Goal: Task Accomplishment & Management: Use online tool/utility

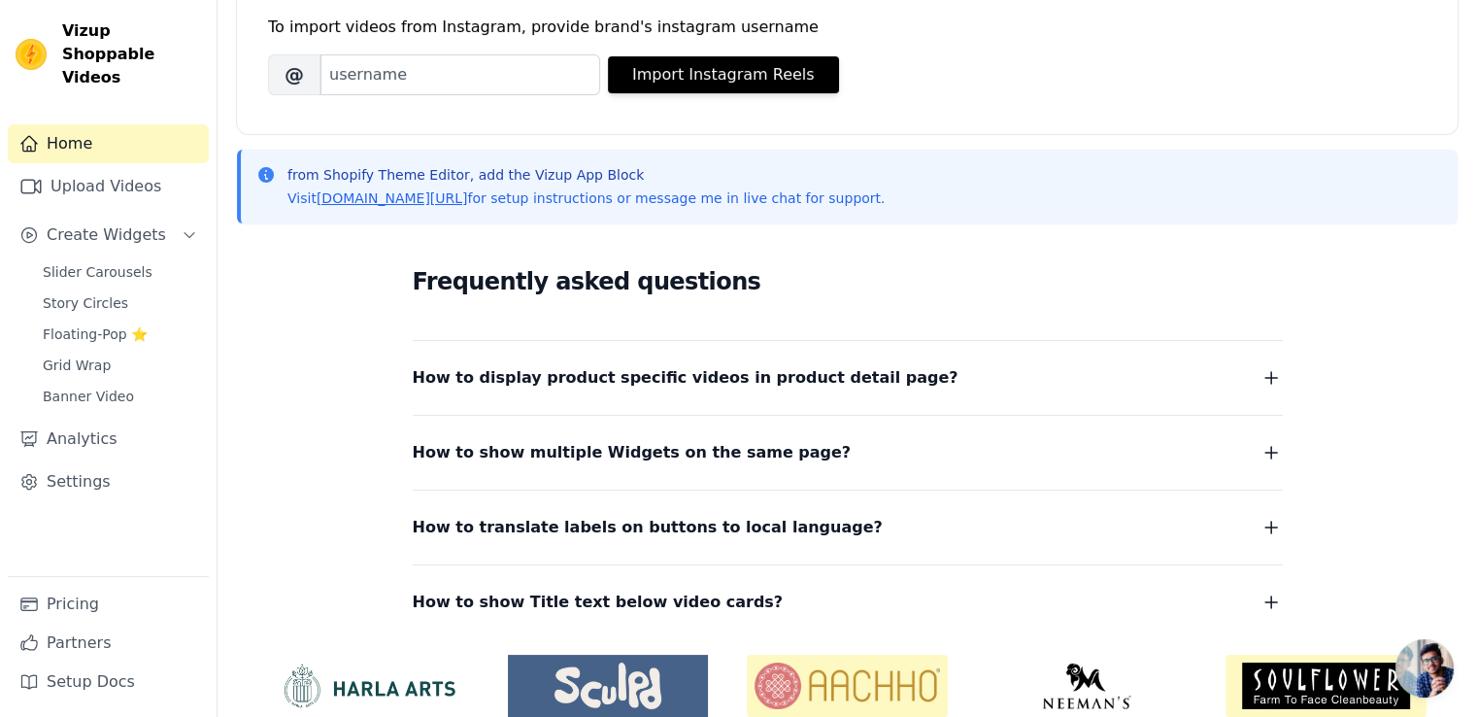
scroll to position [372, 0]
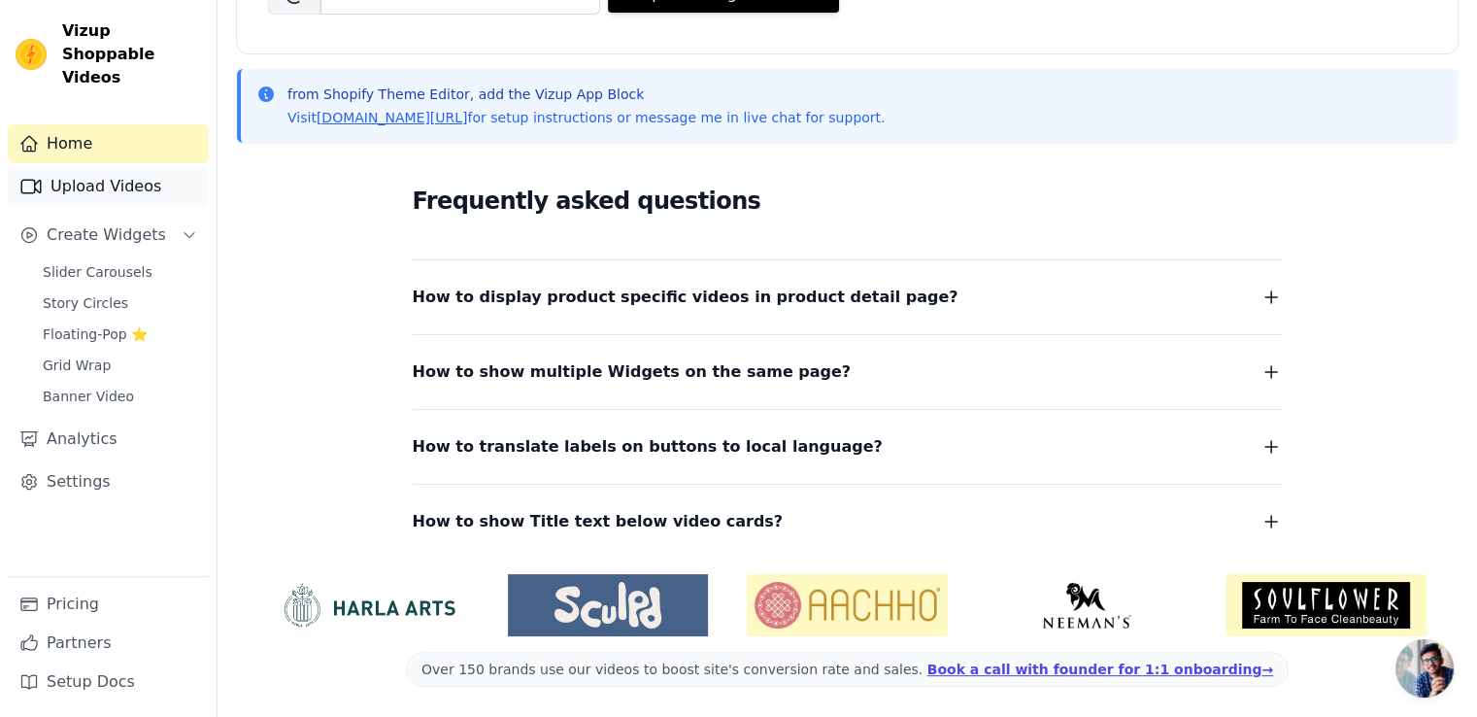
click at [94, 168] on link "Upload Videos" at bounding box center [108, 186] width 201 height 39
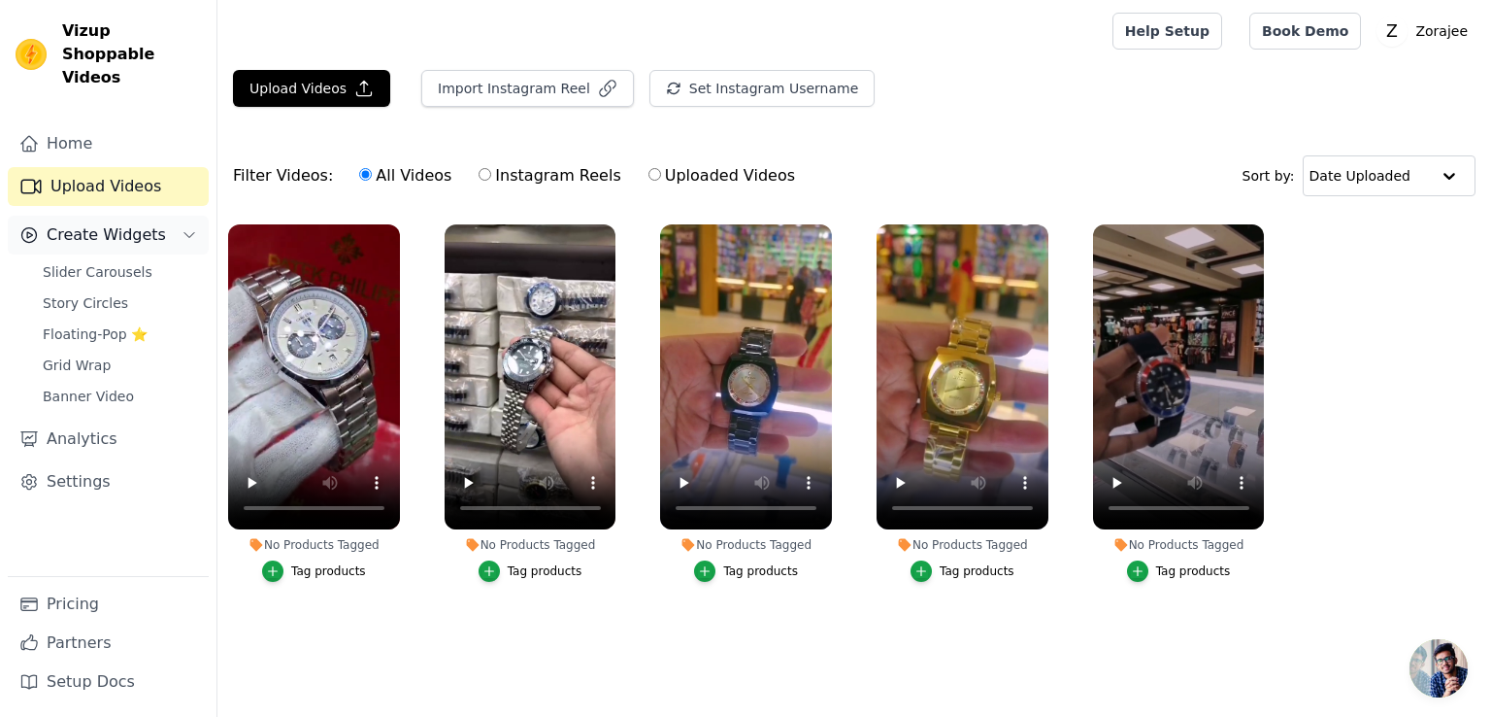
click at [80, 223] on span "Create Widgets" at bounding box center [106, 234] width 119 height 23
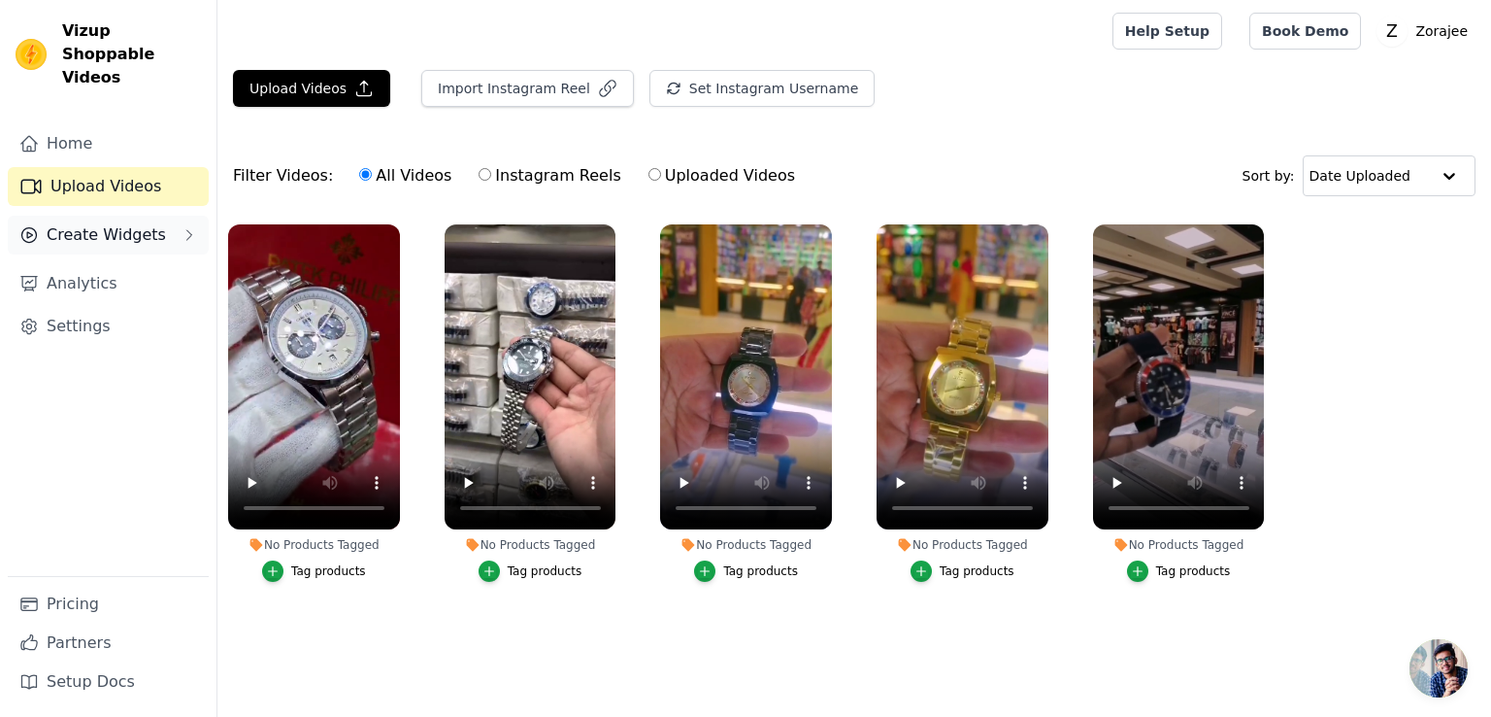
click at [80, 223] on span "Create Widgets" at bounding box center [106, 234] width 119 height 23
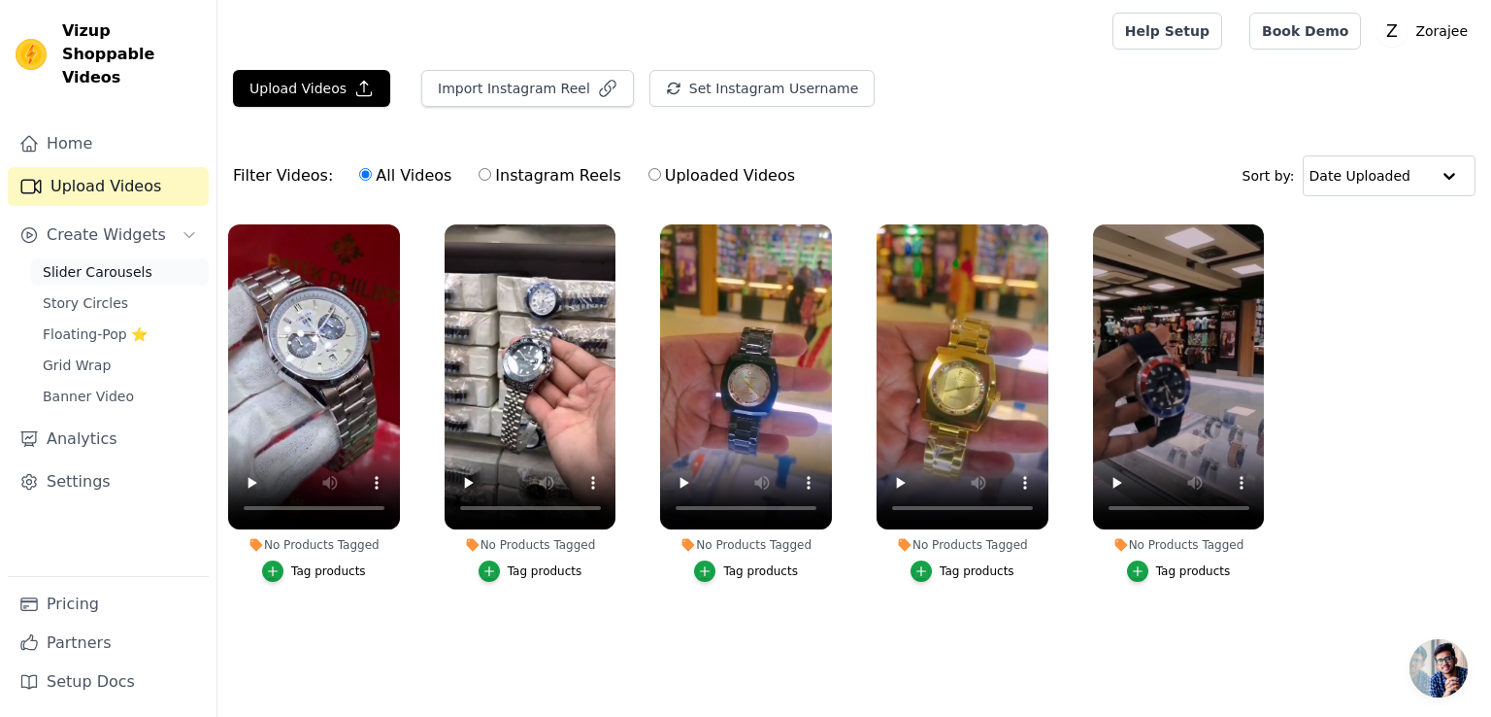
click at [78, 262] on span "Slider Carousels" at bounding box center [98, 271] width 110 height 19
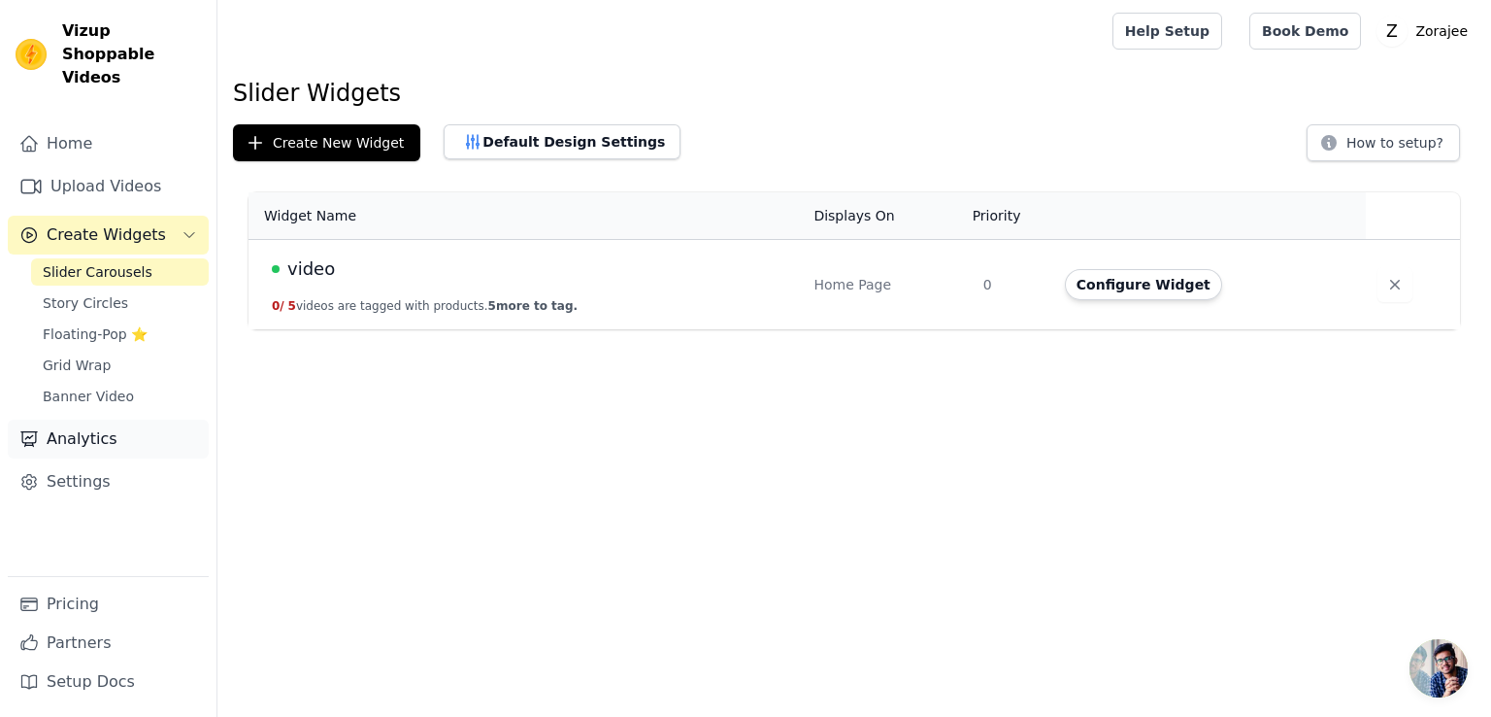
click at [87, 426] on link "Analytics" at bounding box center [108, 438] width 201 height 39
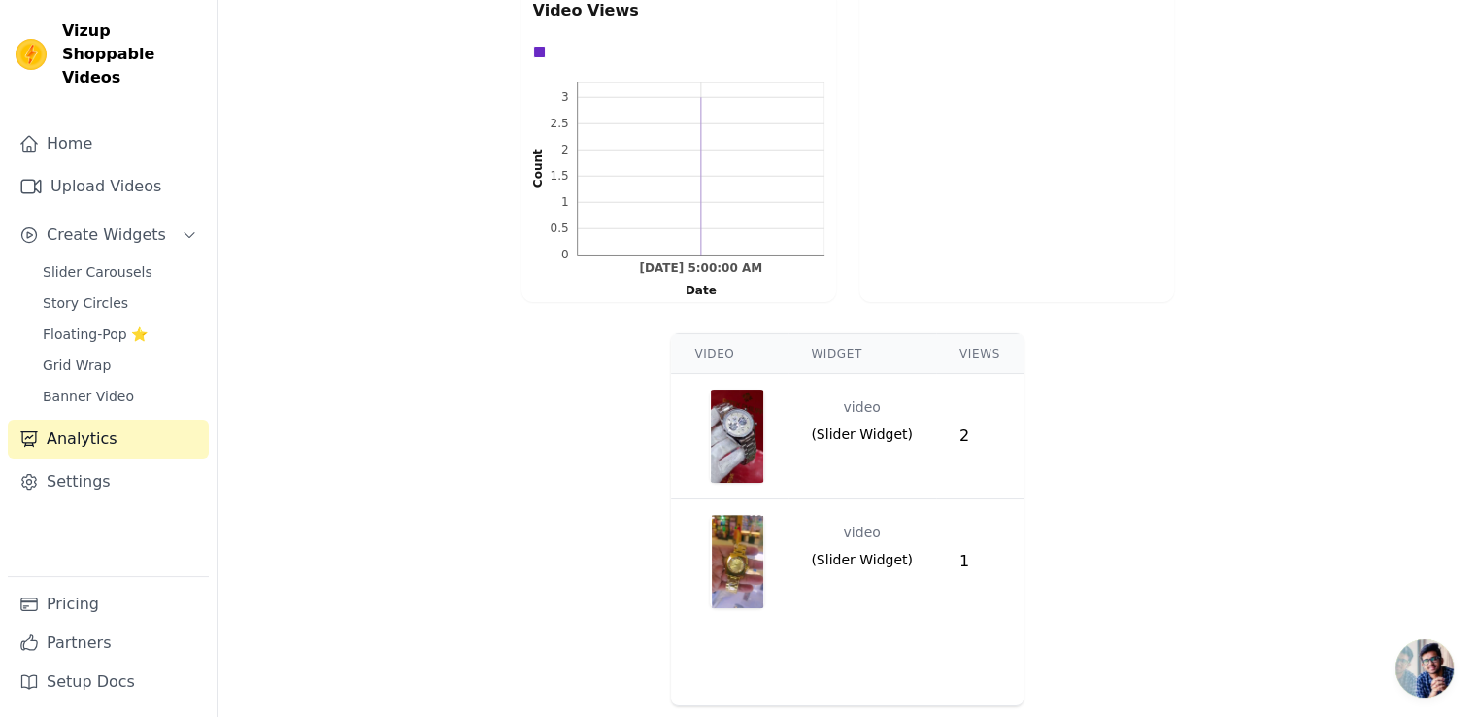
scroll to position [514, 0]
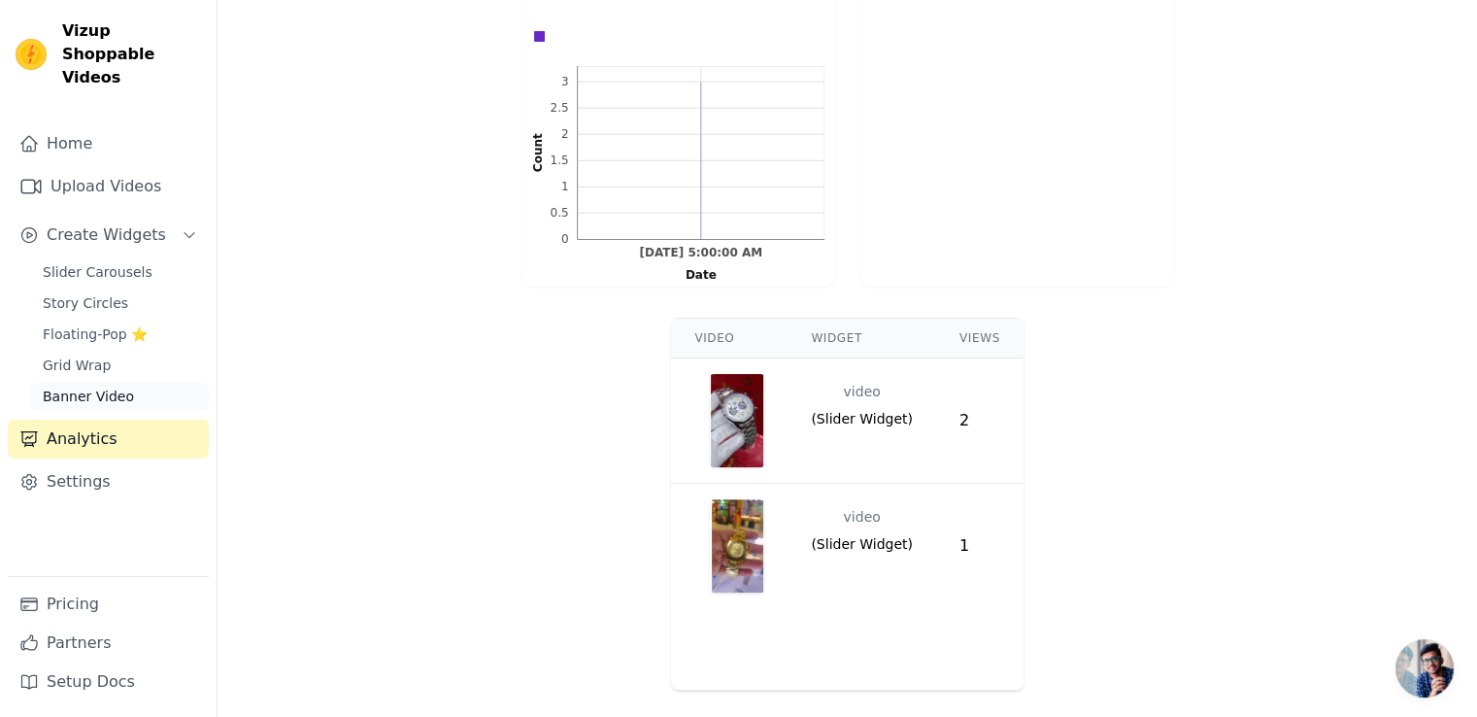
click at [107, 386] on span "Banner Video" at bounding box center [88, 395] width 91 height 19
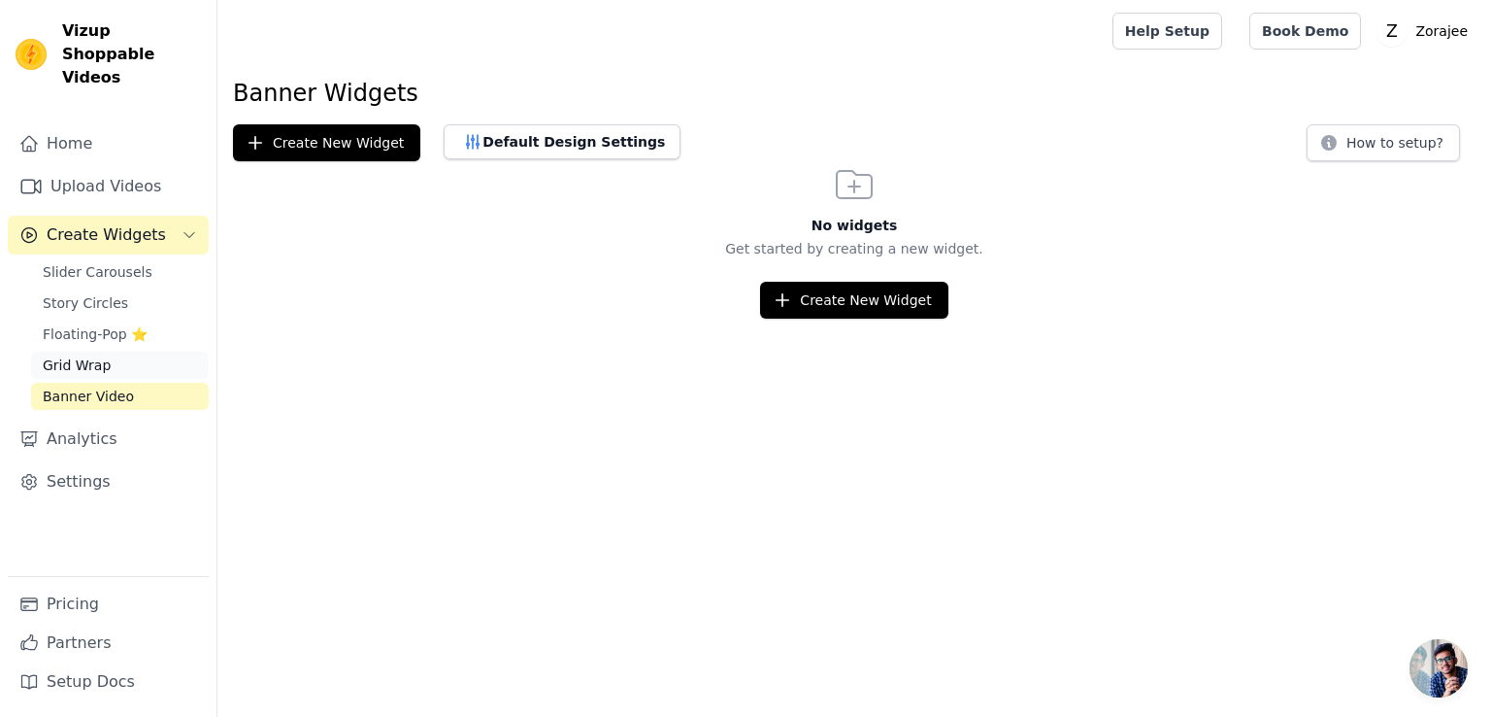
click at [104, 355] on span "Grid Wrap" at bounding box center [77, 364] width 68 height 19
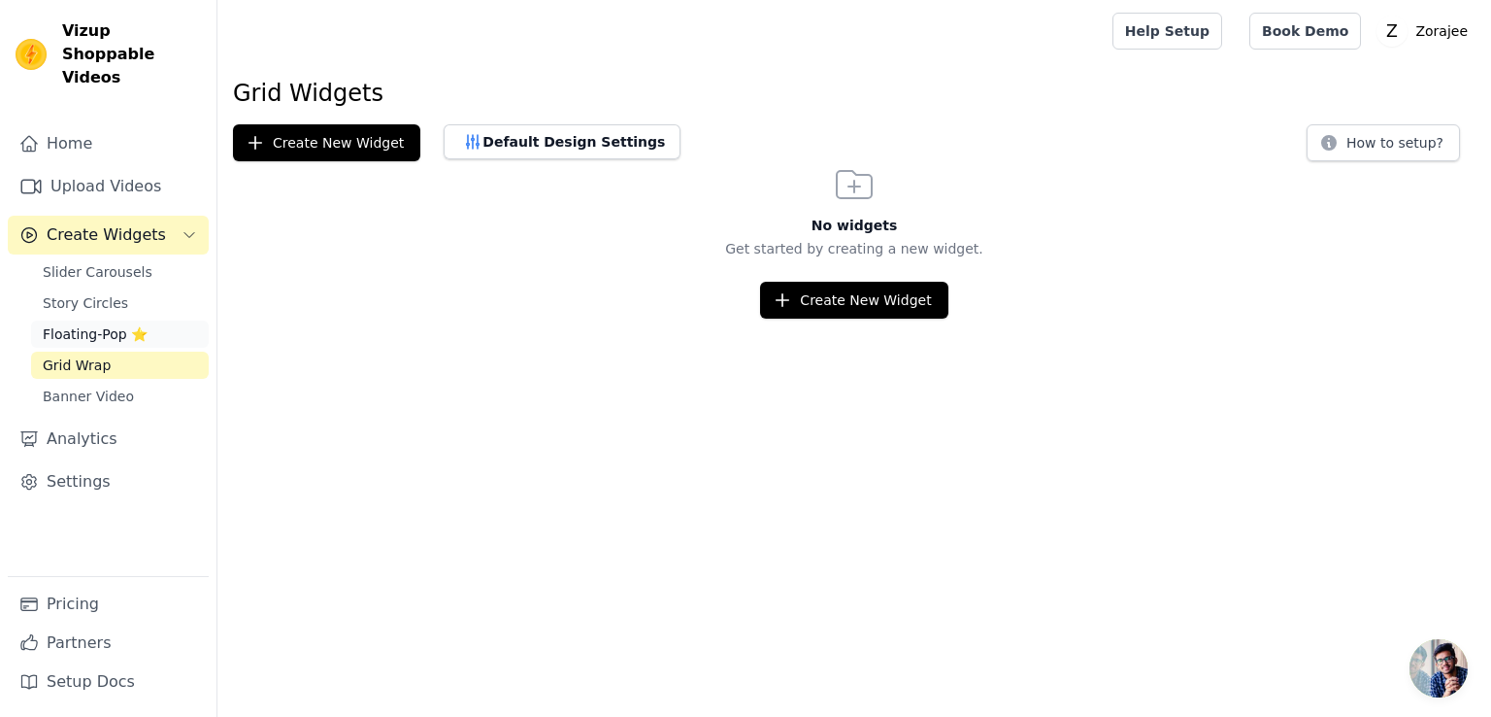
click at [70, 324] on span "Floating-Pop ⭐" at bounding box center [95, 333] width 105 height 19
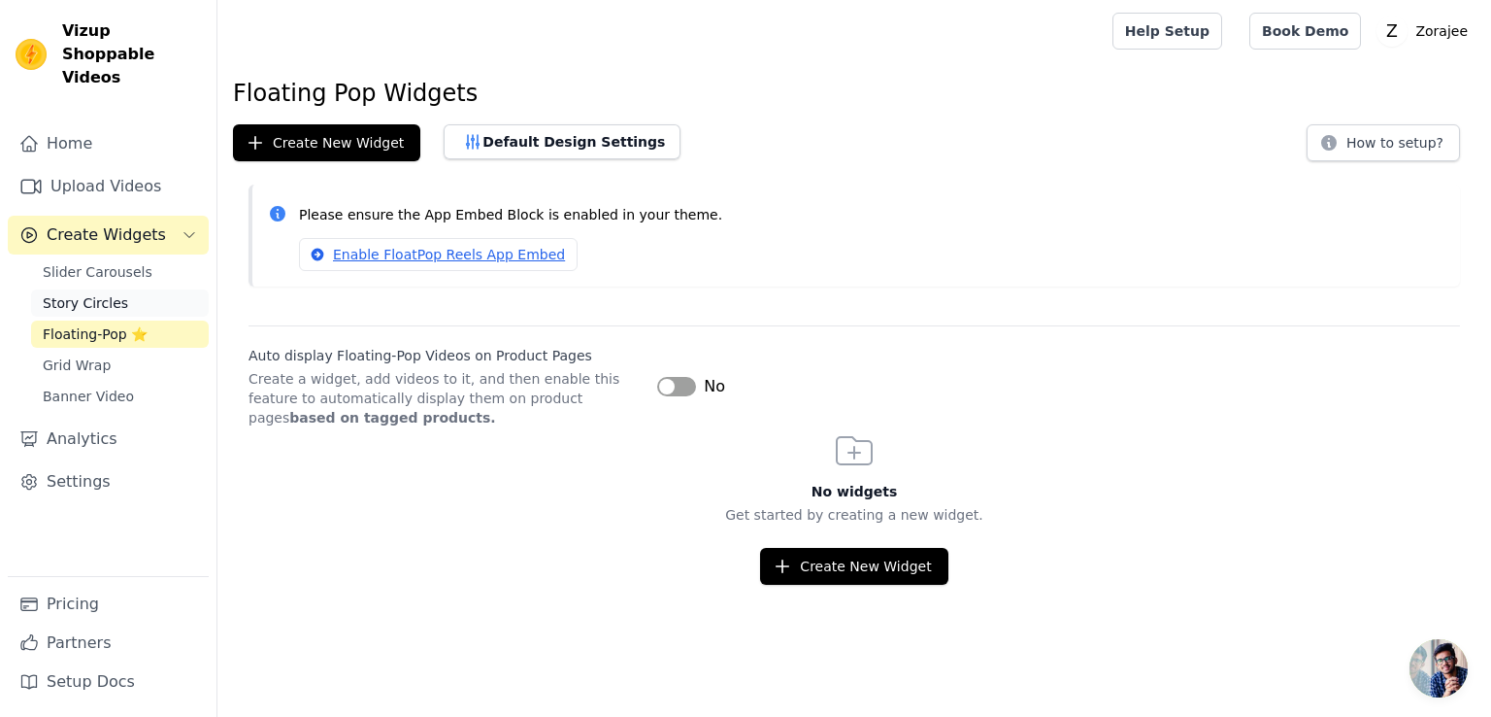
click at [82, 293] on span "Story Circles" at bounding box center [85, 302] width 85 height 19
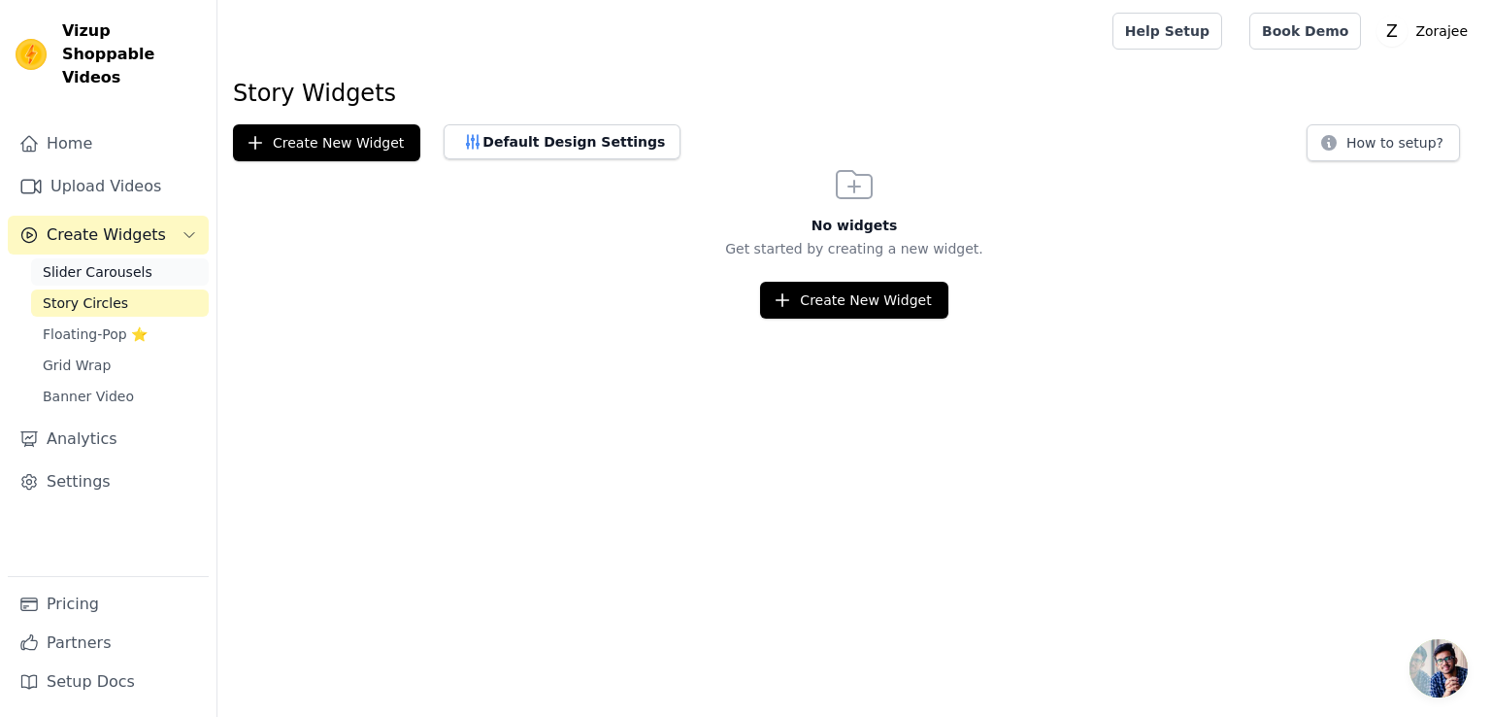
click at [86, 262] on span "Slider Carousels" at bounding box center [98, 271] width 110 height 19
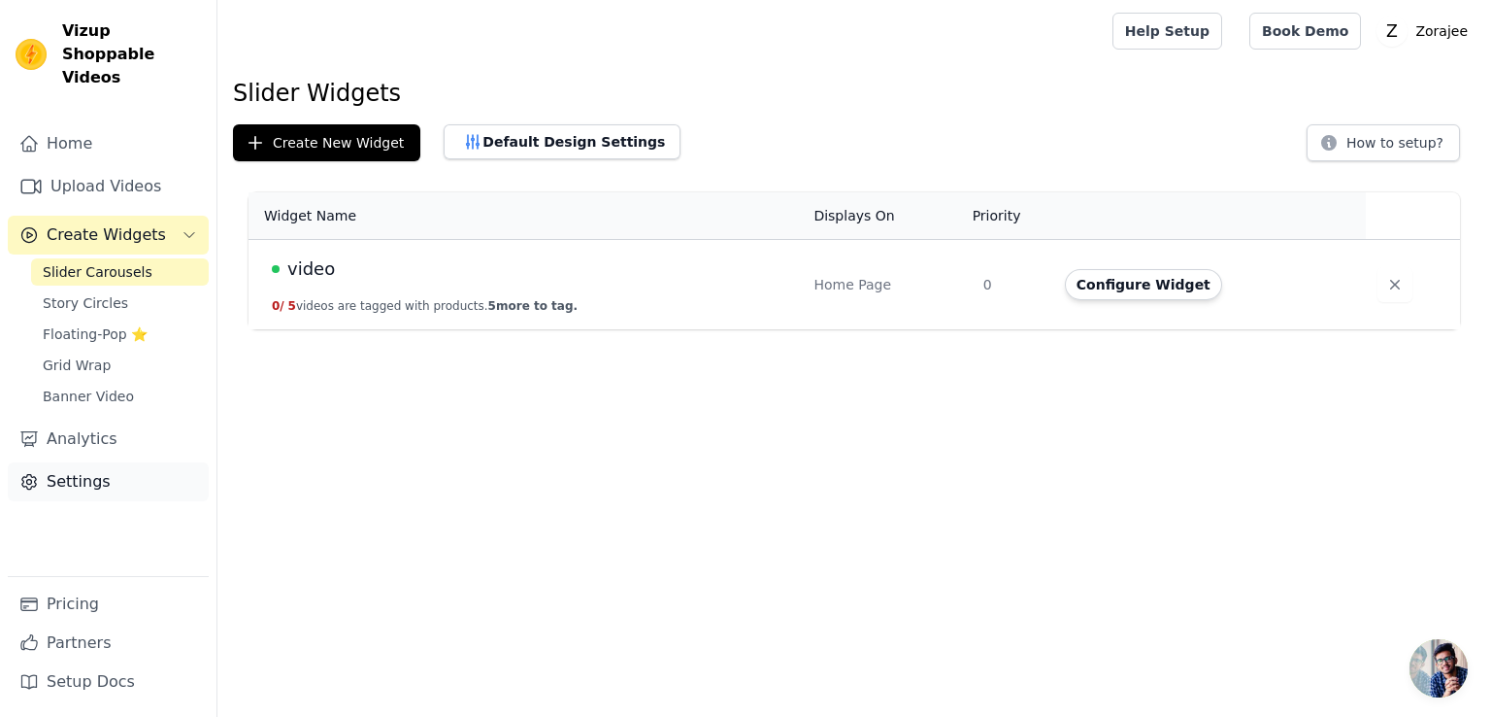
click at [78, 462] on link "Settings" at bounding box center [108, 481] width 201 height 39
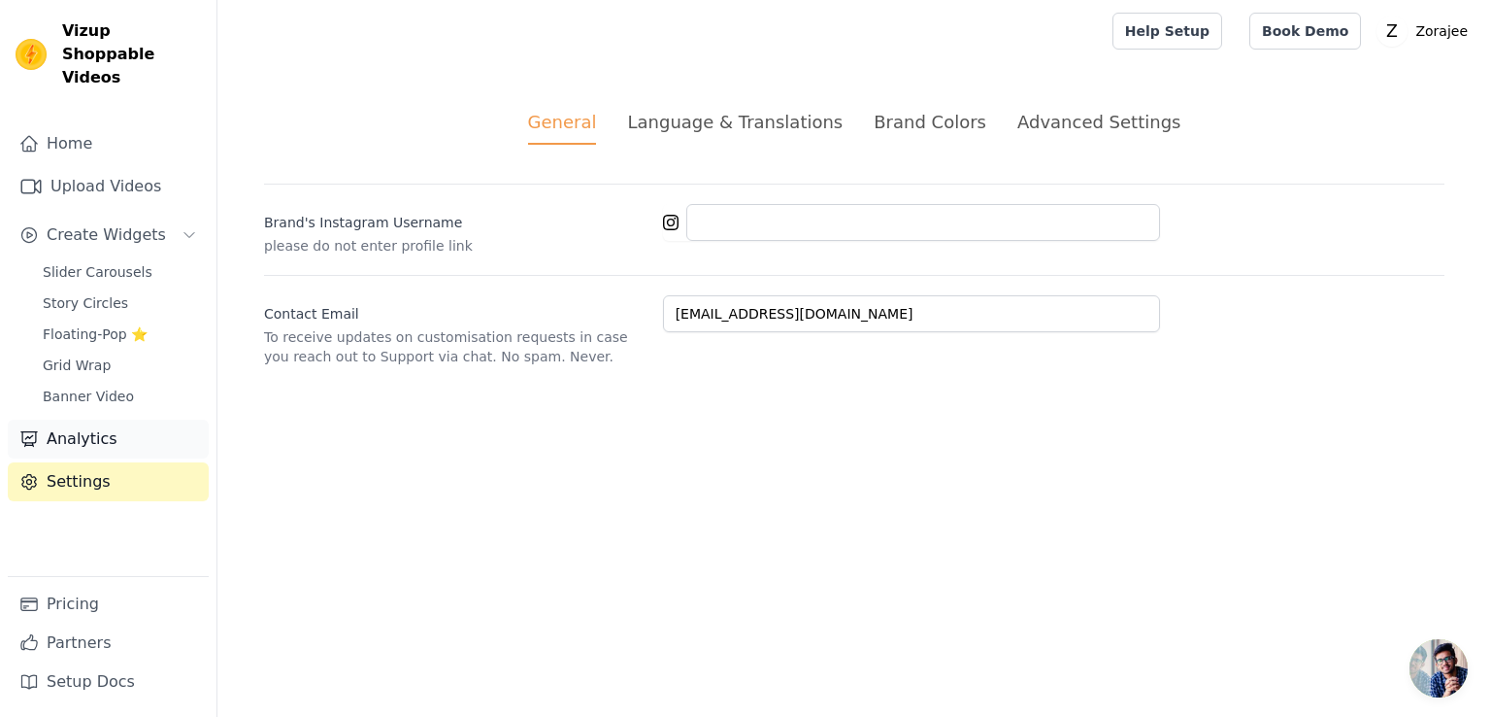
click at [78, 419] on link "Analytics" at bounding box center [108, 438] width 201 height 39
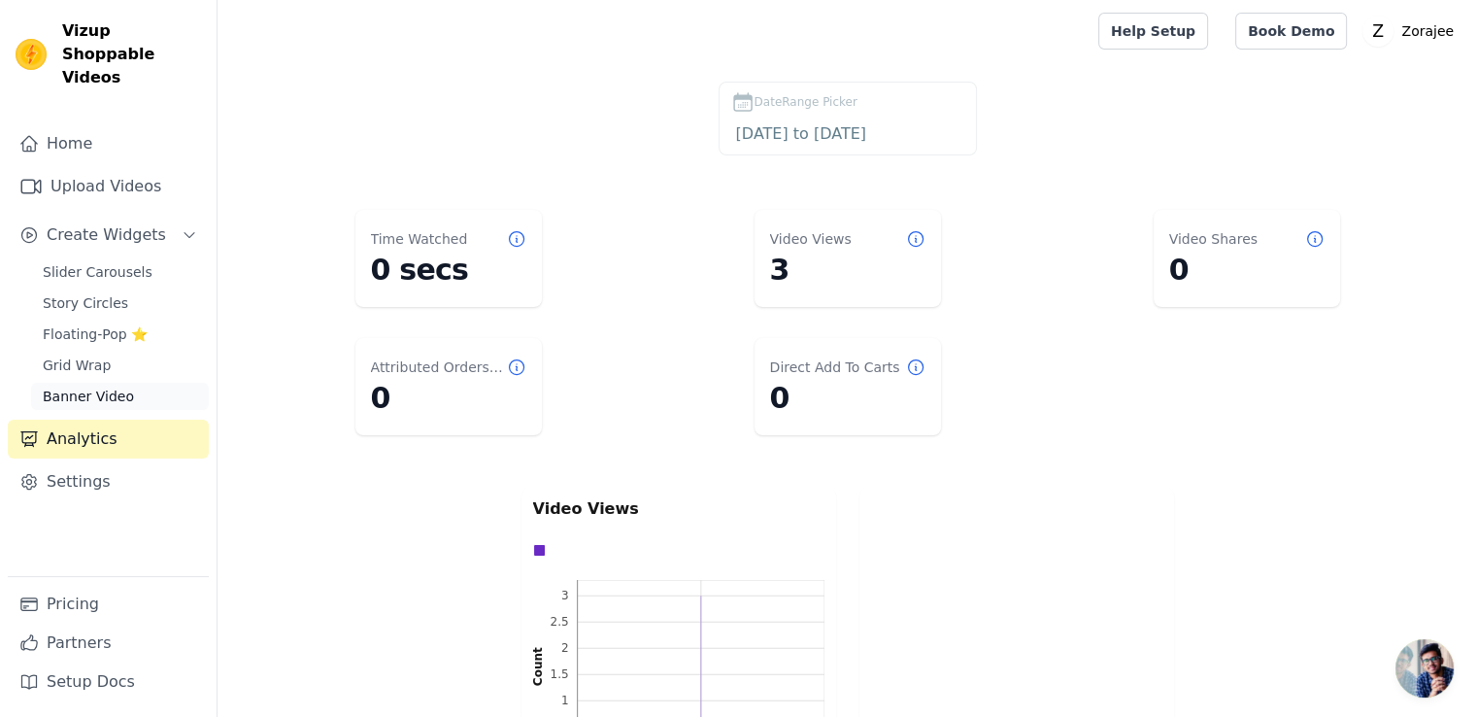
click at [92, 386] on span "Banner Video" at bounding box center [88, 395] width 91 height 19
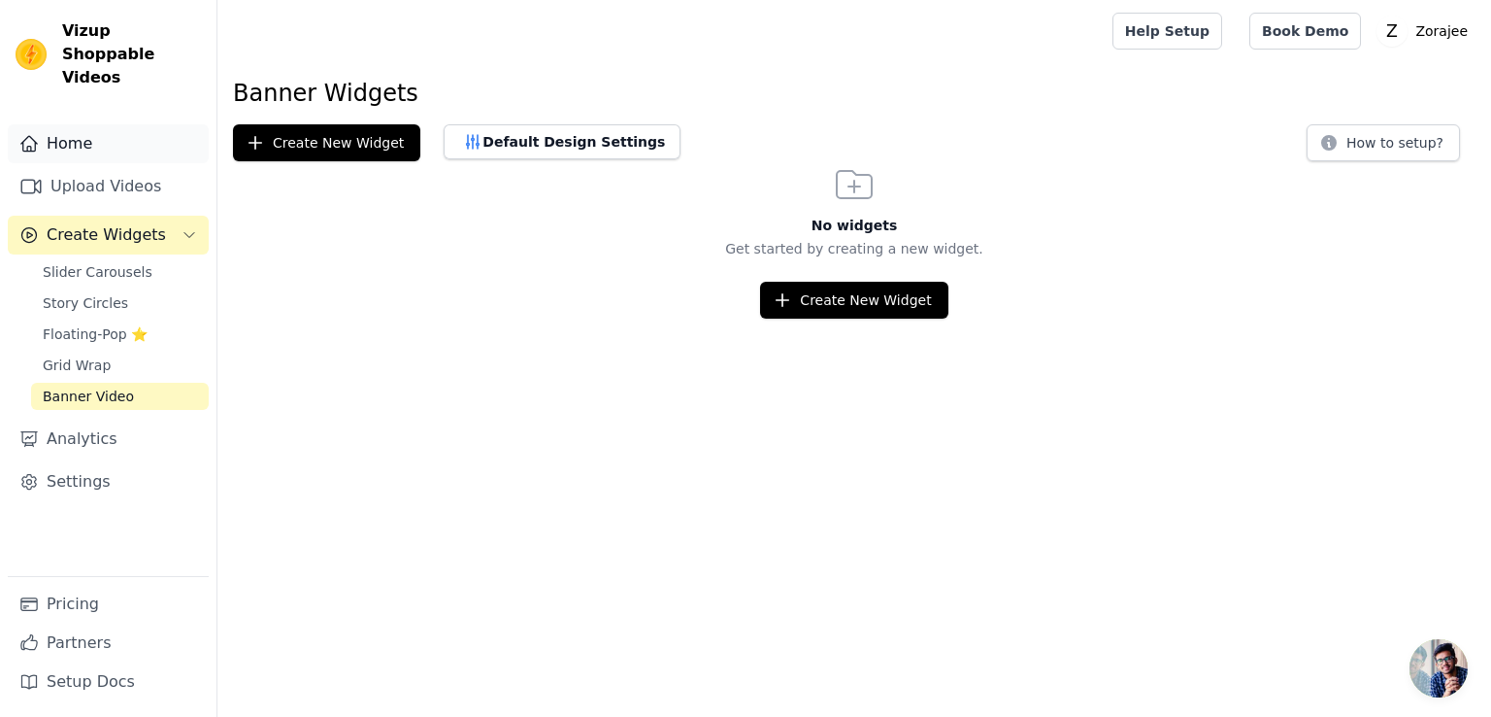
click at [85, 124] on link "Home" at bounding box center [108, 143] width 201 height 39
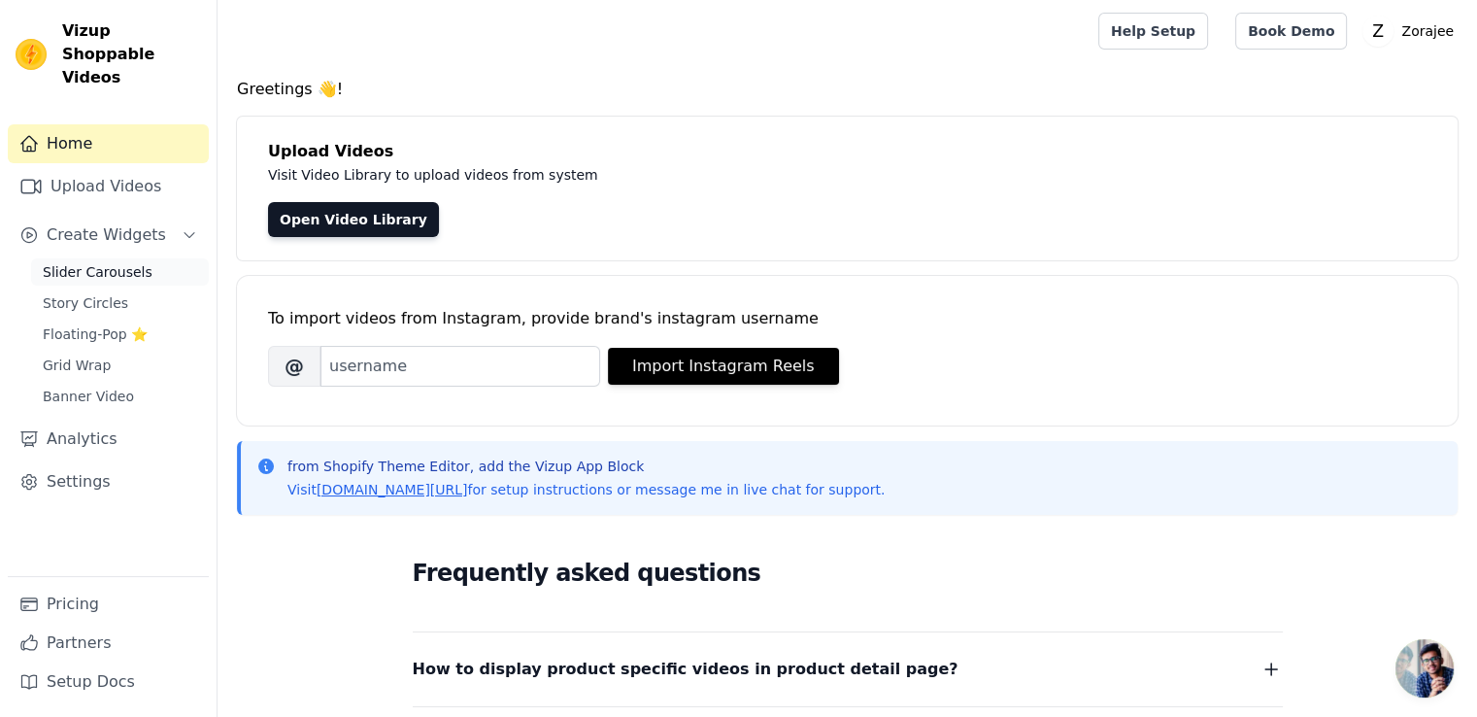
click at [111, 262] on span "Slider Carousels" at bounding box center [98, 271] width 110 height 19
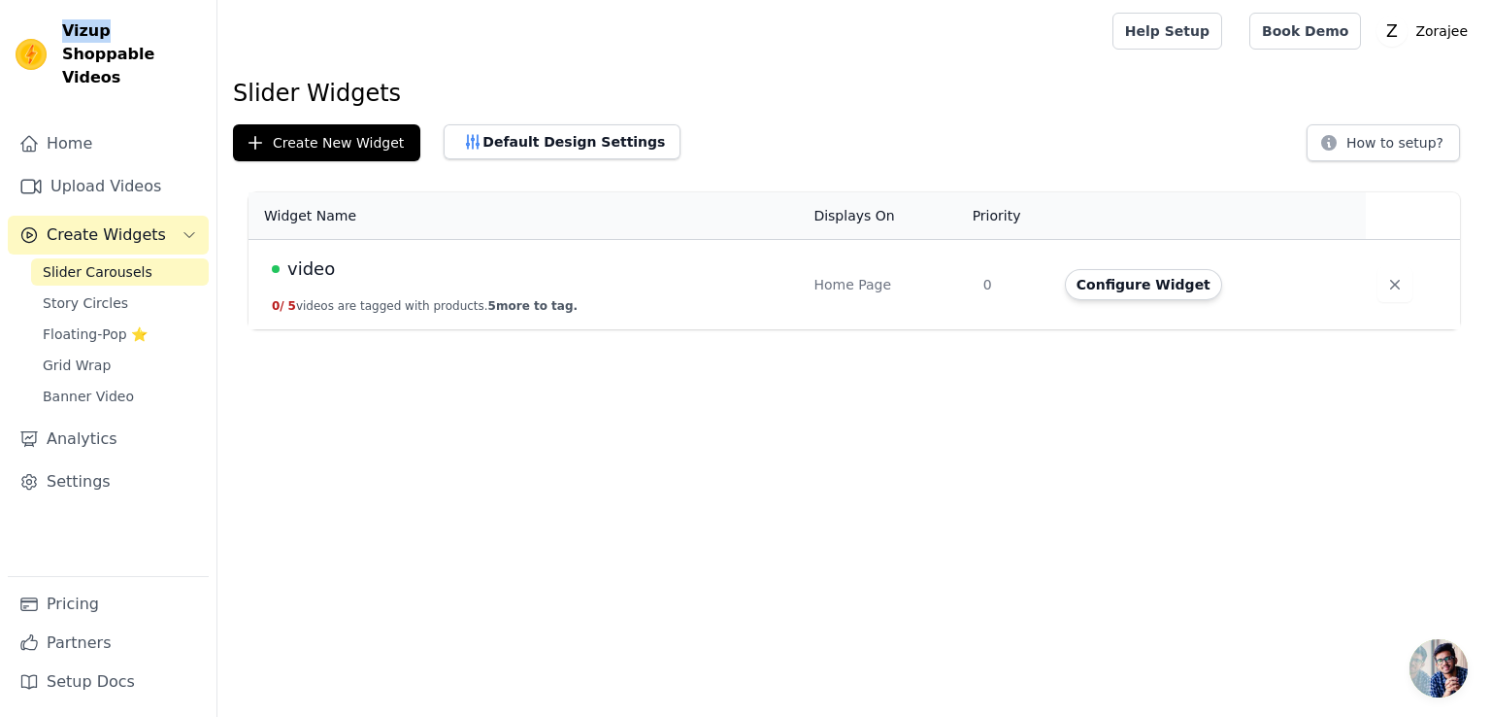
drag, startPoint x: 64, startPoint y: 25, endPoint x: 113, endPoint y: 12, distance: 50.4
click at [101, 20] on span "Vizup Shoppable Videos" at bounding box center [131, 54] width 139 height 70
copy span "Vizup"
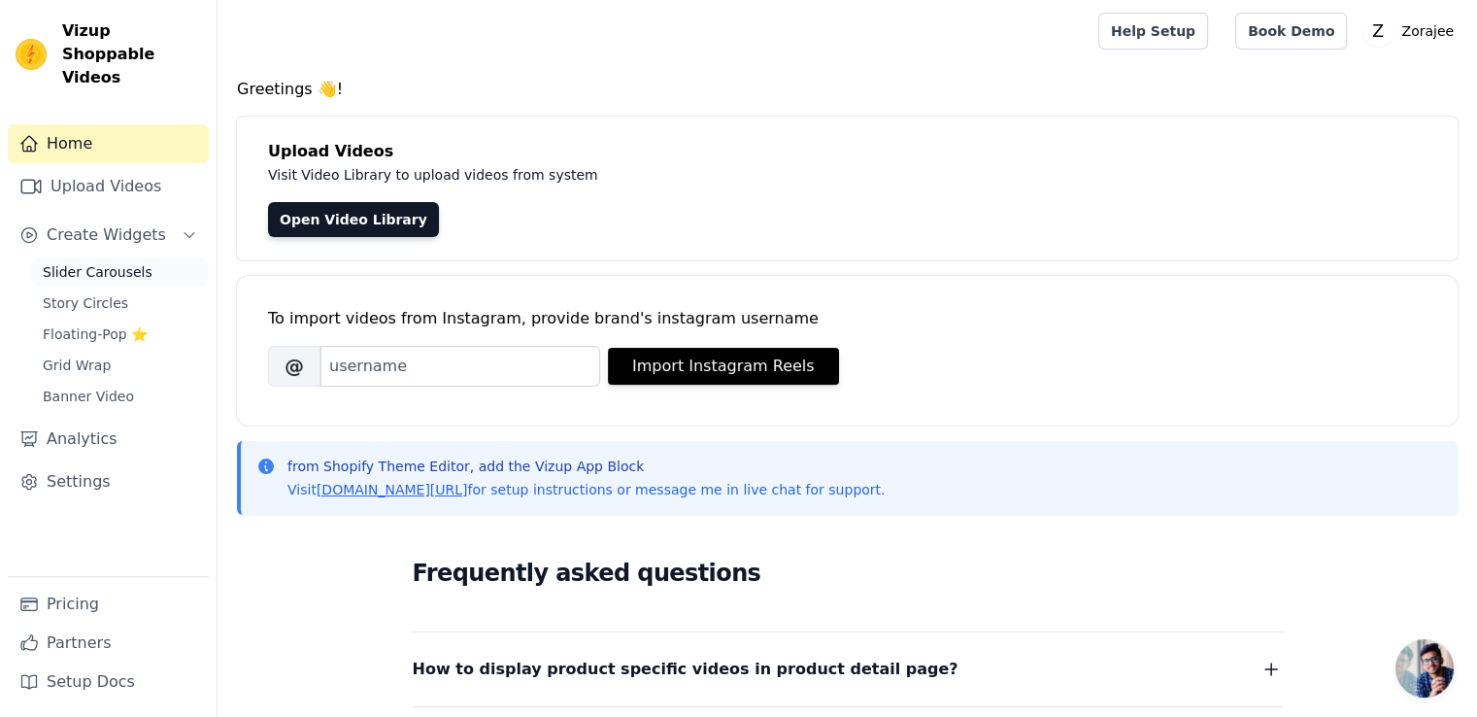
click at [82, 262] on span "Slider Carousels" at bounding box center [98, 271] width 110 height 19
click at [92, 223] on span "Create Widgets" at bounding box center [106, 234] width 119 height 23
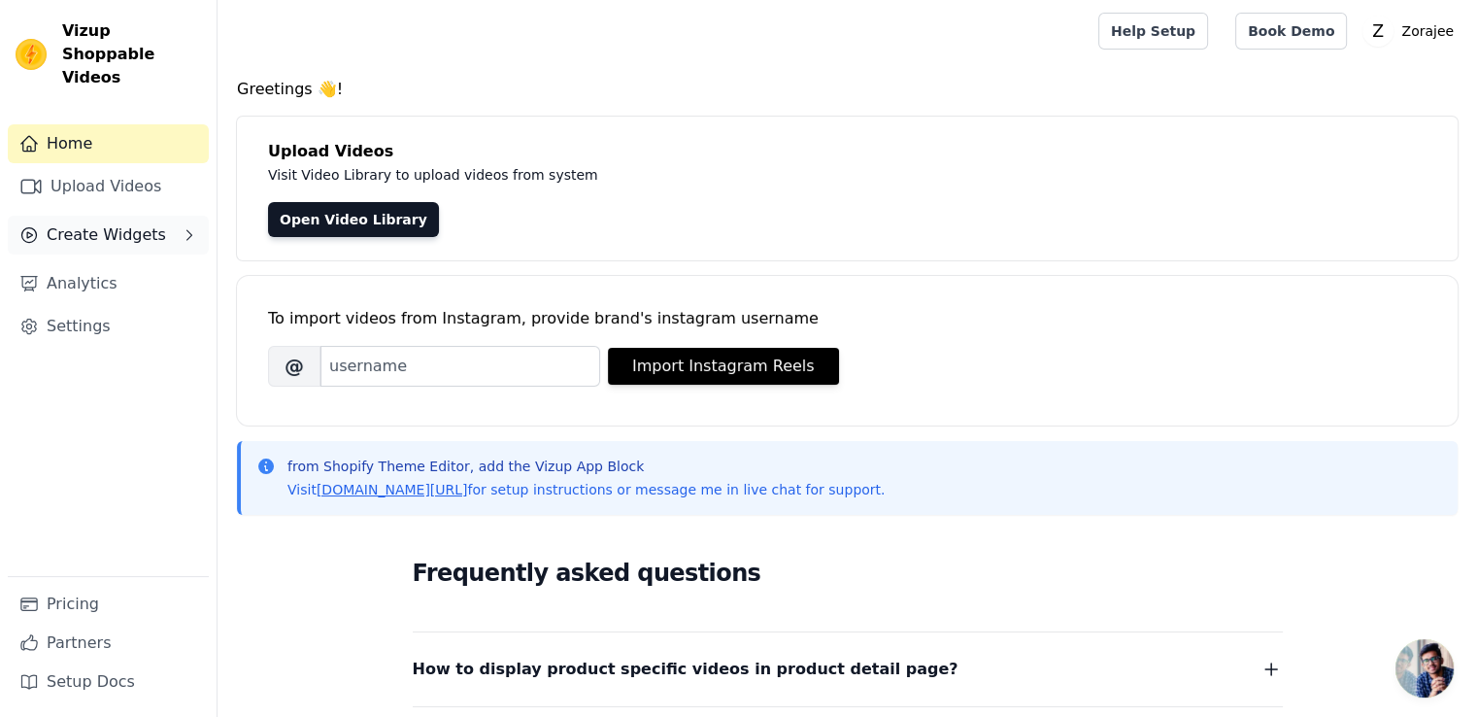
click at [92, 223] on span "Create Widgets" at bounding box center [106, 234] width 119 height 23
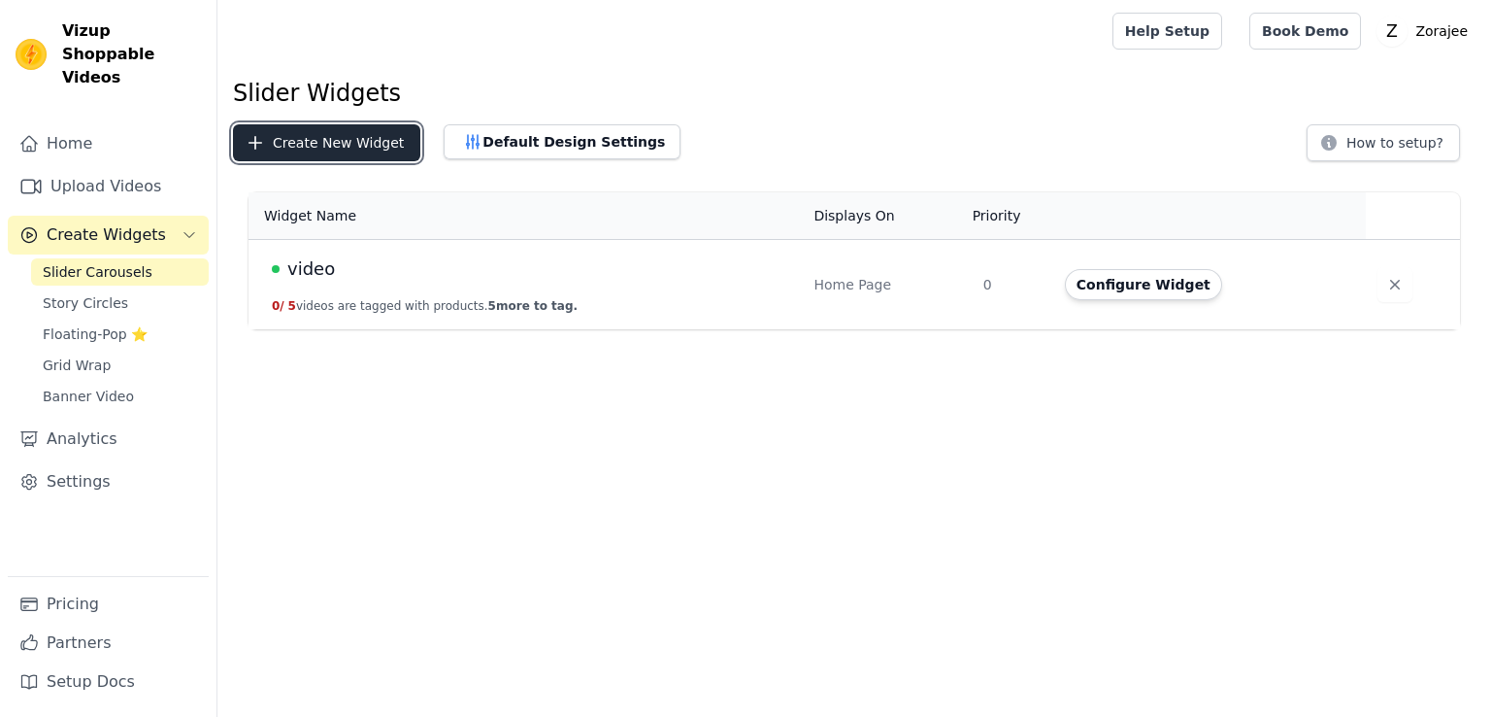
click at [283, 151] on button "Create New Widget" at bounding box center [326, 142] width 187 height 37
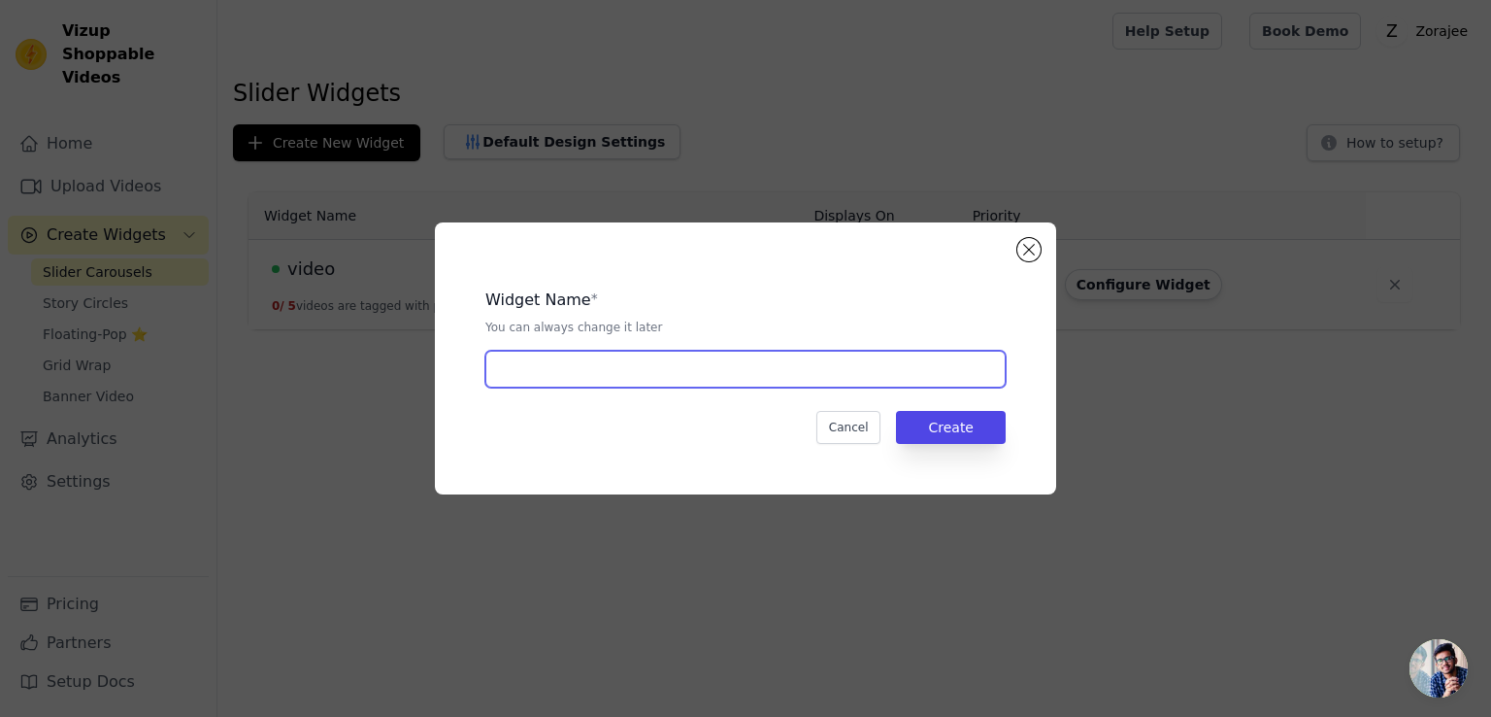
click at [524, 363] on input "text" at bounding box center [745, 368] width 520 height 37
click at [542, 362] on input "text" at bounding box center [745, 368] width 520 height 37
type input "Next One"
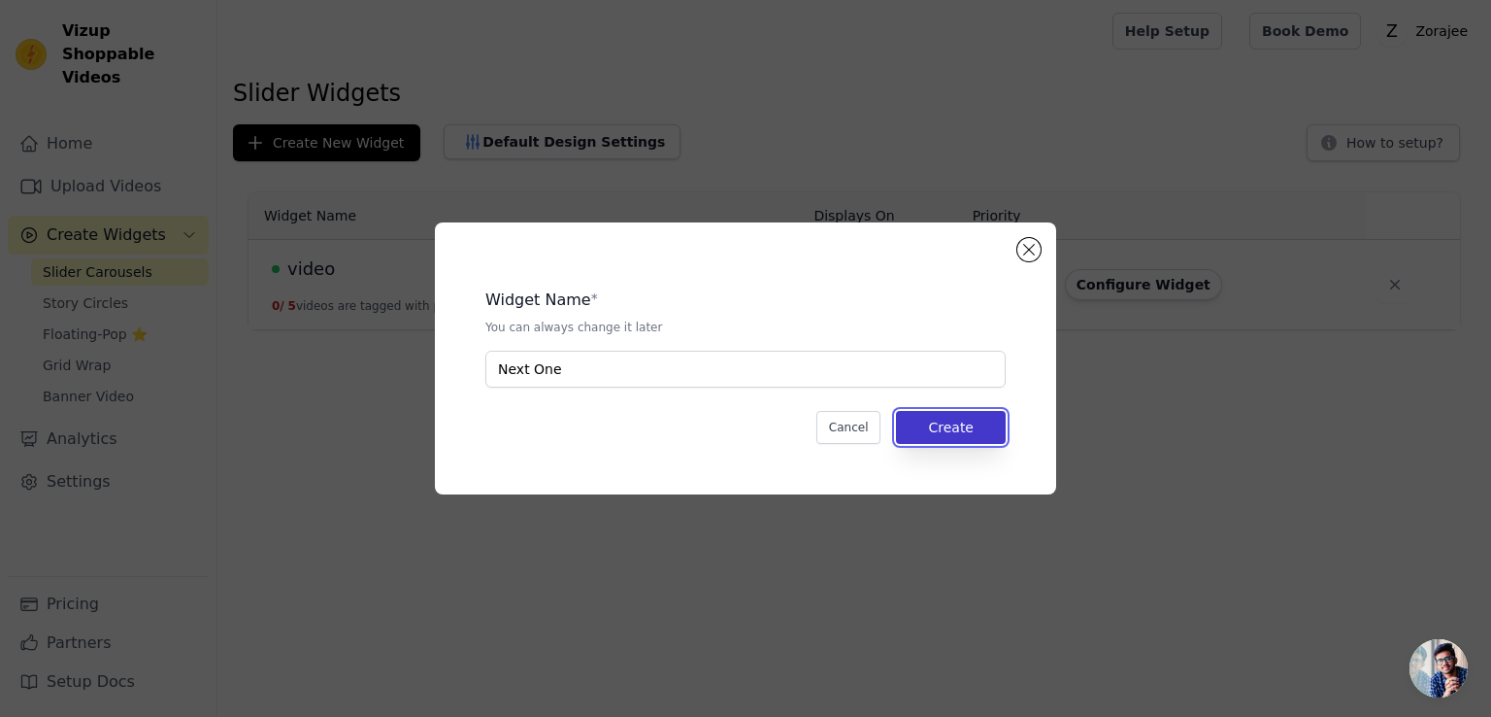
click at [936, 440] on button "Create" at bounding box center [951, 427] width 110 height 33
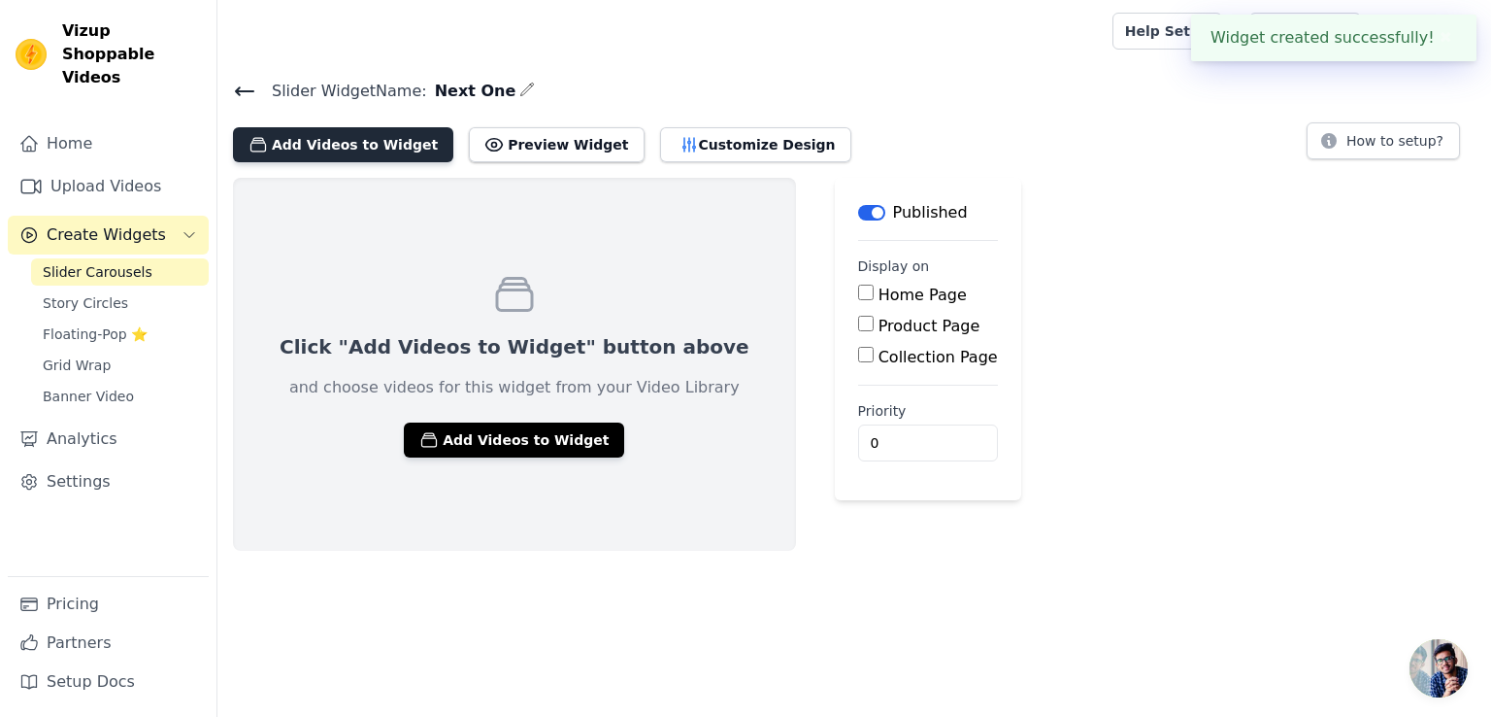
click at [374, 145] on button "Add Videos to Widget" at bounding box center [343, 144] width 220 height 35
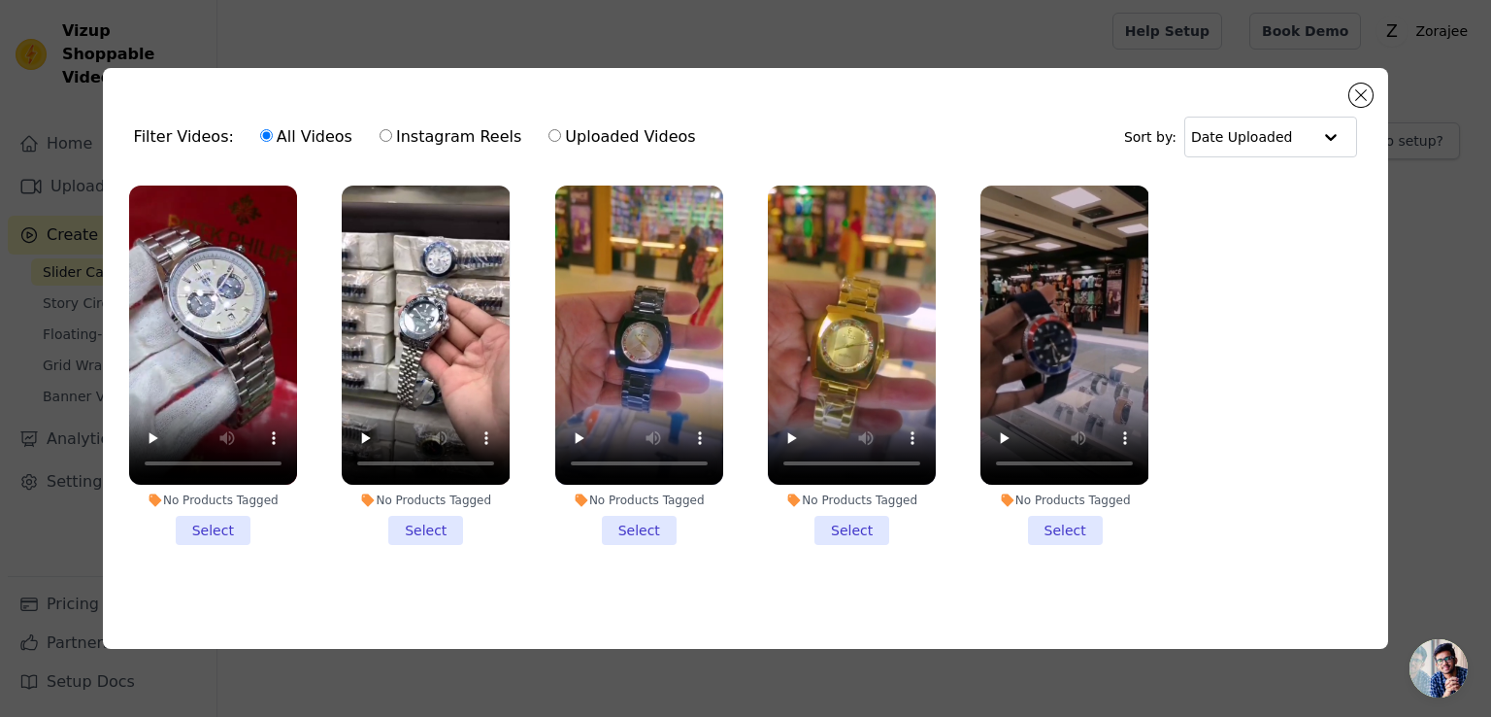
click at [228, 531] on li "No Products Tagged Select" at bounding box center [213, 364] width 168 height 359
click at [0, 0] on input "No Products Tagged Select" at bounding box center [0, 0] width 0 height 0
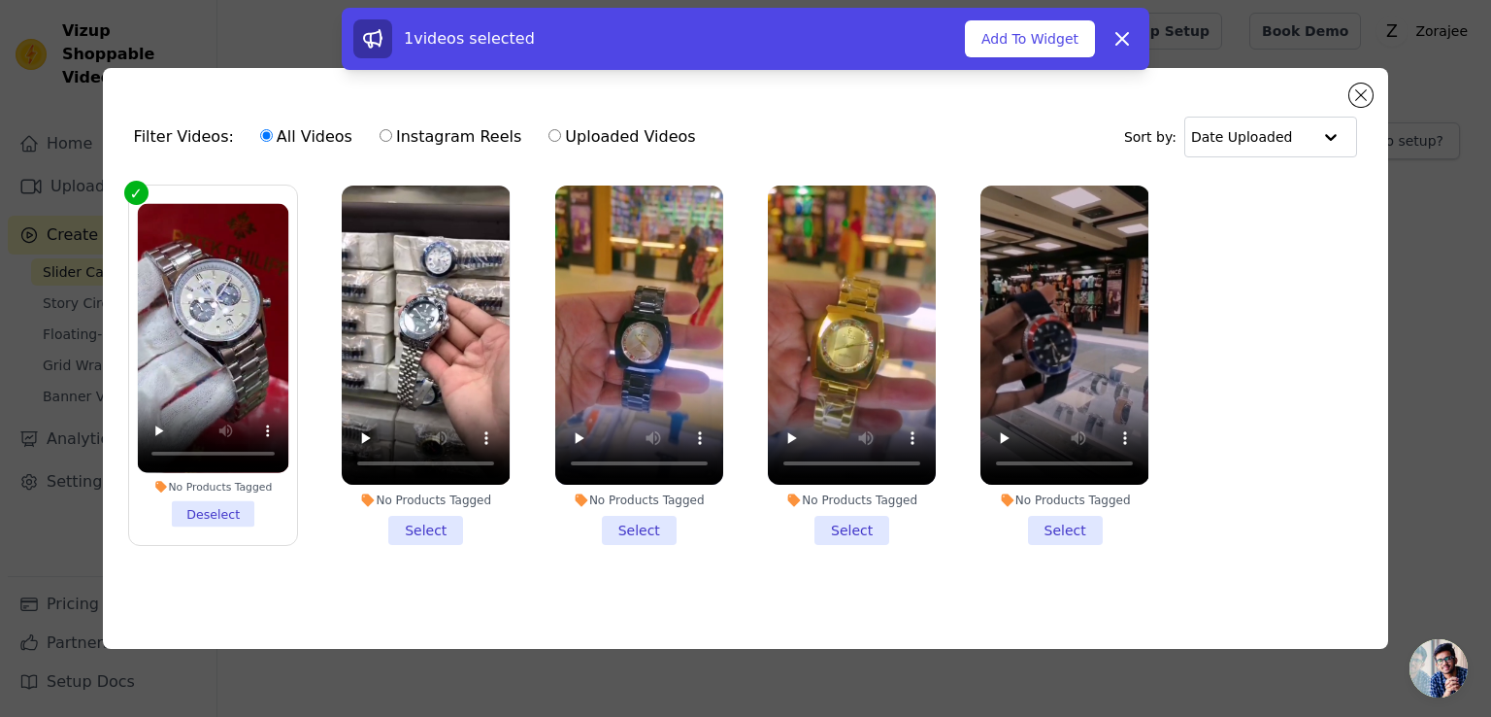
drag, startPoint x: 444, startPoint y: 529, endPoint x: 543, endPoint y: 529, distance: 99.0
click at [455, 529] on li "No Products Tagged Select" at bounding box center [426, 364] width 168 height 359
click at [0, 0] on input "No Products Tagged Select" at bounding box center [0, 0] width 0 height 0
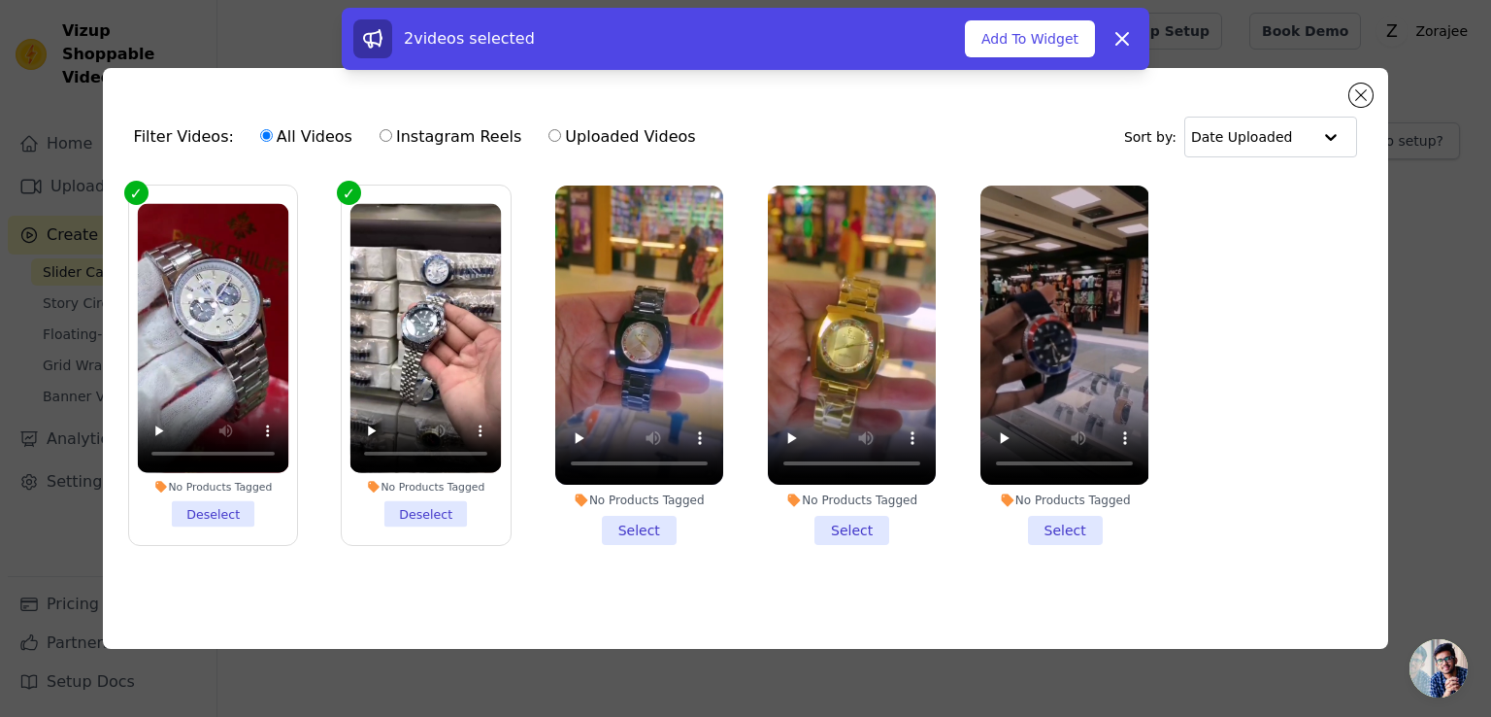
click at [639, 529] on li "No Products Tagged Select" at bounding box center [639, 364] width 168 height 359
click at [0, 0] on input "No Products Tagged Select" at bounding box center [0, 0] width 0 height 0
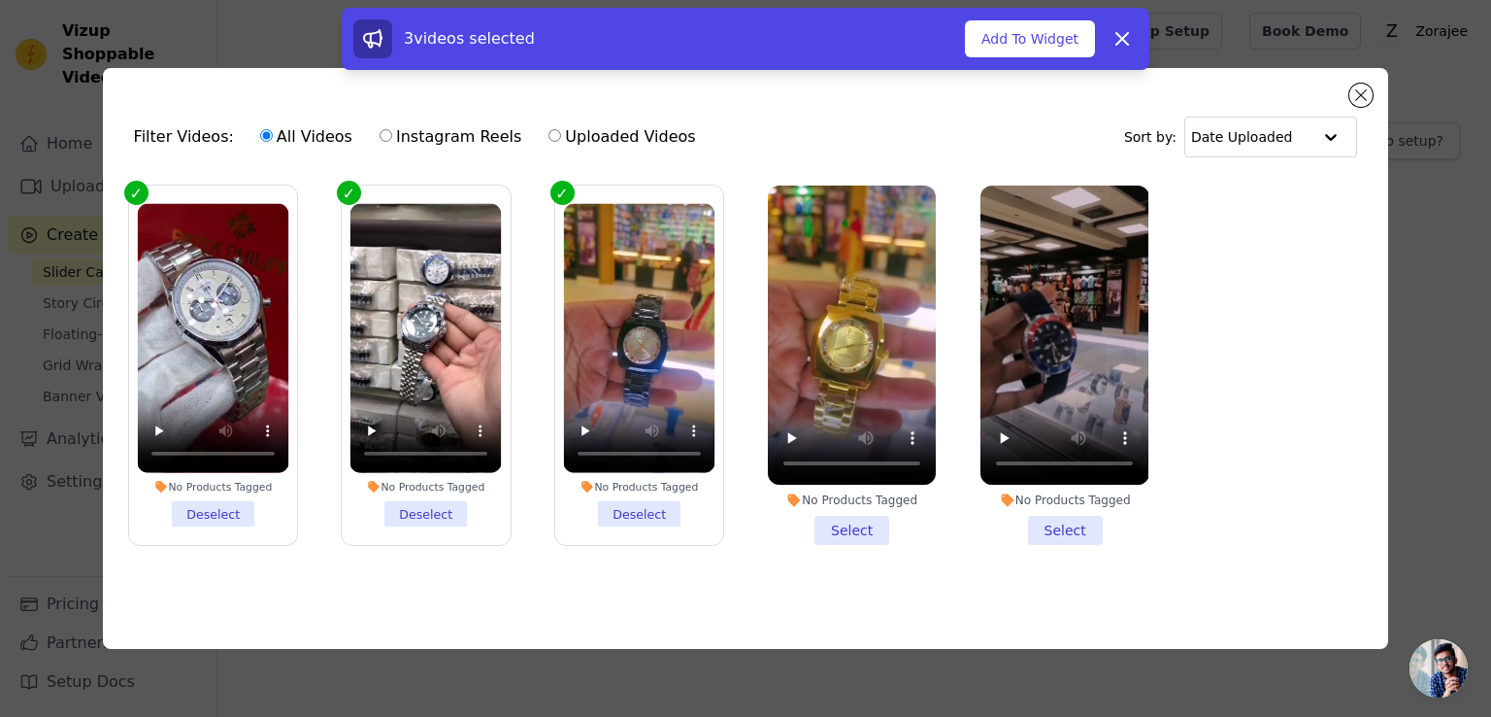
drag, startPoint x: 854, startPoint y: 519, endPoint x: 1063, endPoint y: 519, distance: 208.7
click at [866, 519] on li "No Products Tagged Select" at bounding box center [852, 364] width 168 height 359
click at [1091, 521] on li "No Products Tagged Select" at bounding box center [1065, 364] width 168 height 359
click at [0, 0] on input "No Products Tagged Select" at bounding box center [0, 0] width 0 height 0
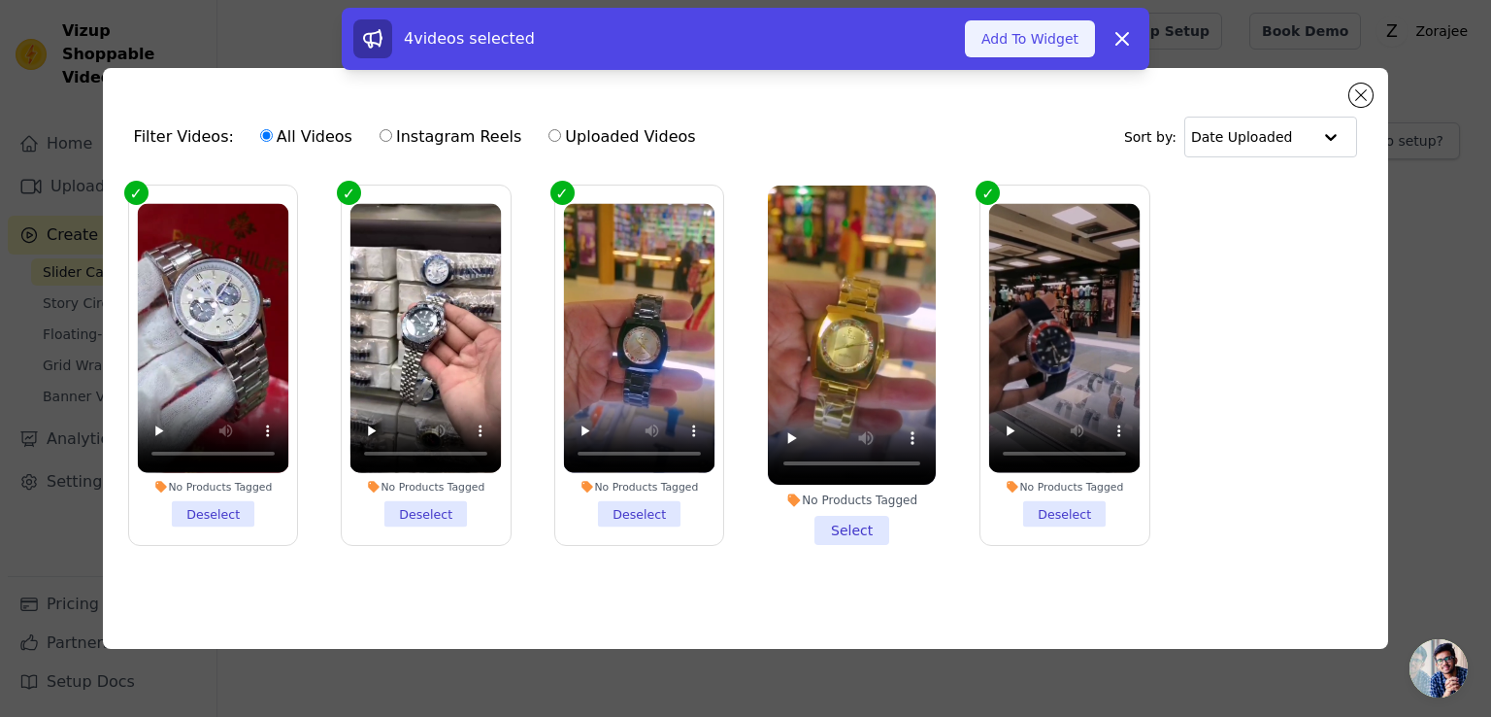
click at [1019, 49] on button "Add To Widget" at bounding box center [1030, 38] width 130 height 37
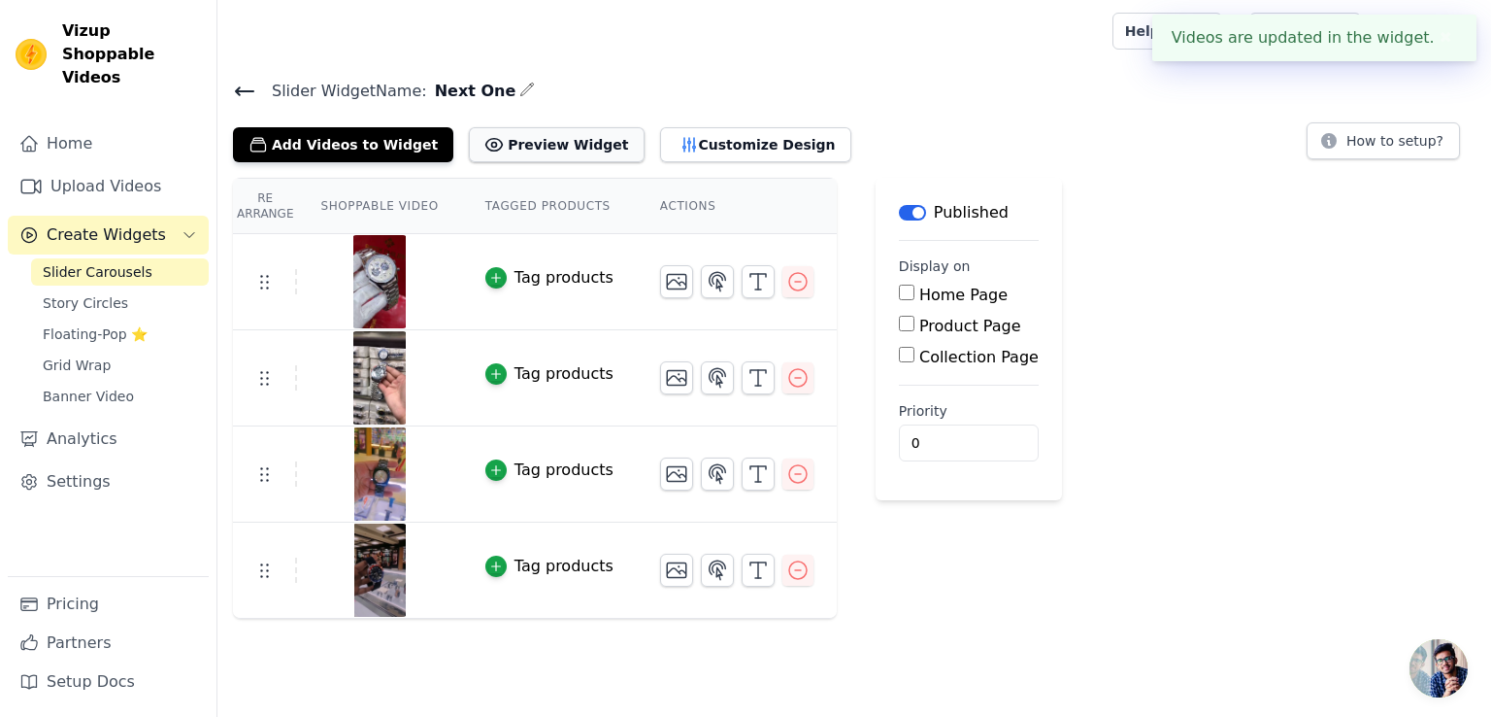
click at [505, 140] on button "Preview Widget" at bounding box center [556, 144] width 175 height 35
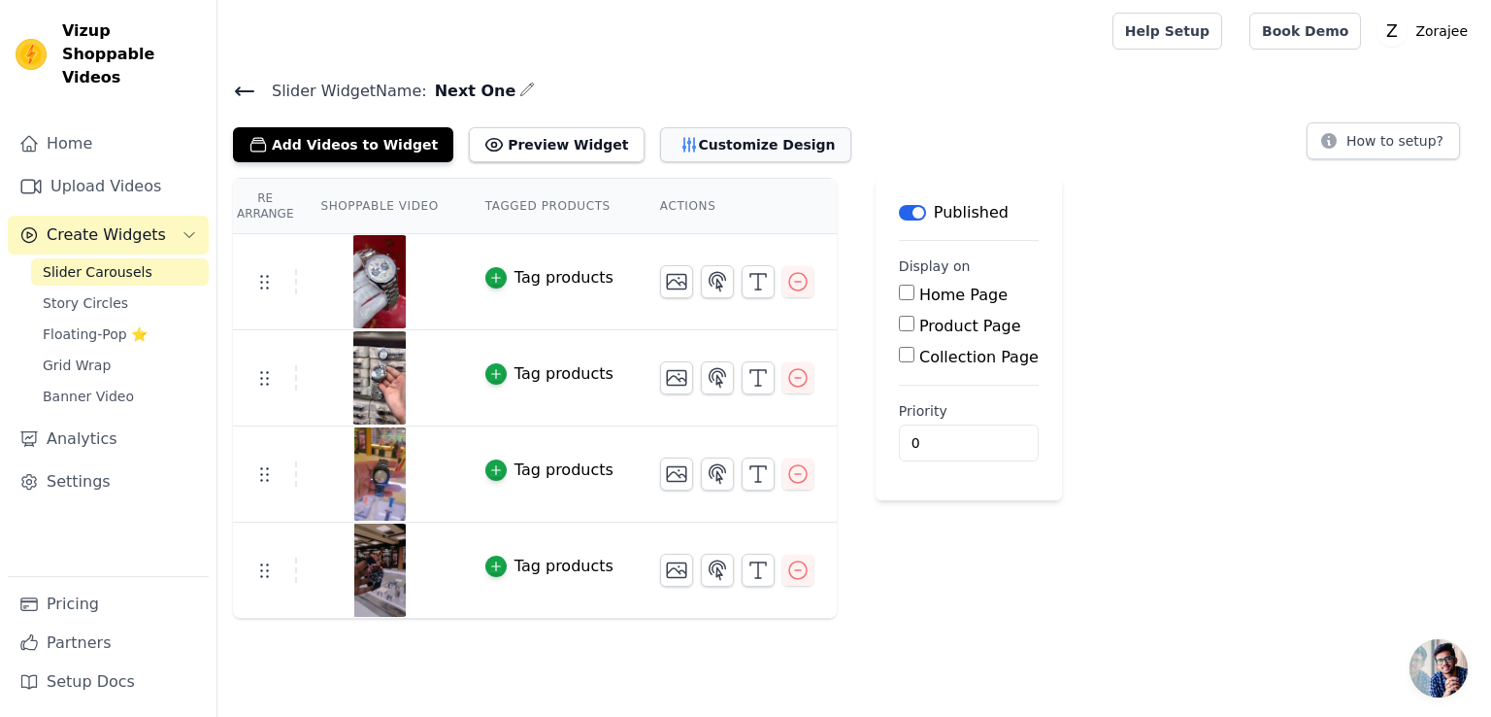
click at [672, 139] on button "Customize Design" at bounding box center [755, 144] width 191 height 35
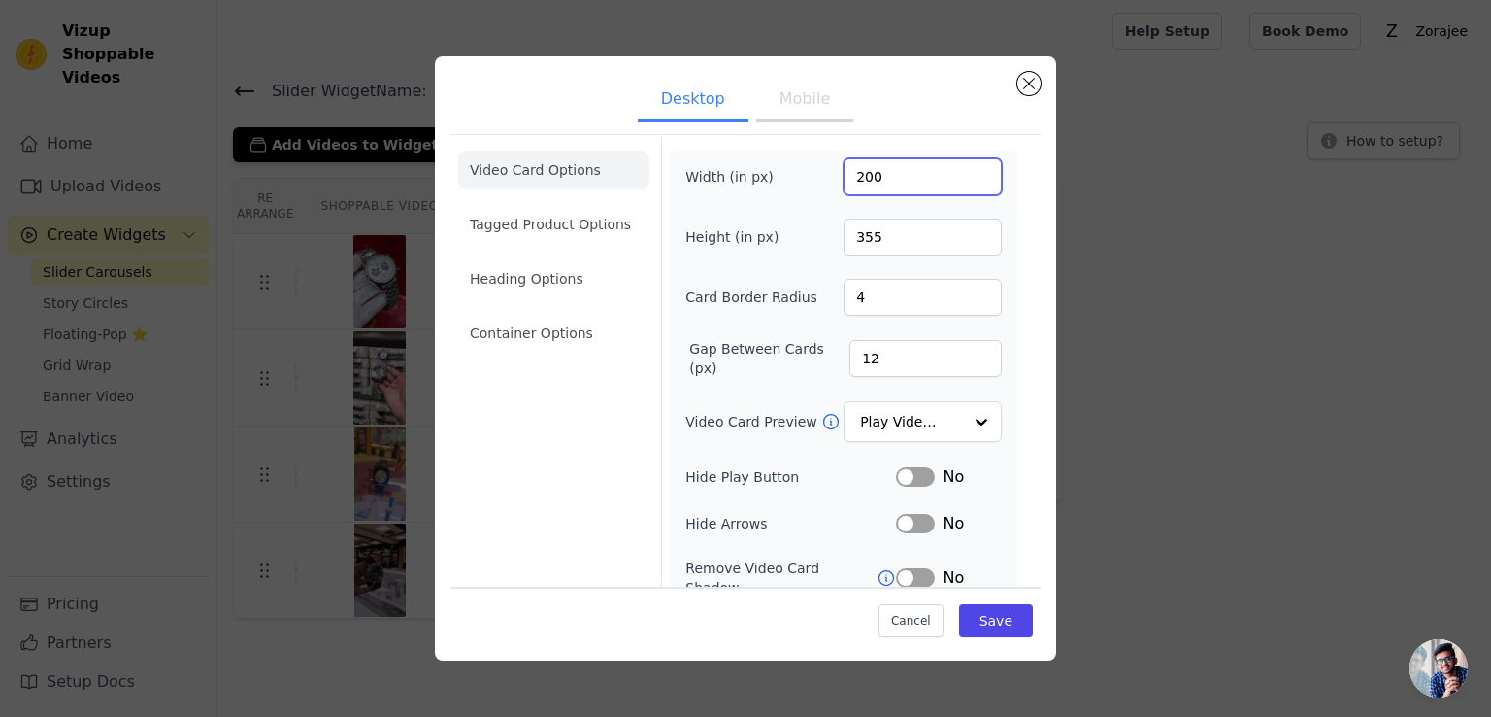
drag, startPoint x: 853, startPoint y: 173, endPoint x: 901, endPoint y: 202, distance: 55.8
click at [852, 172] on input "200" at bounding box center [923, 176] width 158 height 37
click at [791, 104] on button "Mobile" at bounding box center [804, 101] width 97 height 43
click at [687, 87] on button "Desktop" at bounding box center [693, 101] width 111 height 43
click at [961, 419] on div at bounding box center [980, 422] width 39 height 39
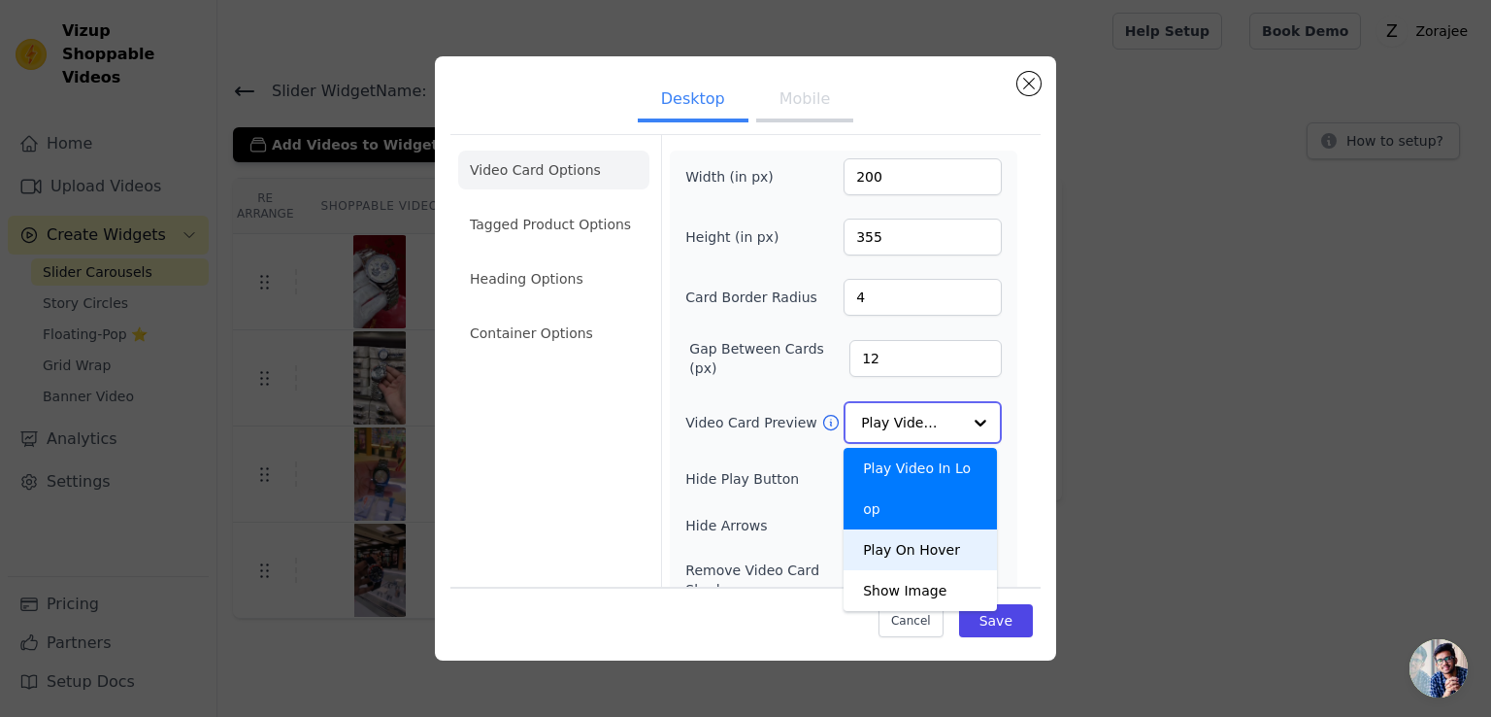
click at [913, 529] on div "Play On Hover" at bounding box center [920, 549] width 153 height 41
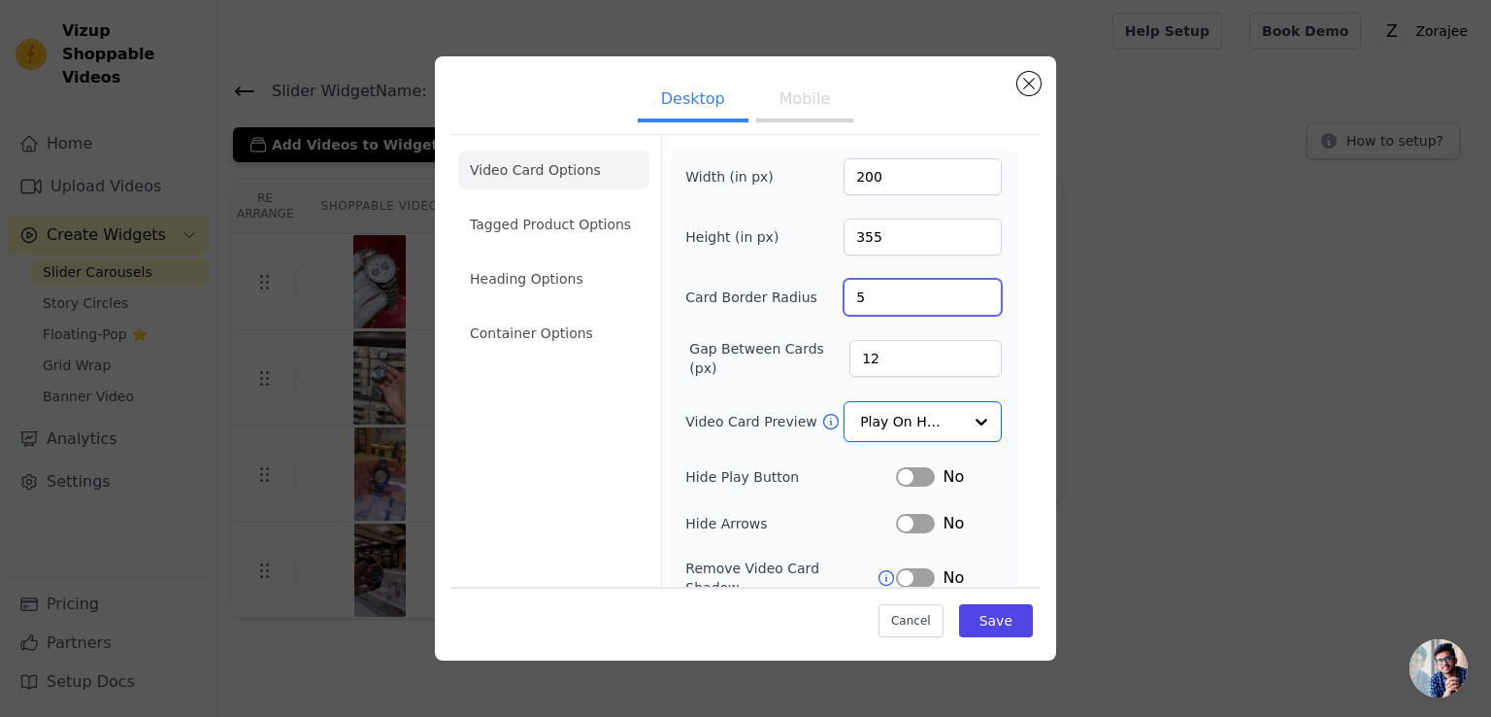
type input "5"
click at [967, 292] on input "5" at bounding box center [923, 297] width 158 height 37
click at [983, 629] on button "Save" at bounding box center [996, 620] width 74 height 33
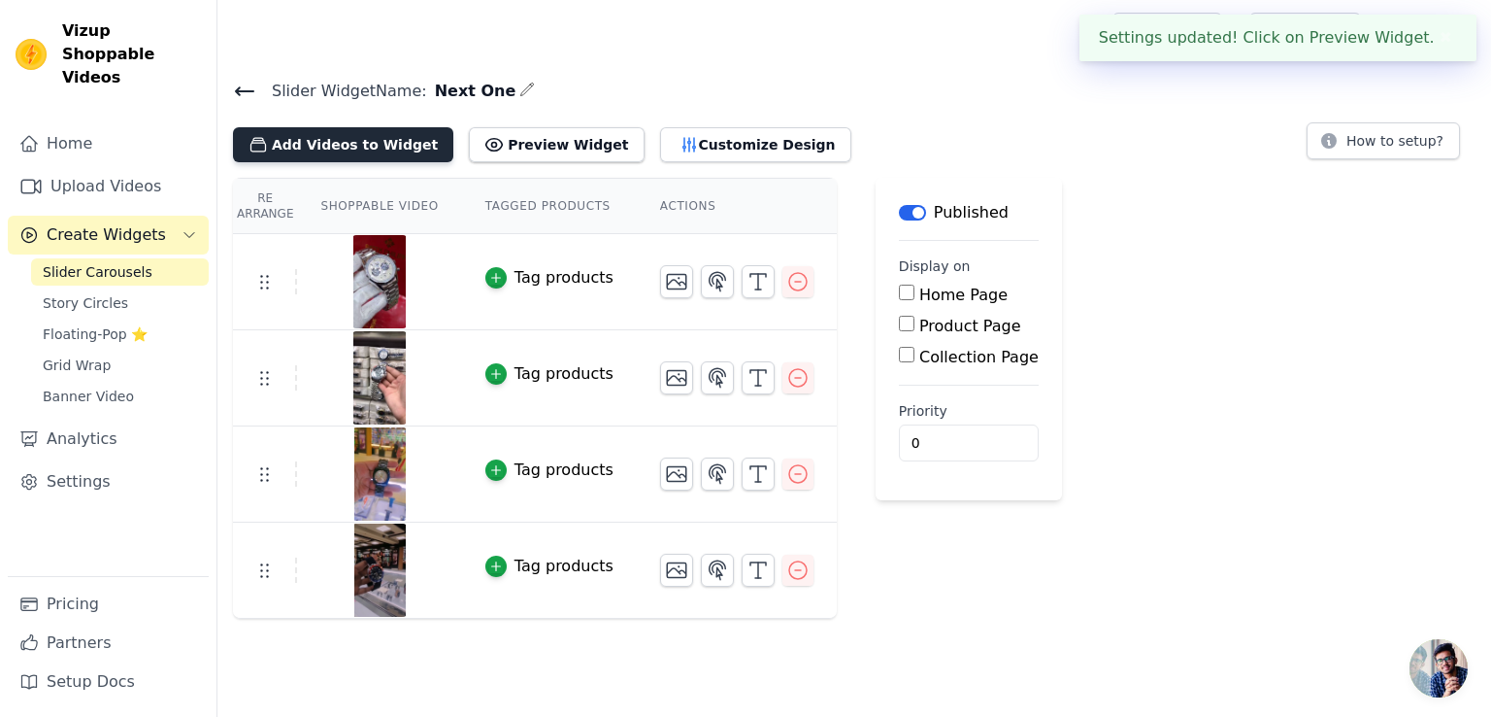
click at [320, 140] on button "Add Videos to Widget" at bounding box center [343, 144] width 220 height 35
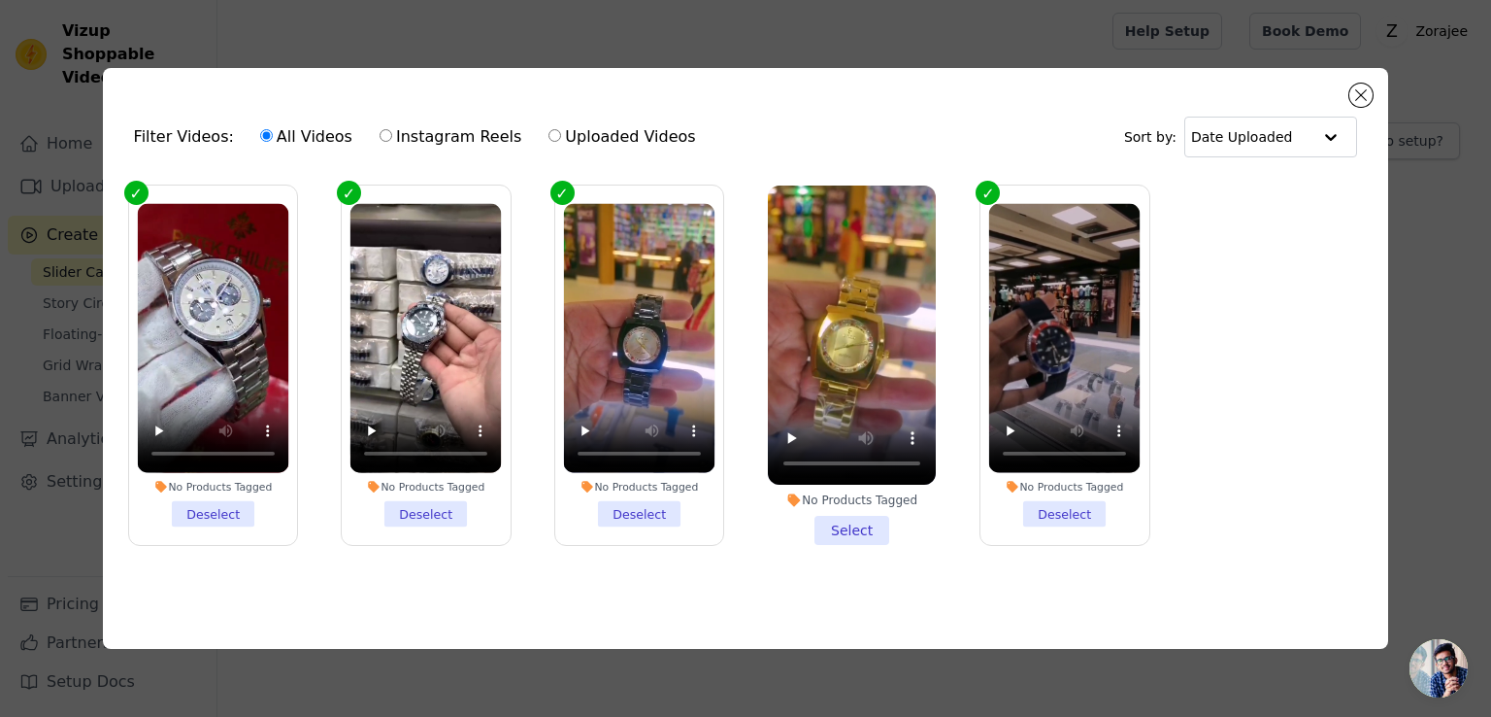
click at [855, 533] on li "No Products Tagged Select" at bounding box center [852, 364] width 168 height 359
click at [0, 0] on input "No Products Tagged Select" at bounding box center [0, 0] width 0 height 0
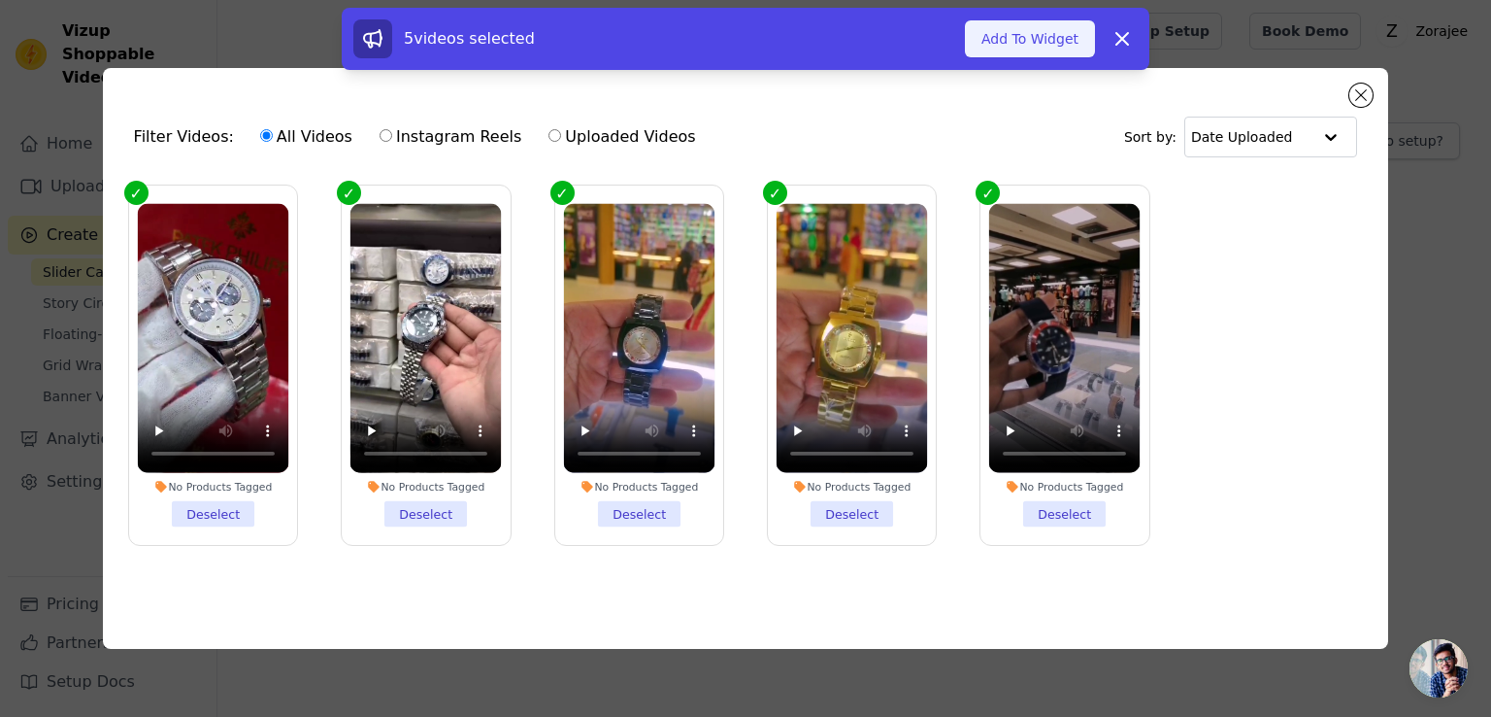
click at [1027, 36] on button "Add To Widget" at bounding box center [1030, 38] width 130 height 37
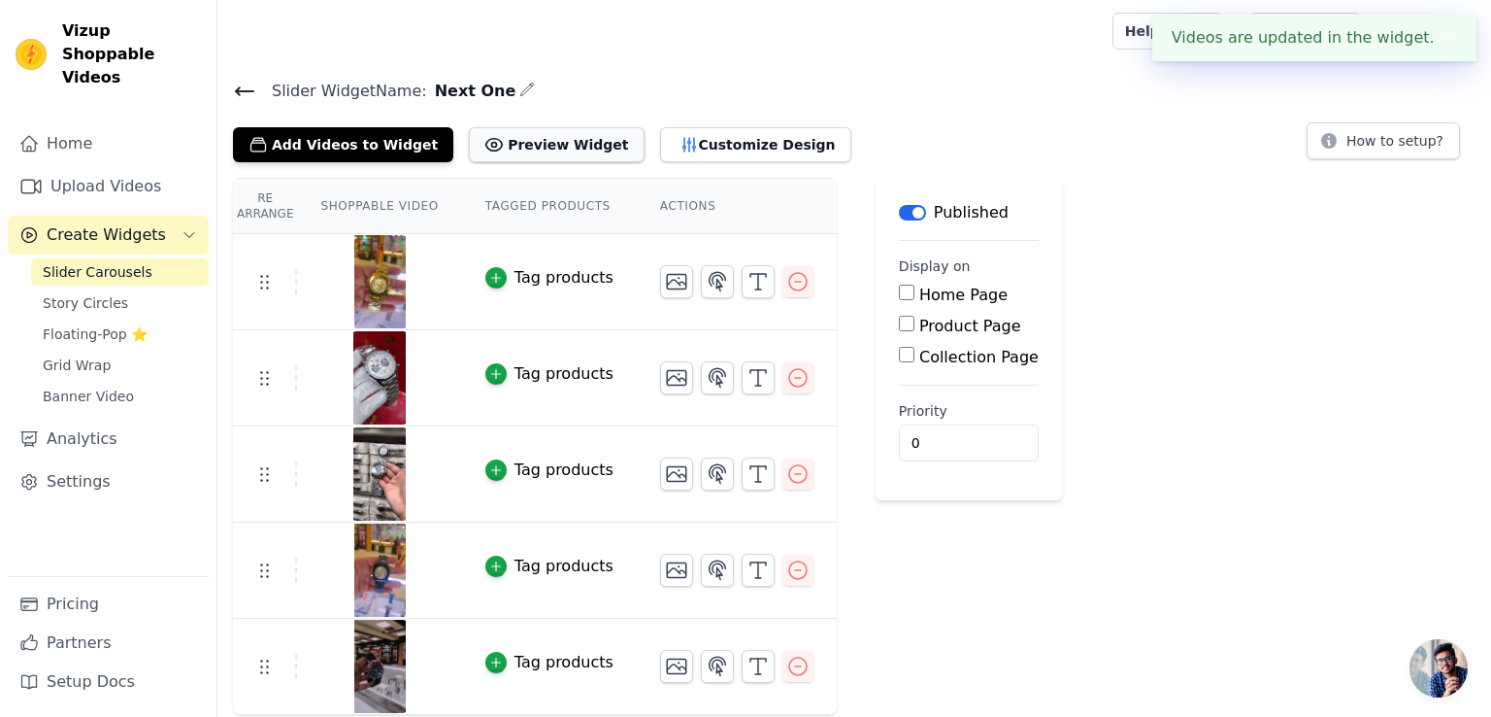
click at [505, 147] on button "Preview Widget" at bounding box center [556, 144] width 175 height 35
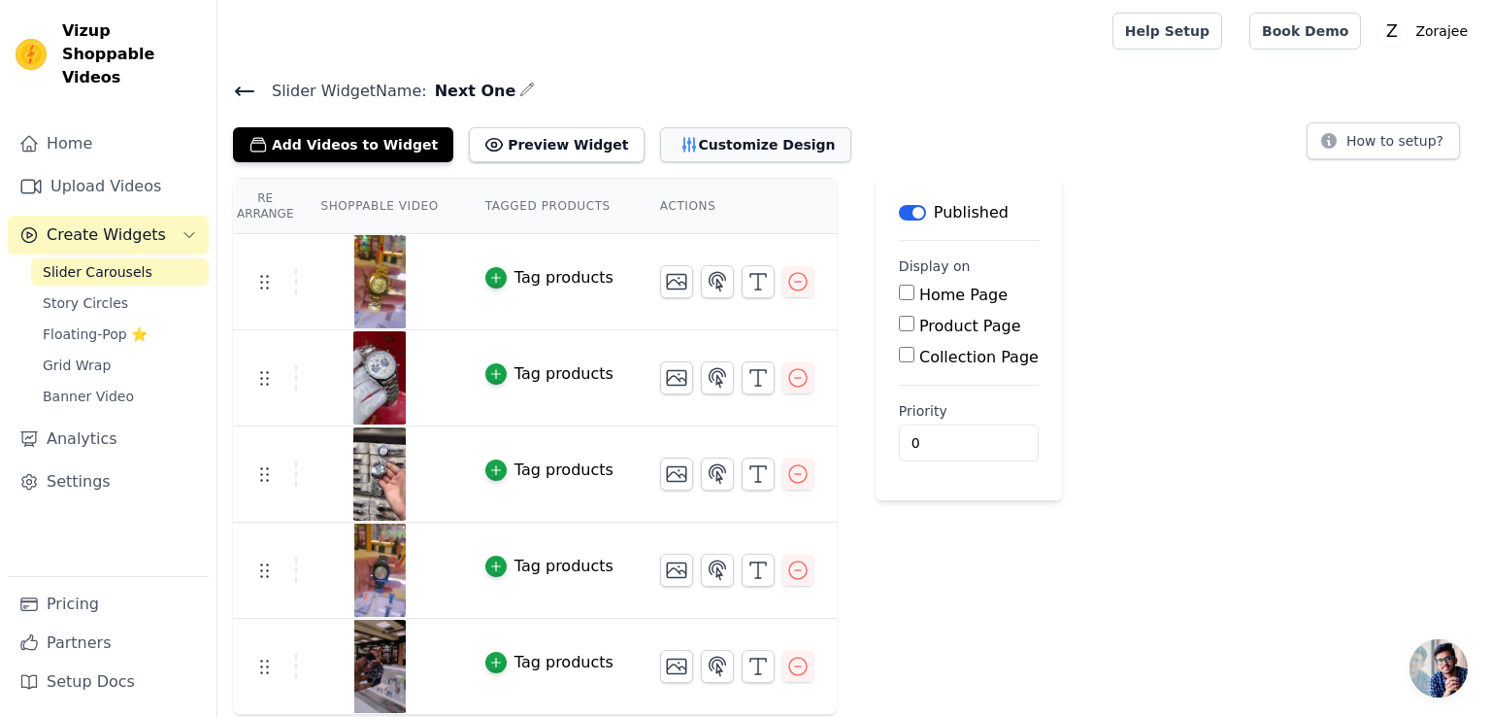
click at [677, 137] on button "Customize Design" at bounding box center [755, 144] width 191 height 35
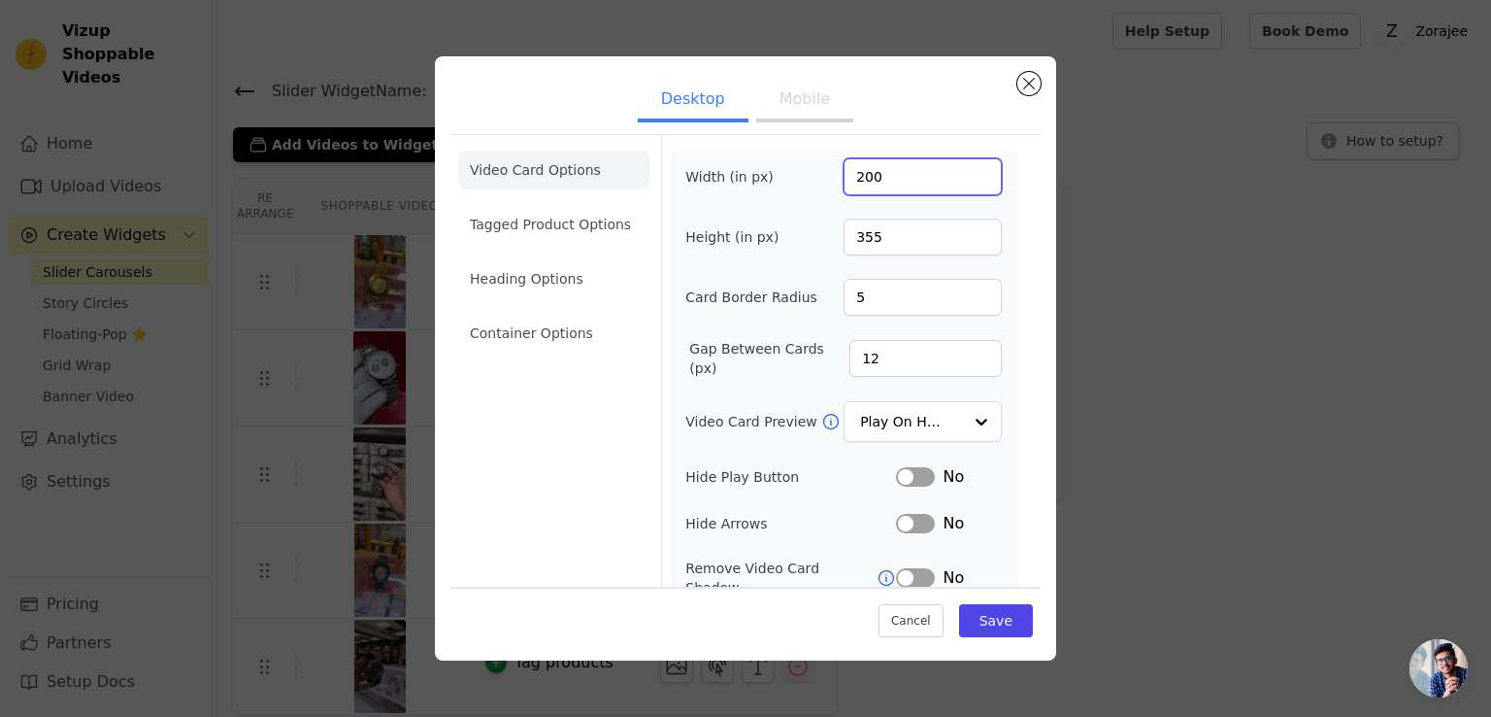
drag, startPoint x: 877, startPoint y: 176, endPoint x: 832, endPoint y: 168, distance: 45.3
click at [832, 168] on div "Width (in px) 200" at bounding box center [843, 176] width 317 height 37
type input "250"
click at [813, 189] on div "Width (in px) 250" at bounding box center [843, 176] width 317 height 37
click at [978, 622] on button "Save" at bounding box center [996, 620] width 74 height 33
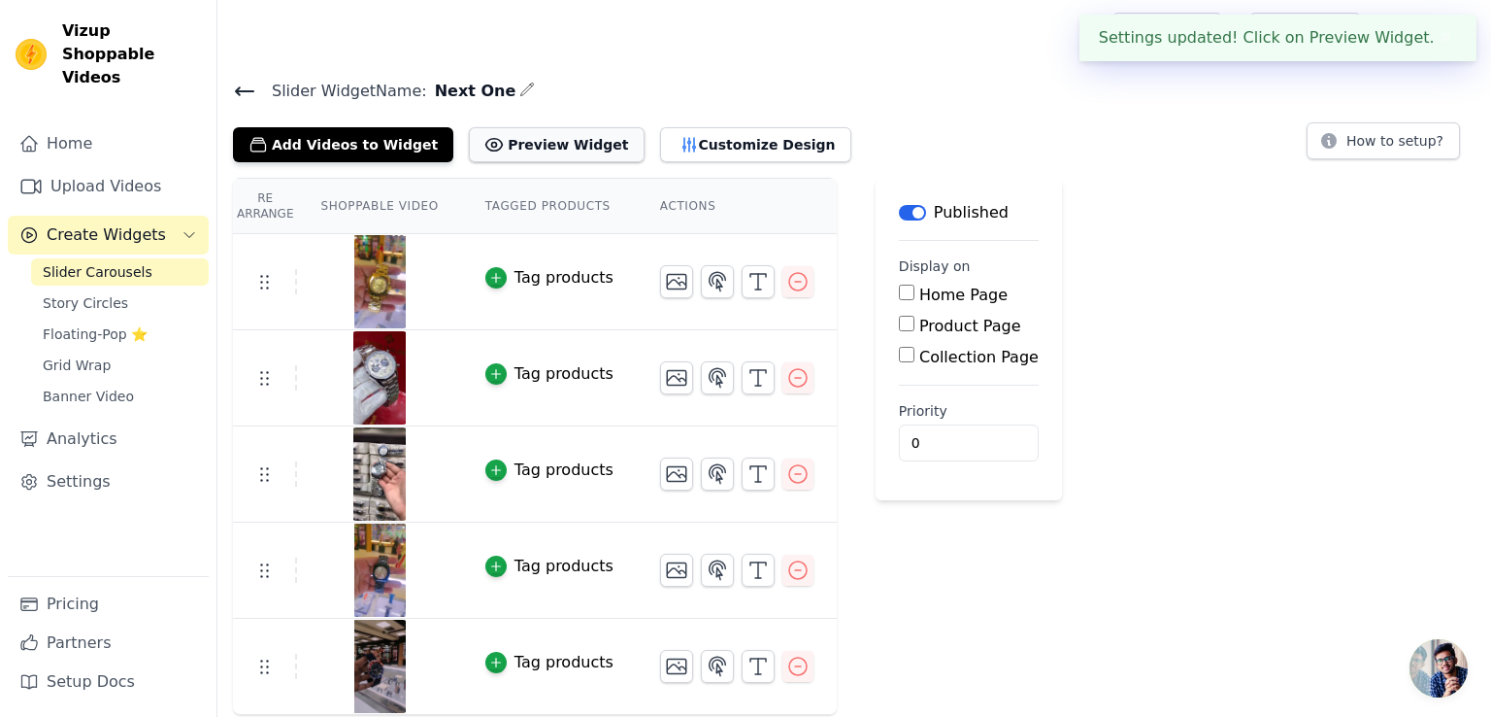
click at [524, 138] on button "Preview Widget" at bounding box center [556, 144] width 175 height 35
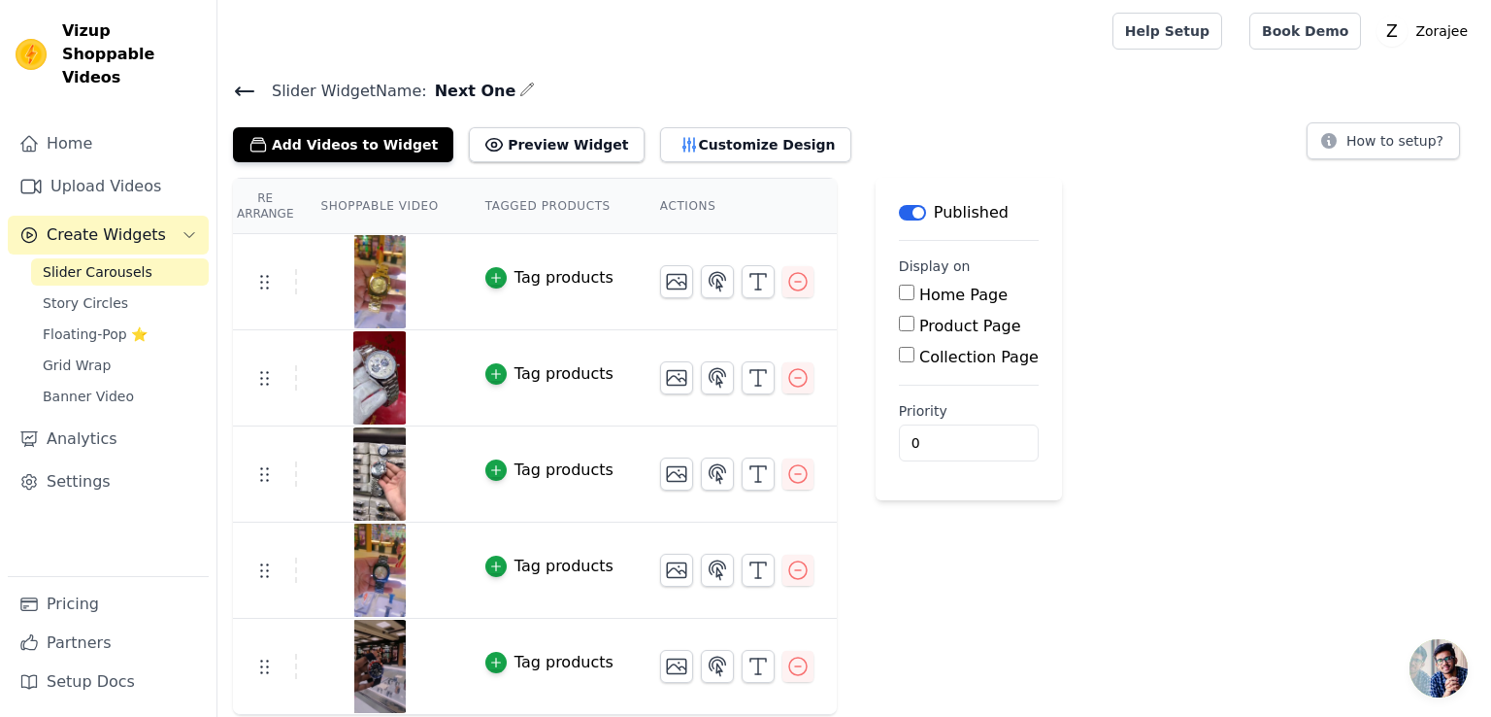
click at [100, 262] on span "Slider Carousels" at bounding box center [98, 271] width 110 height 19
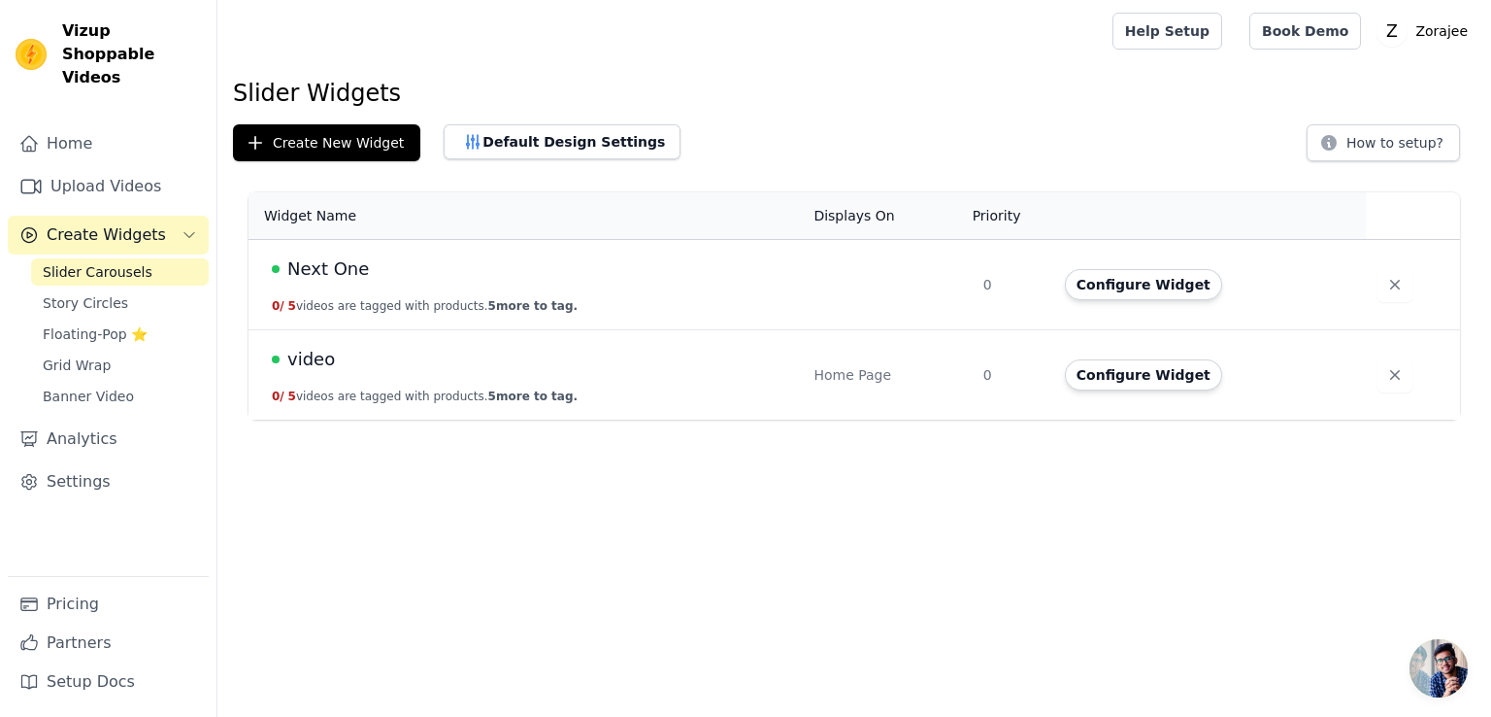
click at [335, 265] on span "Next One" at bounding box center [328, 268] width 82 height 27
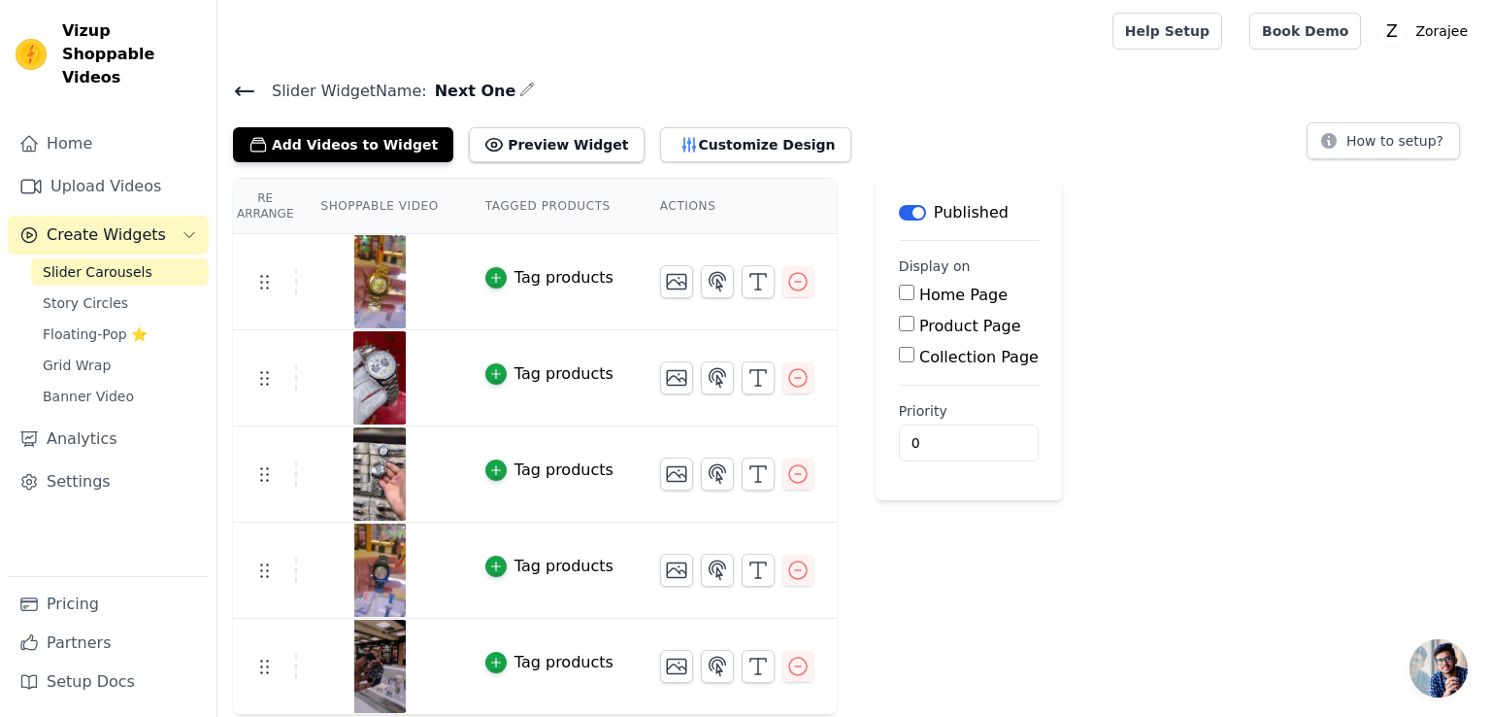
click at [237, 80] on icon at bounding box center [244, 91] width 23 height 23
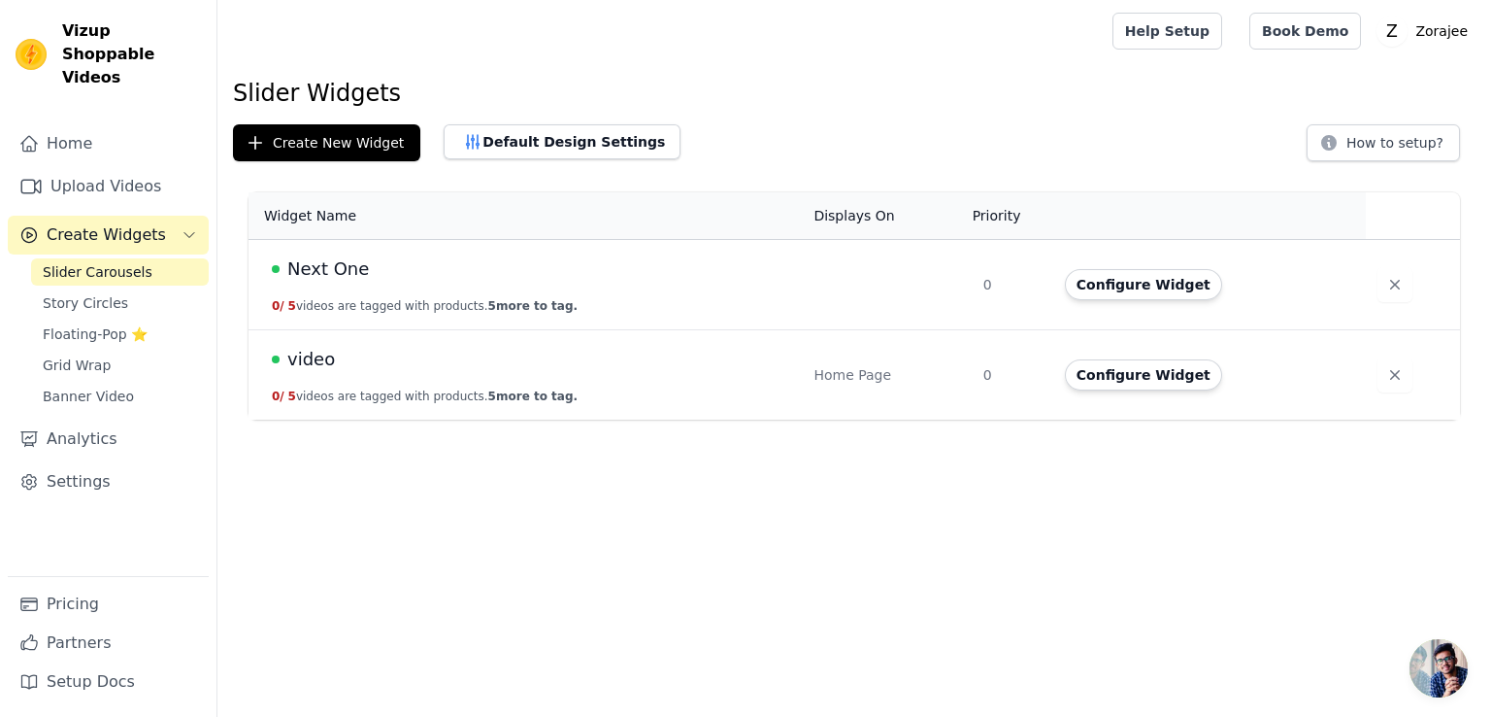
click at [326, 354] on span "video" at bounding box center [311, 359] width 48 height 27
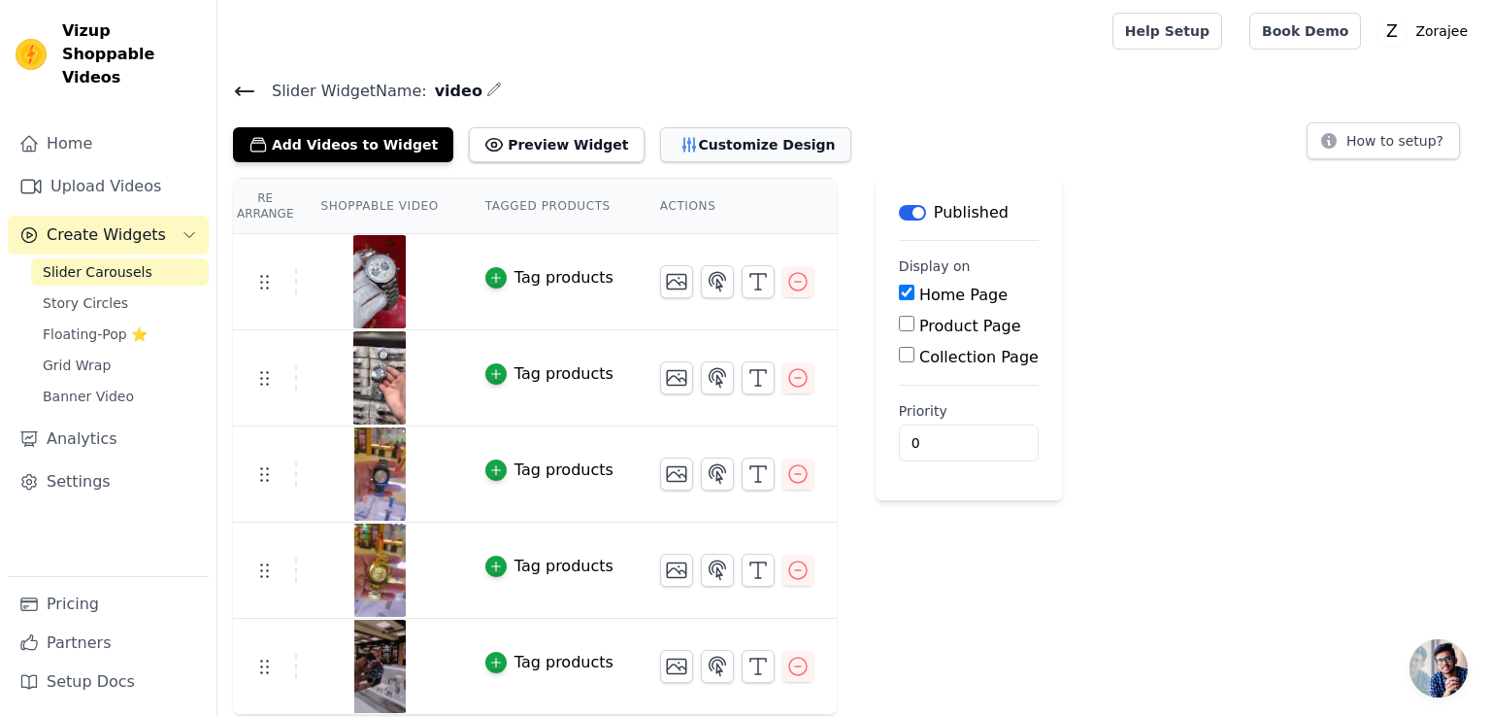
click at [660, 138] on button "Customize Design" at bounding box center [755, 144] width 191 height 35
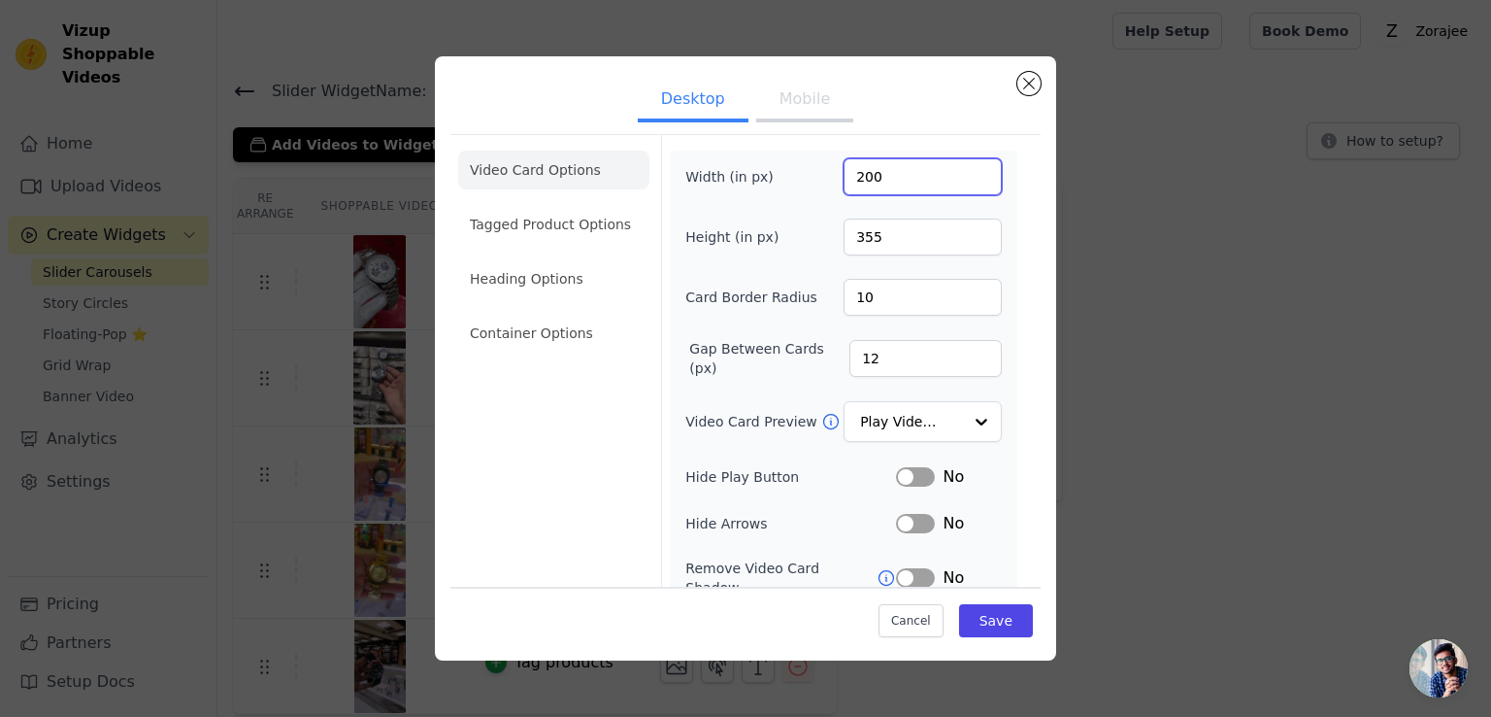
click at [878, 180] on input "200" at bounding box center [923, 176] width 158 height 37
type input "250"
click at [804, 187] on div "Width (in px) 250" at bounding box center [843, 176] width 317 height 37
click at [977, 617] on button "Save" at bounding box center [996, 620] width 74 height 33
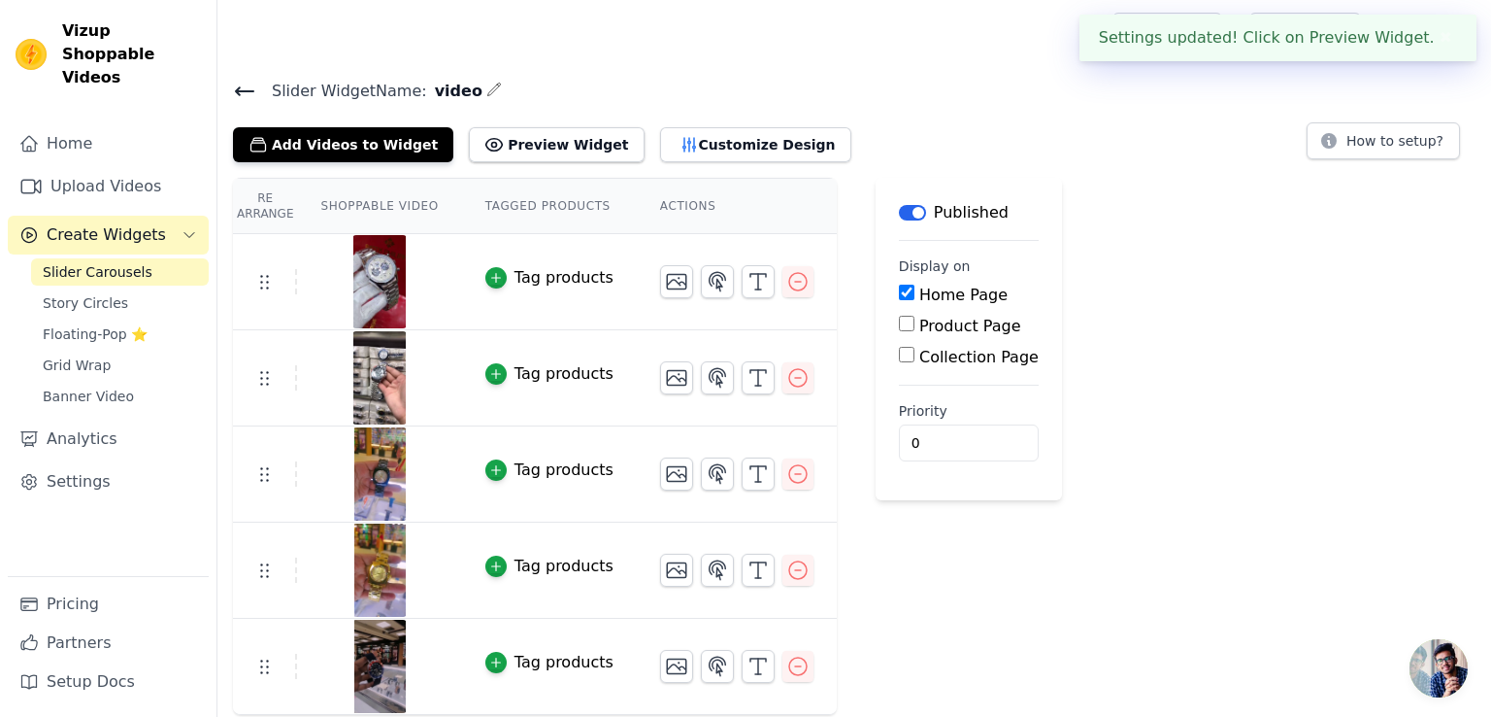
click at [237, 93] on icon at bounding box center [244, 91] width 23 height 23
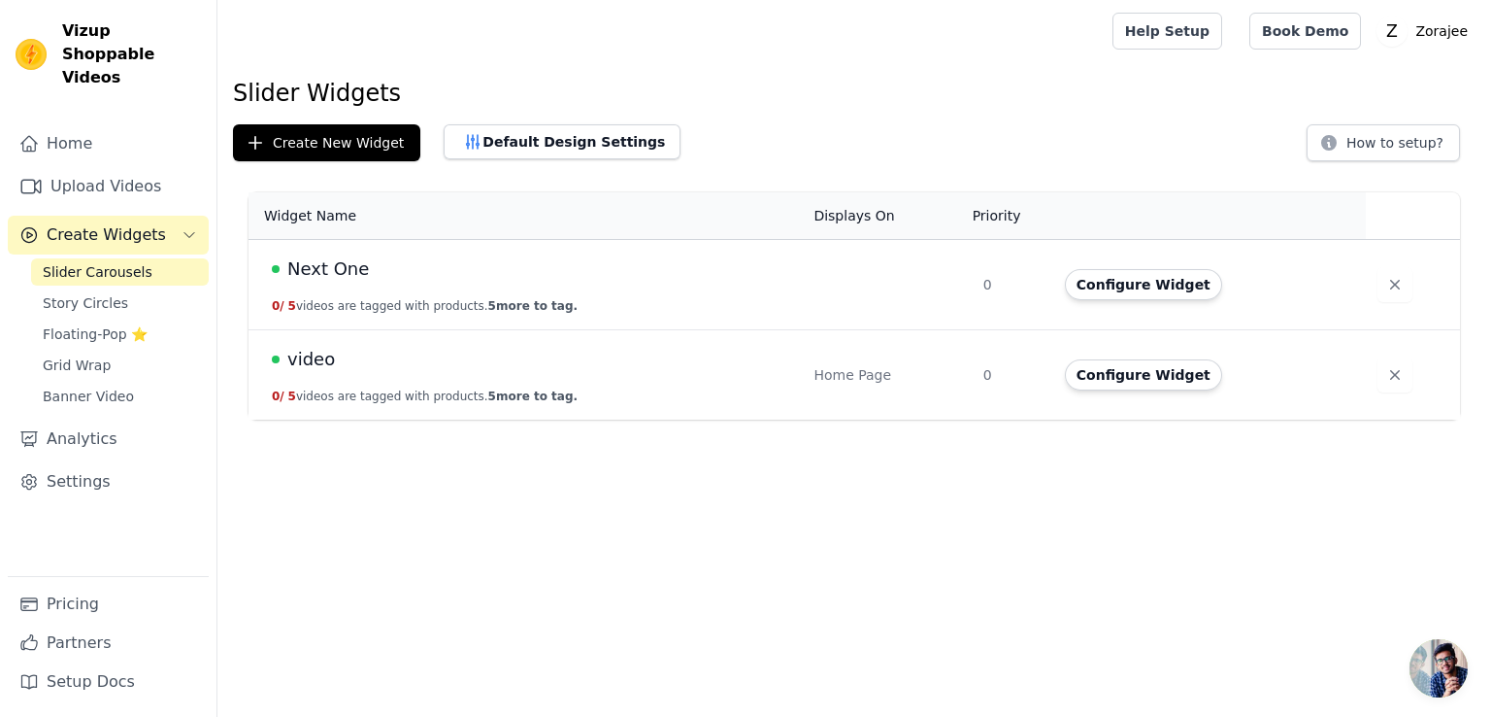
click at [322, 265] on span "Next One" at bounding box center [328, 268] width 82 height 27
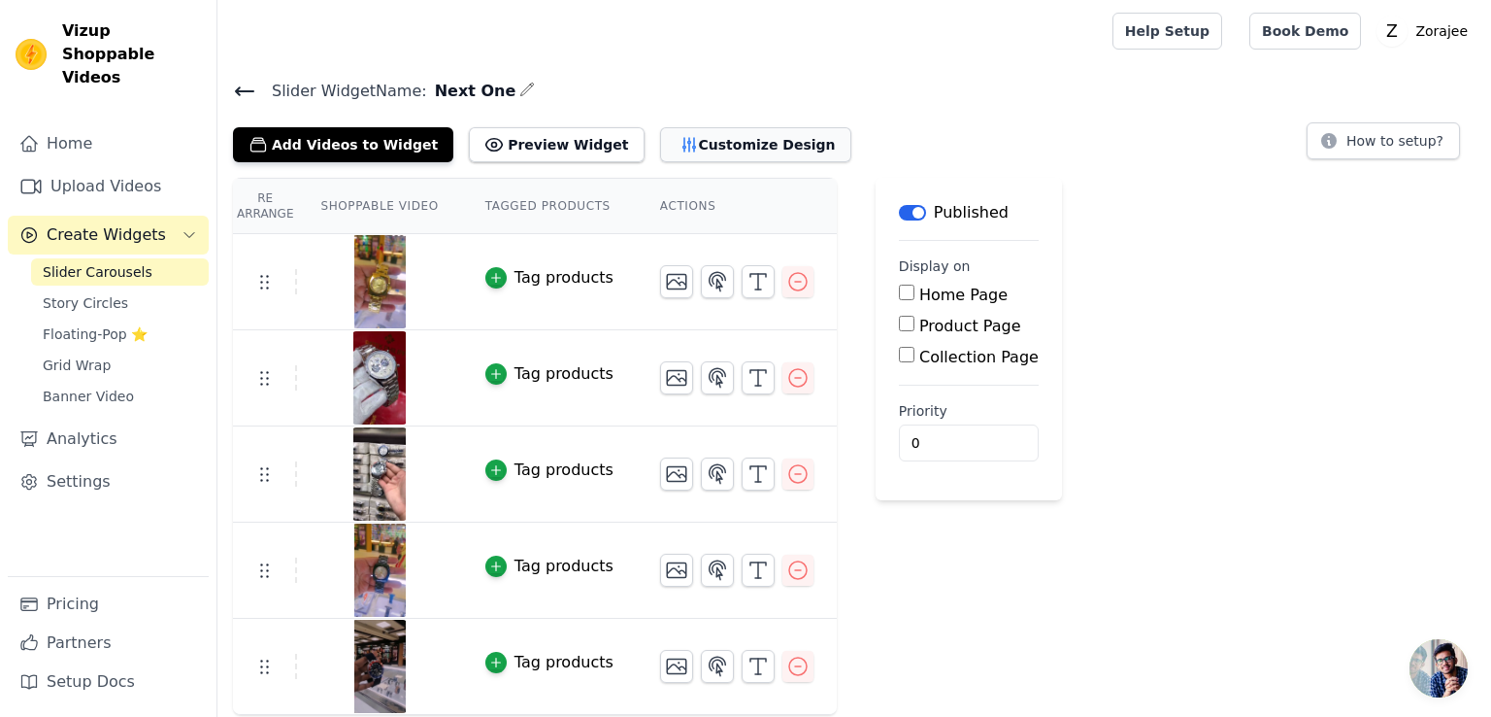
click at [693, 143] on button "Customize Design" at bounding box center [755, 144] width 191 height 35
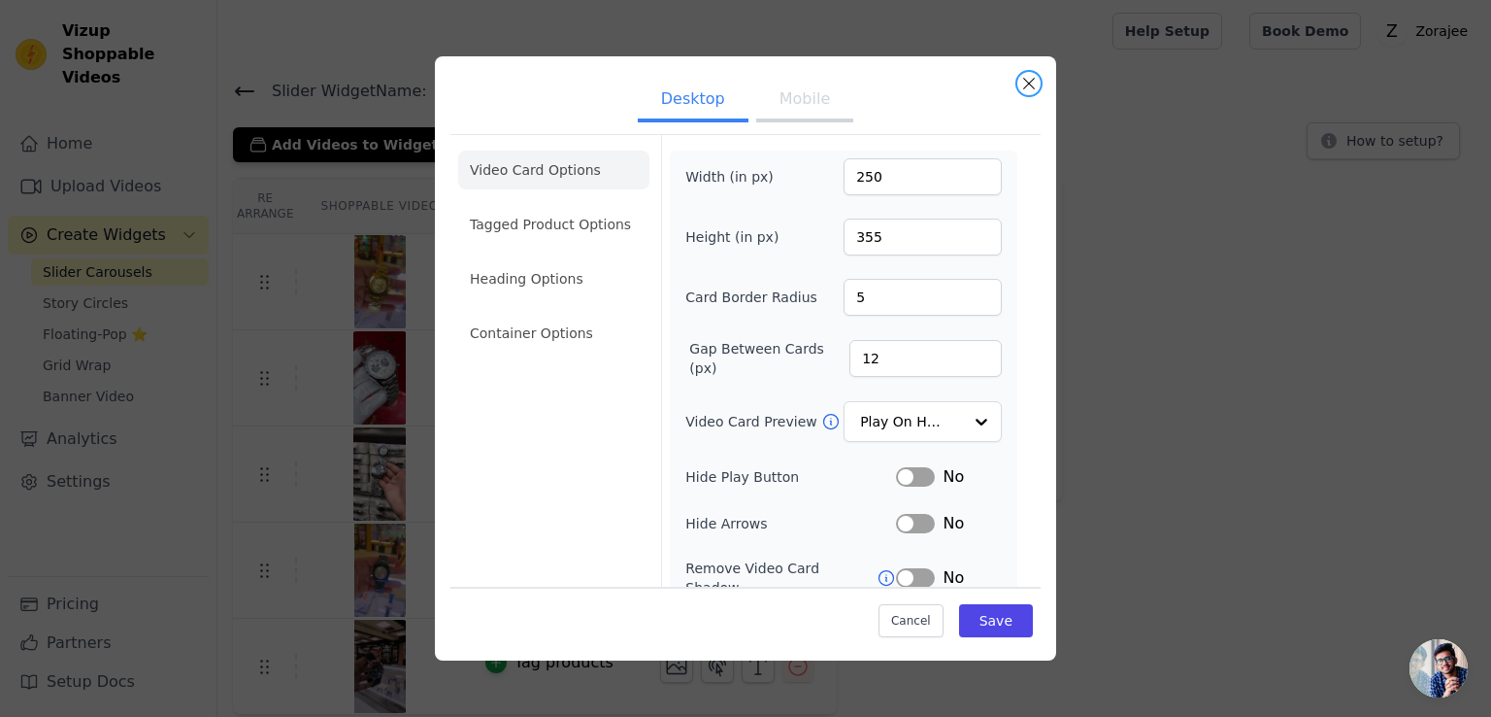
click at [1030, 84] on button "Close modal" at bounding box center [1029, 83] width 23 height 23
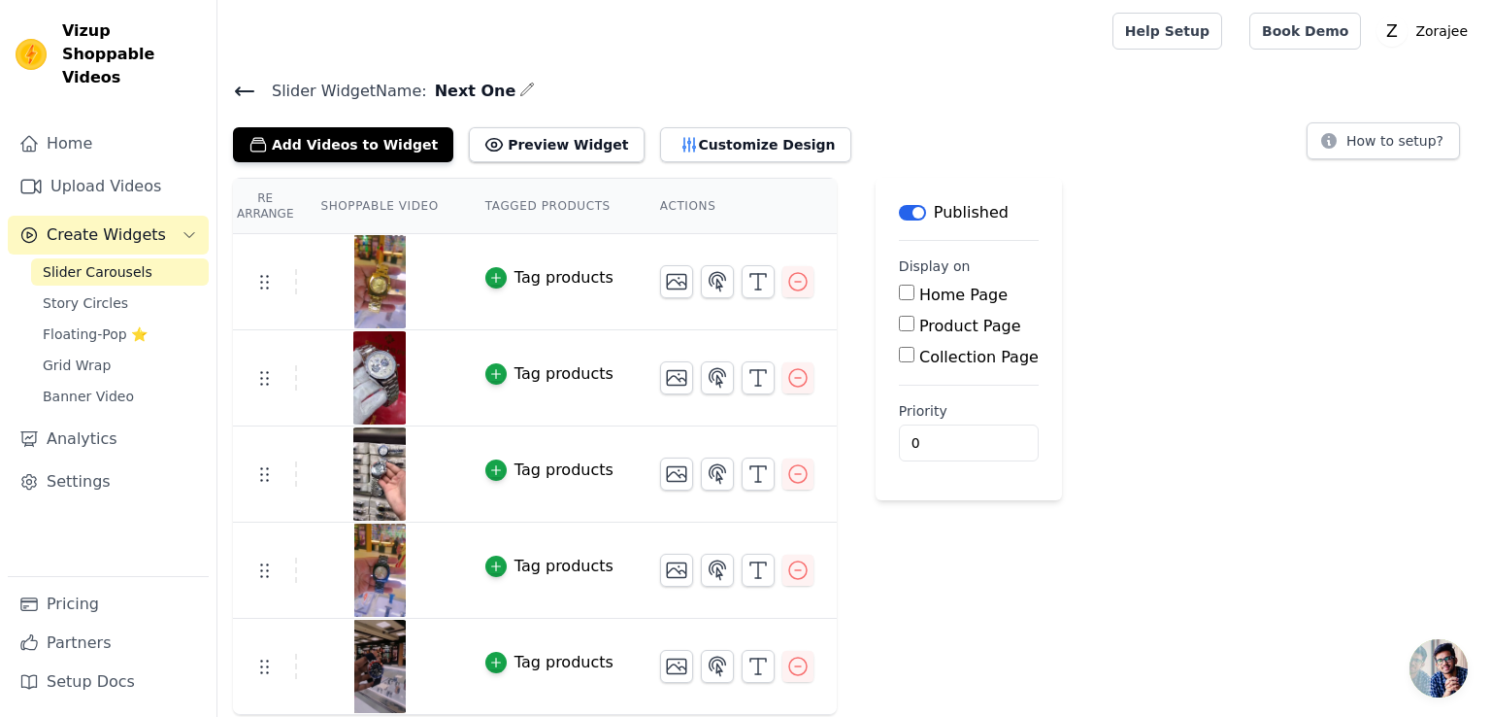
click at [233, 83] on icon at bounding box center [244, 91] width 23 height 23
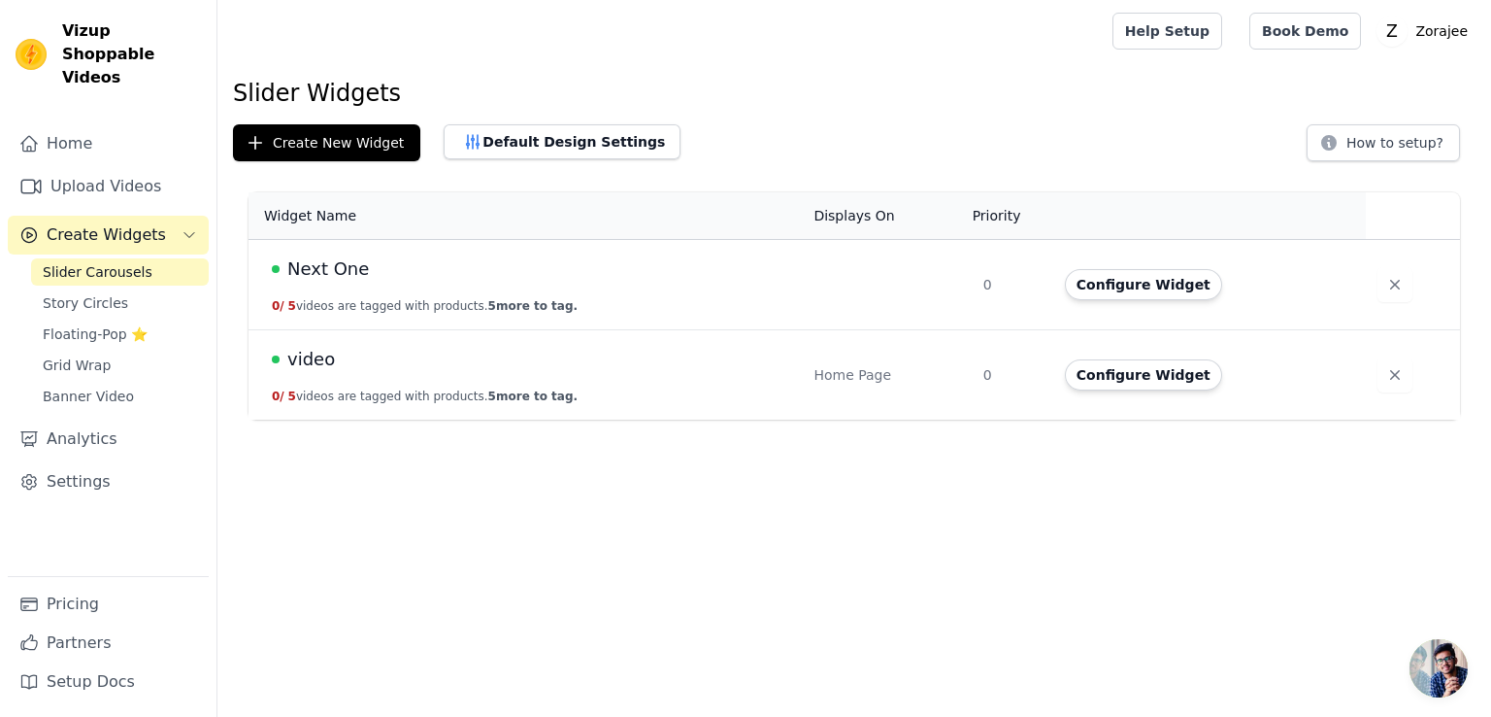
click at [317, 362] on span "video" at bounding box center [311, 359] width 48 height 27
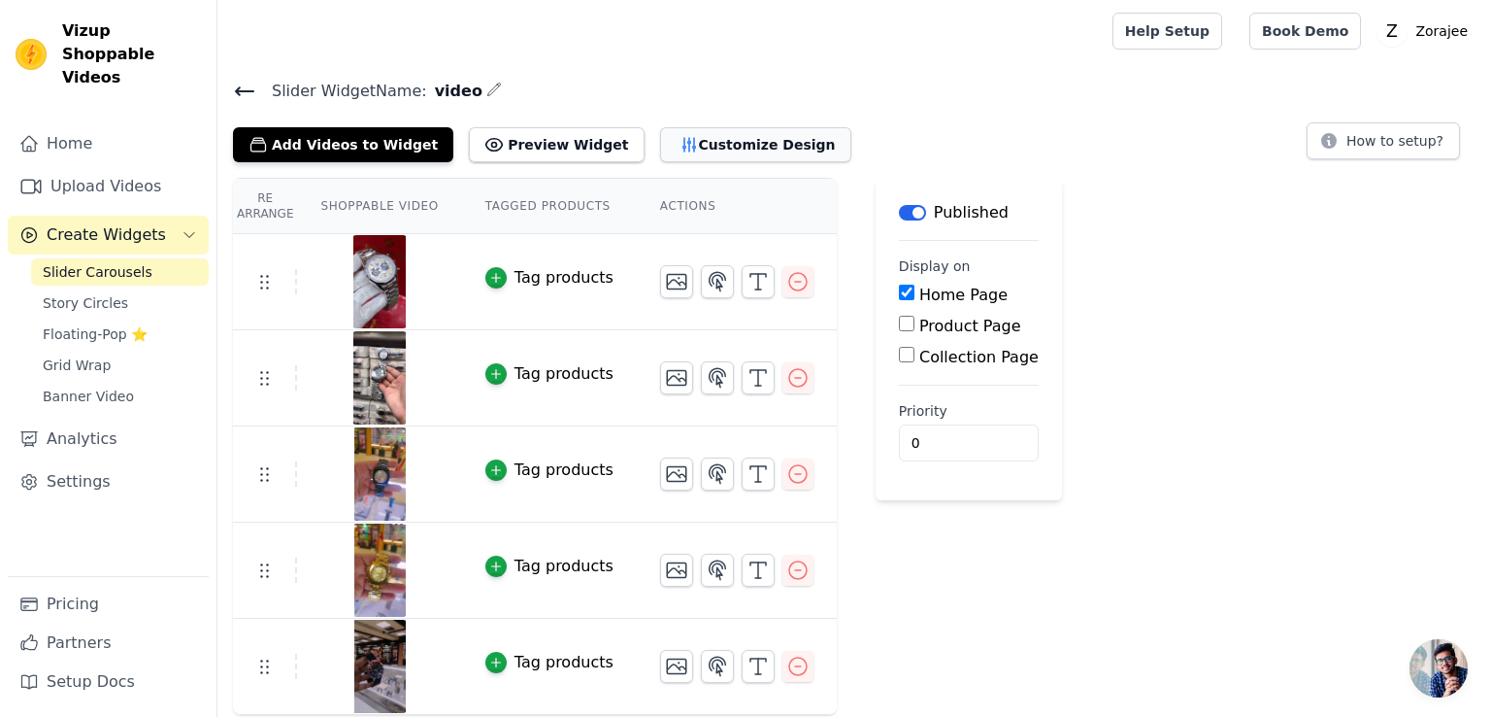
click at [685, 142] on button "Customize Design" at bounding box center [755, 144] width 191 height 35
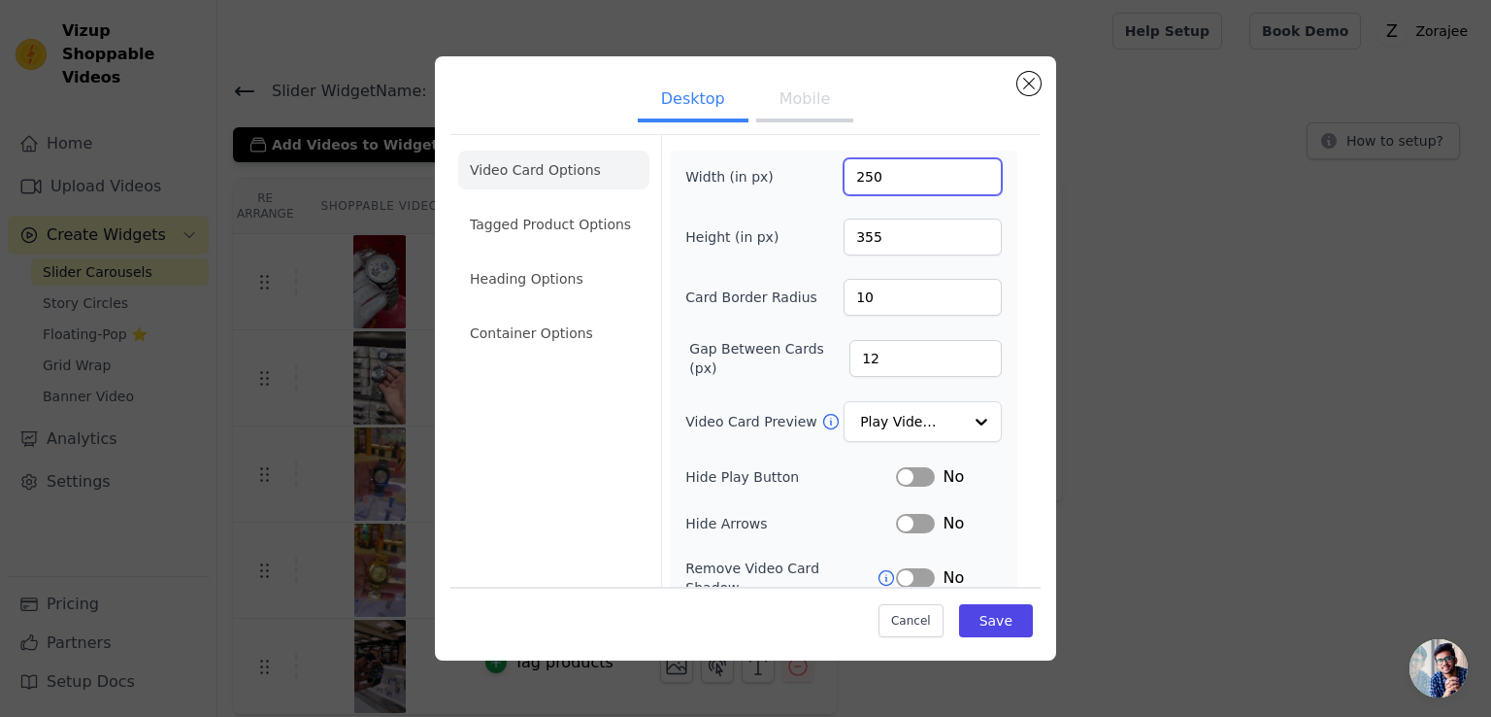
click at [870, 181] on input "250" at bounding box center [923, 176] width 158 height 37
type input "260"
click at [986, 610] on button "Save" at bounding box center [996, 620] width 74 height 33
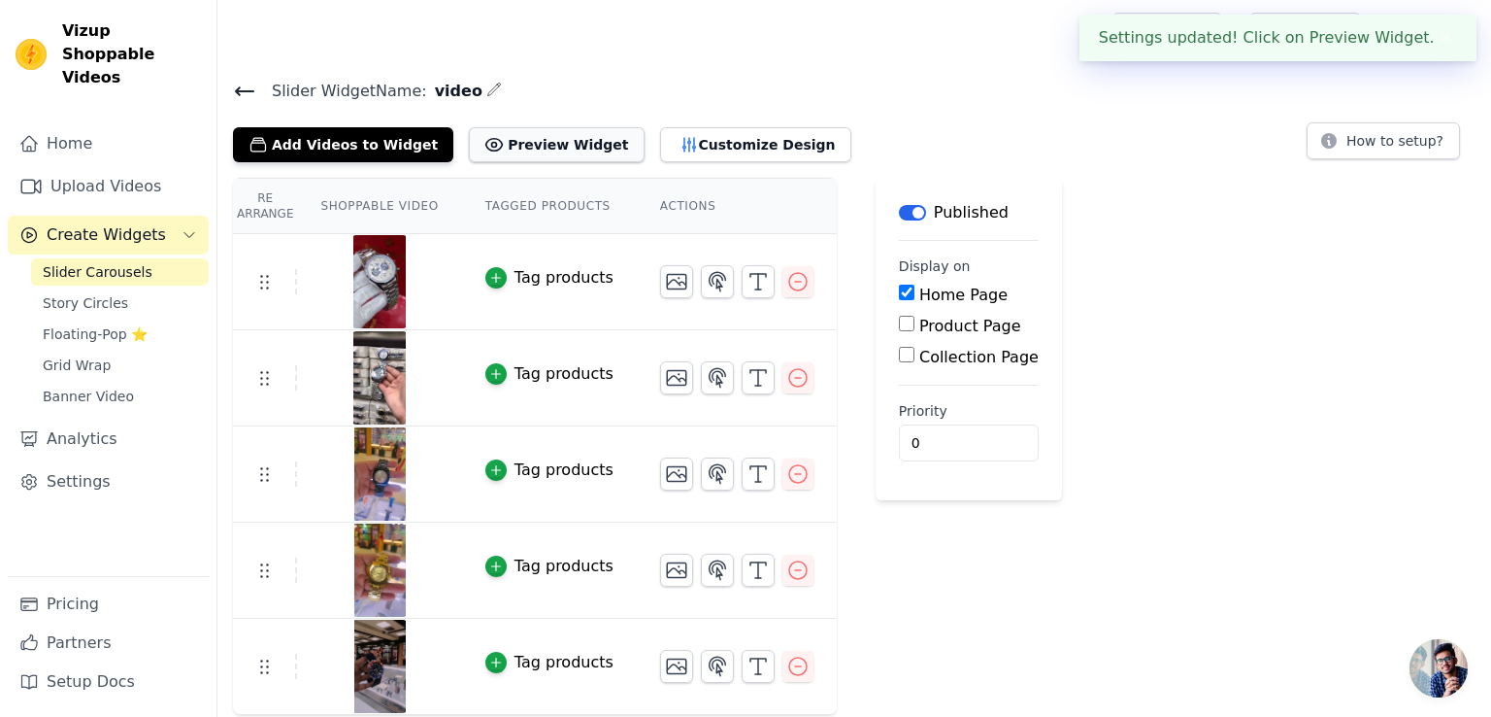
click at [532, 145] on button "Preview Widget" at bounding box center [556, 144] width 175 height 35
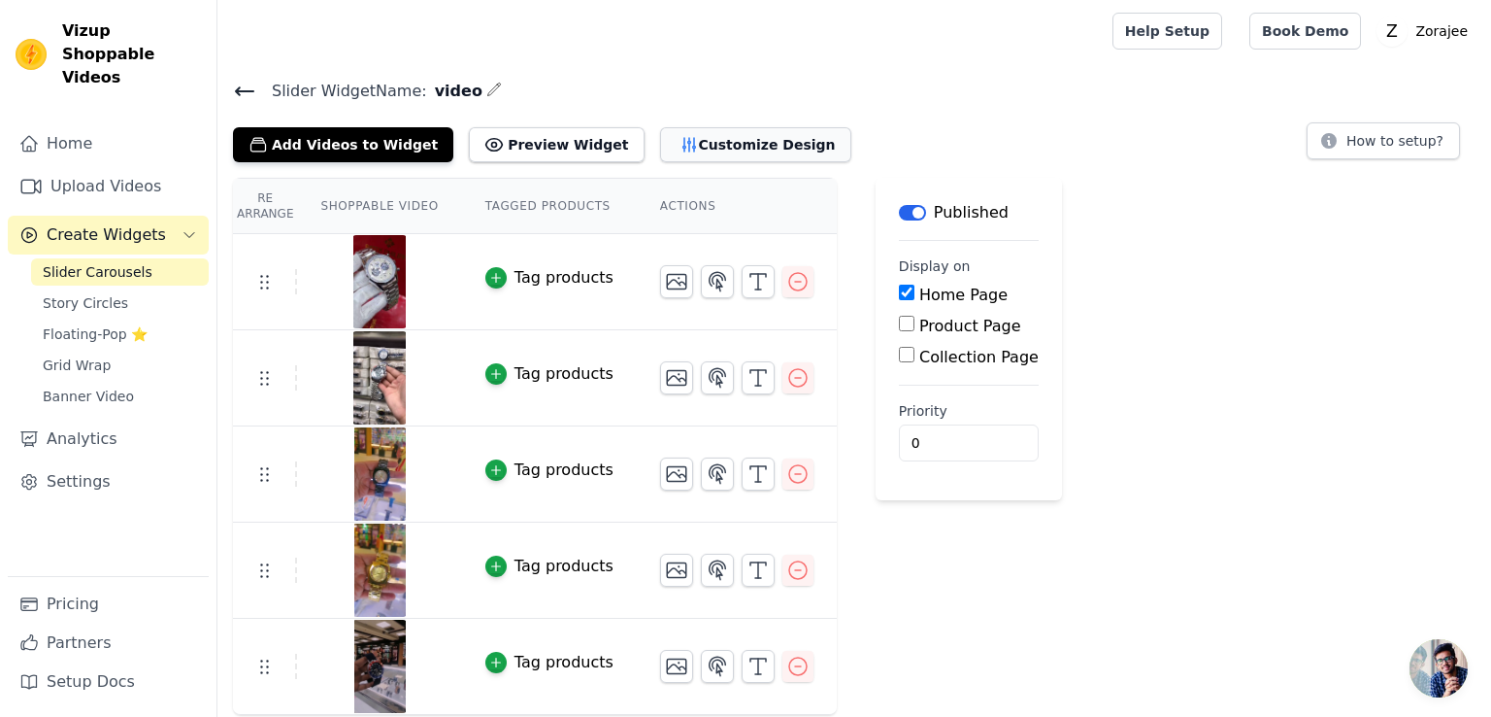
click at [707, 148] on button "Customize Design" at bounding box center [755, 144] width 191 height 35
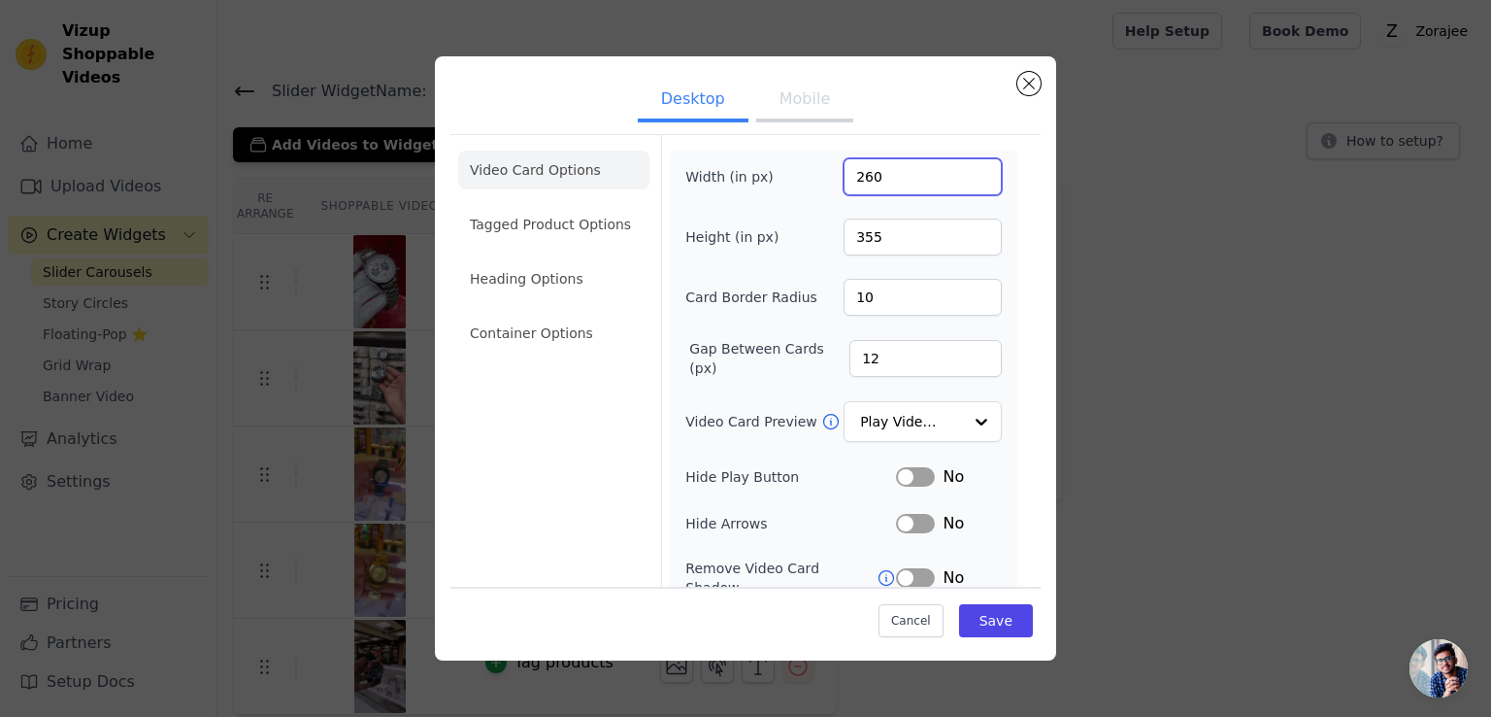
click at [864, 173] on input "260" at bounding box center [923, 176] width 158 height 37
type input "270"
click at [990, 626] on button "Save" at bounding box center [996, 620] width 74 height 33
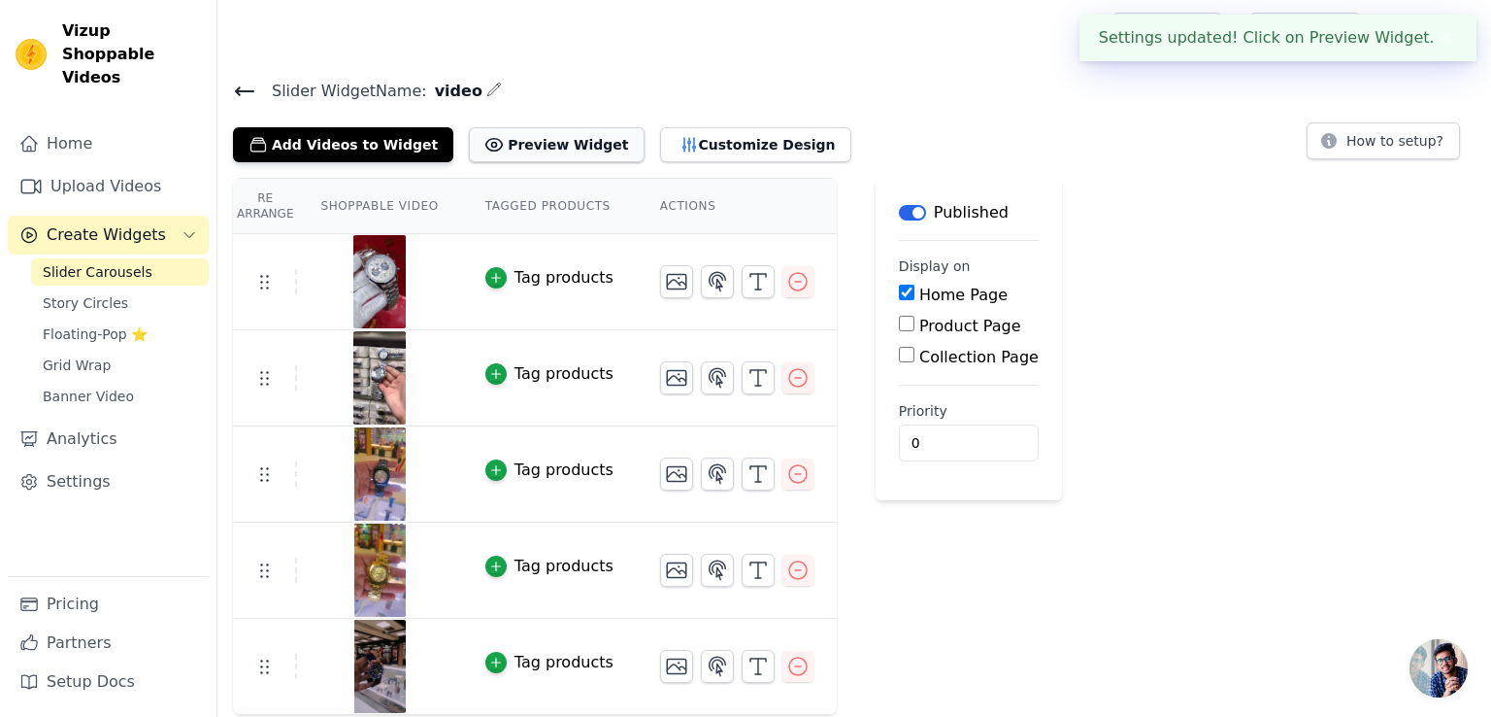
click at [541, 145] on button "Preview Widget" at bounding box center [556, 144] width 175 height 35
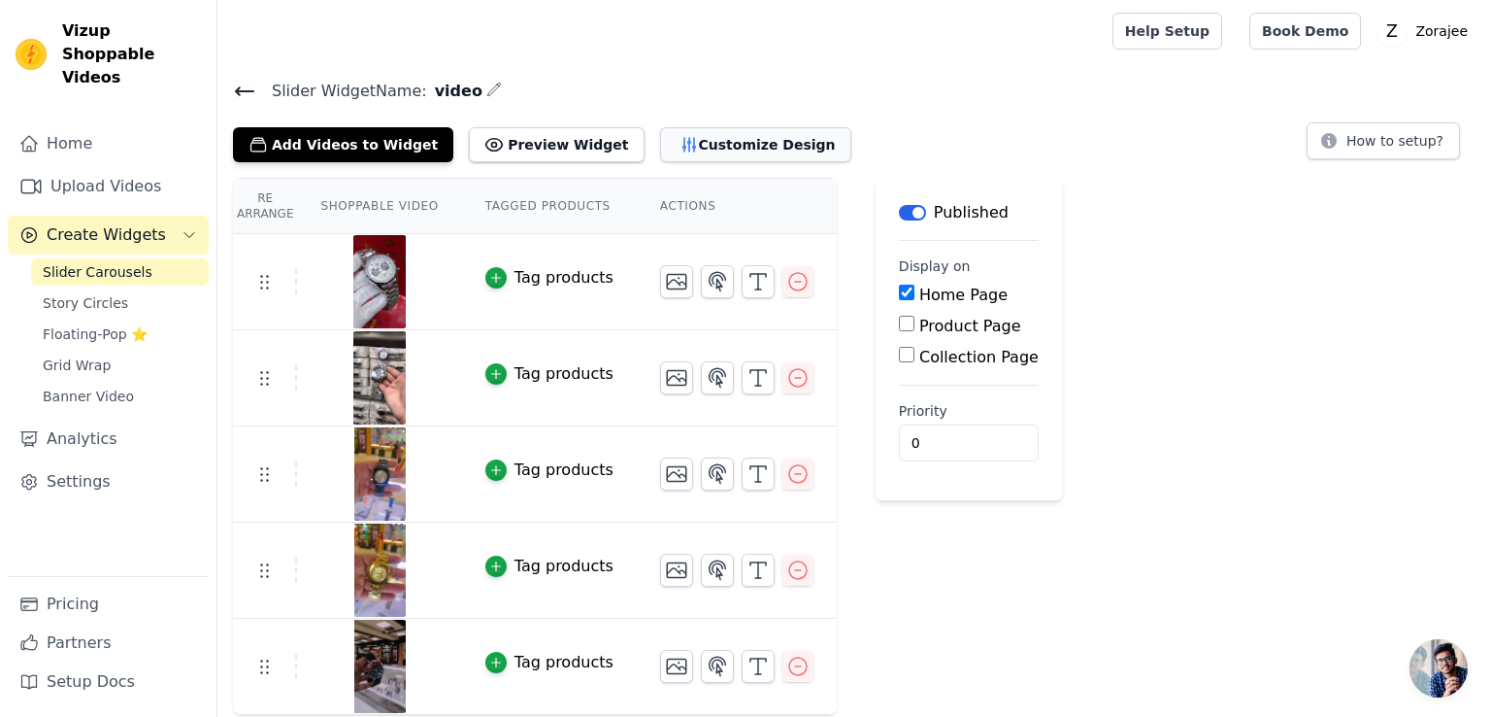
click at [676, 143] on button "Customize Design" at bounding box center [755, 144] width 191 height 35
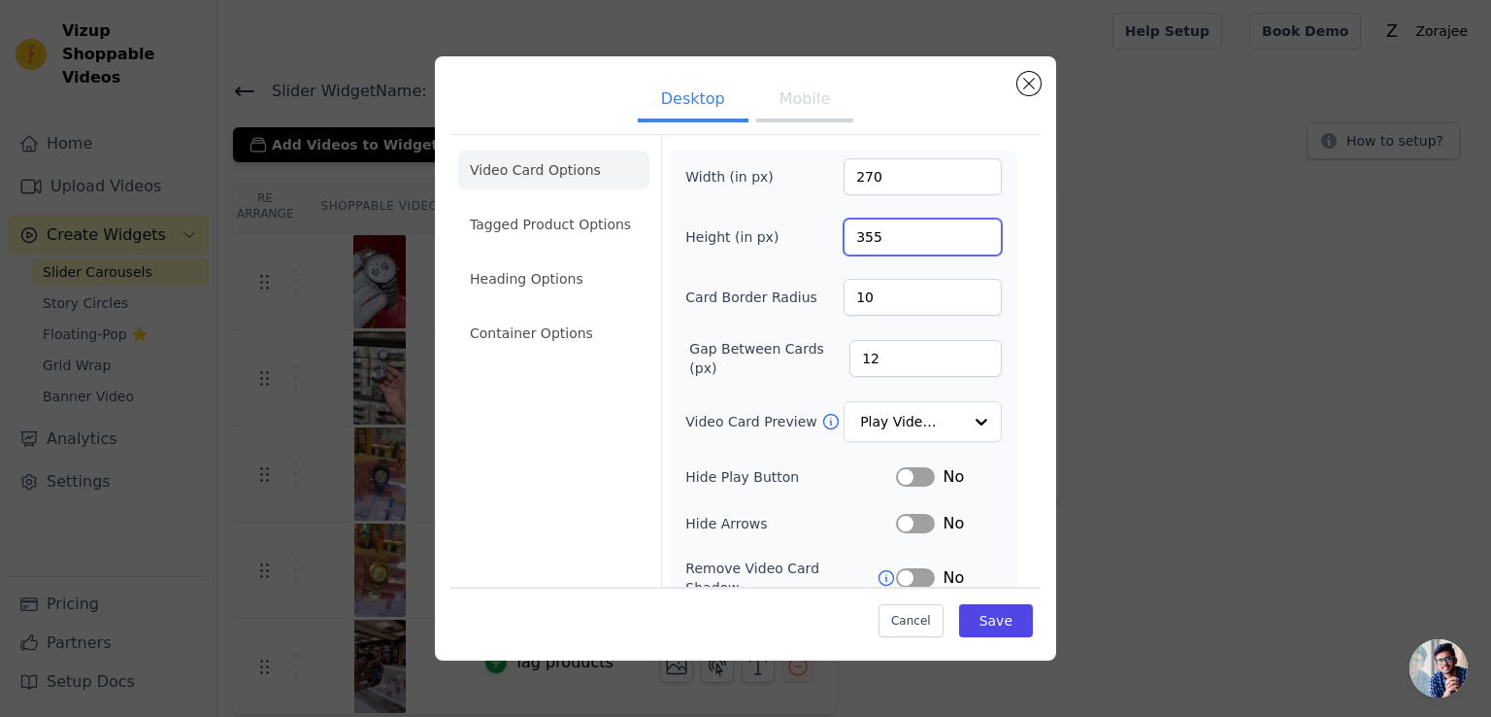
drag, startPoint x: 875, startPoint y: 234, endPoint x: 842, endPoint y: 231, distance: 33.1
click at [844, 231] on input "355" at bounding box center [923, 236] width 158 height 37
click at [879, 243] on input "355" at bounding box center [923, 236] width 158 height 37
drag, startPoint x: 879, startPoint y: 237, endPoint x: 827, endPoint y: 230, distance: 51.9
click at [827, 230] on div "Height (in px) 355" at bounding box center [843, 236] width 317 height 37
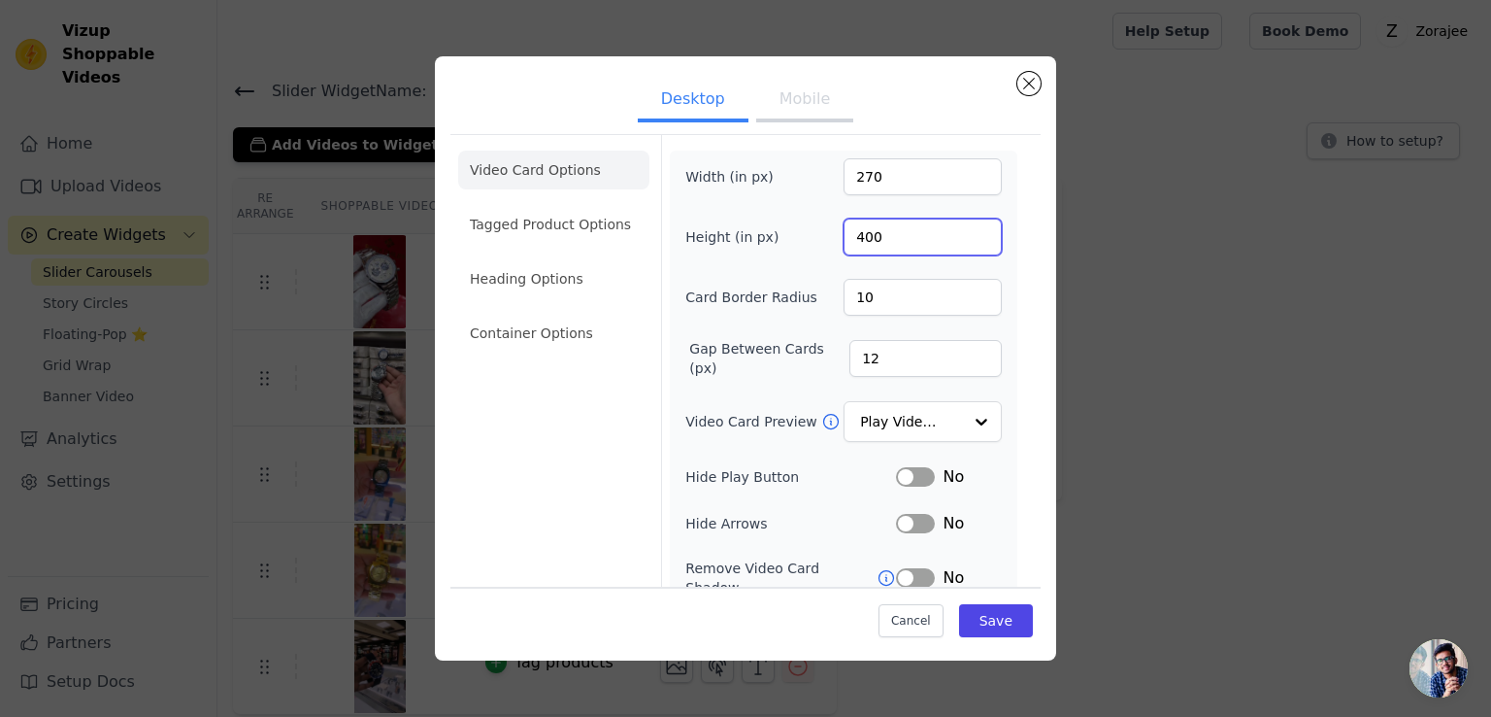
type input "400"
drag, startPoint x: 784, startPoint y: 274, endPoint x: 885, endPoint y: 406, distance: 166.2
click at [784, 274] on div "Width (in px) 270 Height (in px) 400 Card Border Radius 10 Gap Between Cards (p…" at bounding box center [843, 447] width 317 height 579
click at [974, 621] on button "Save" at bounding box center [996, 620] width 74 height 33
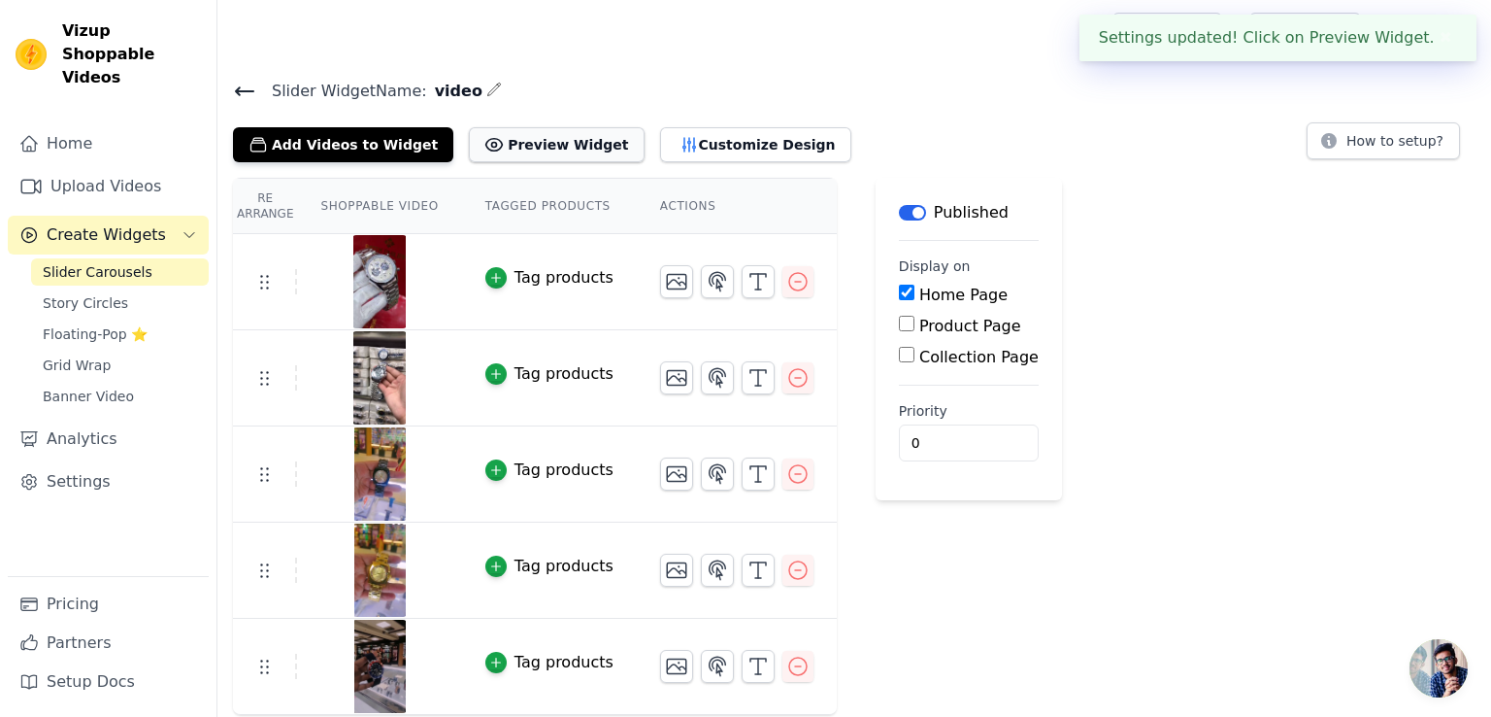
click at [532, 145] on button "Preview Widget" at bounding box center [556, 144] width 175 height 35
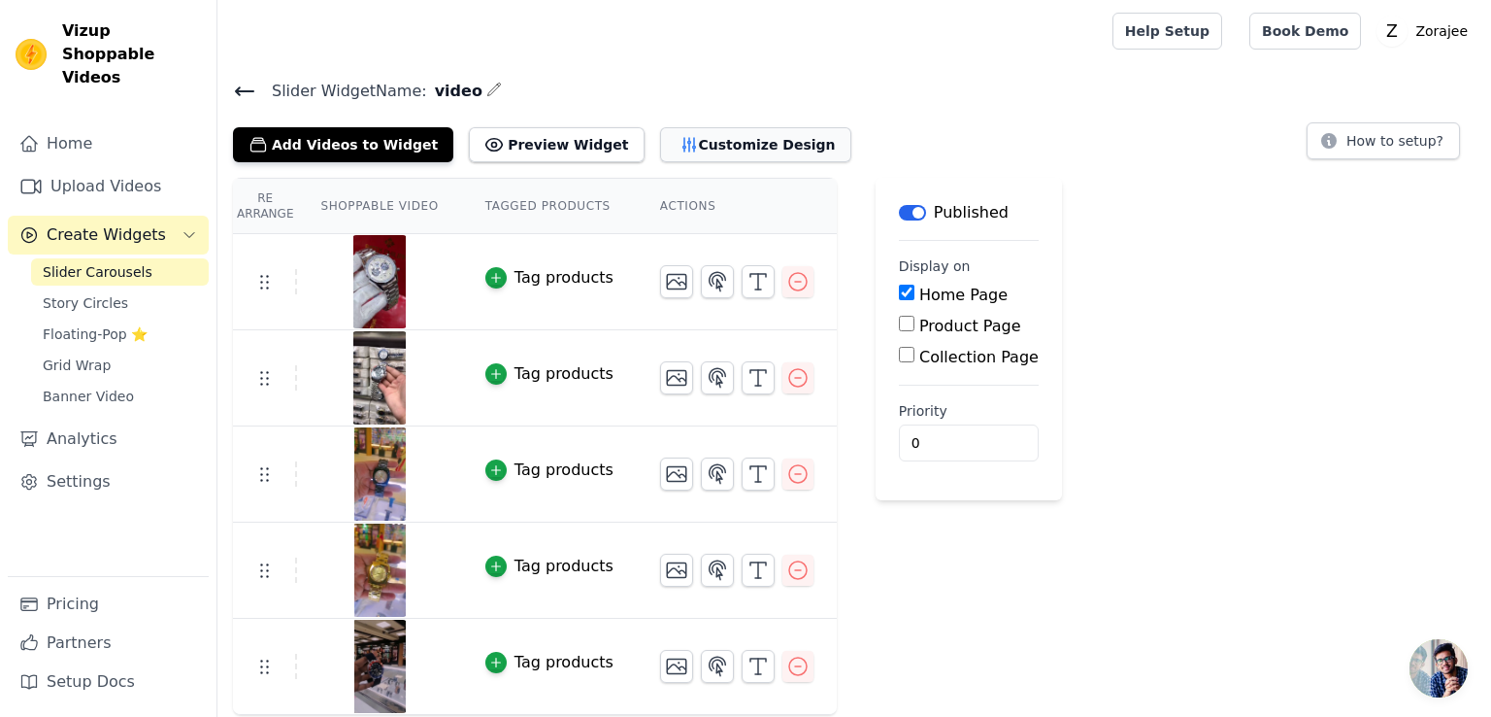
click at [674, 145] on button "Customize Design" at bounding box center [755, 144] width 191 height 35
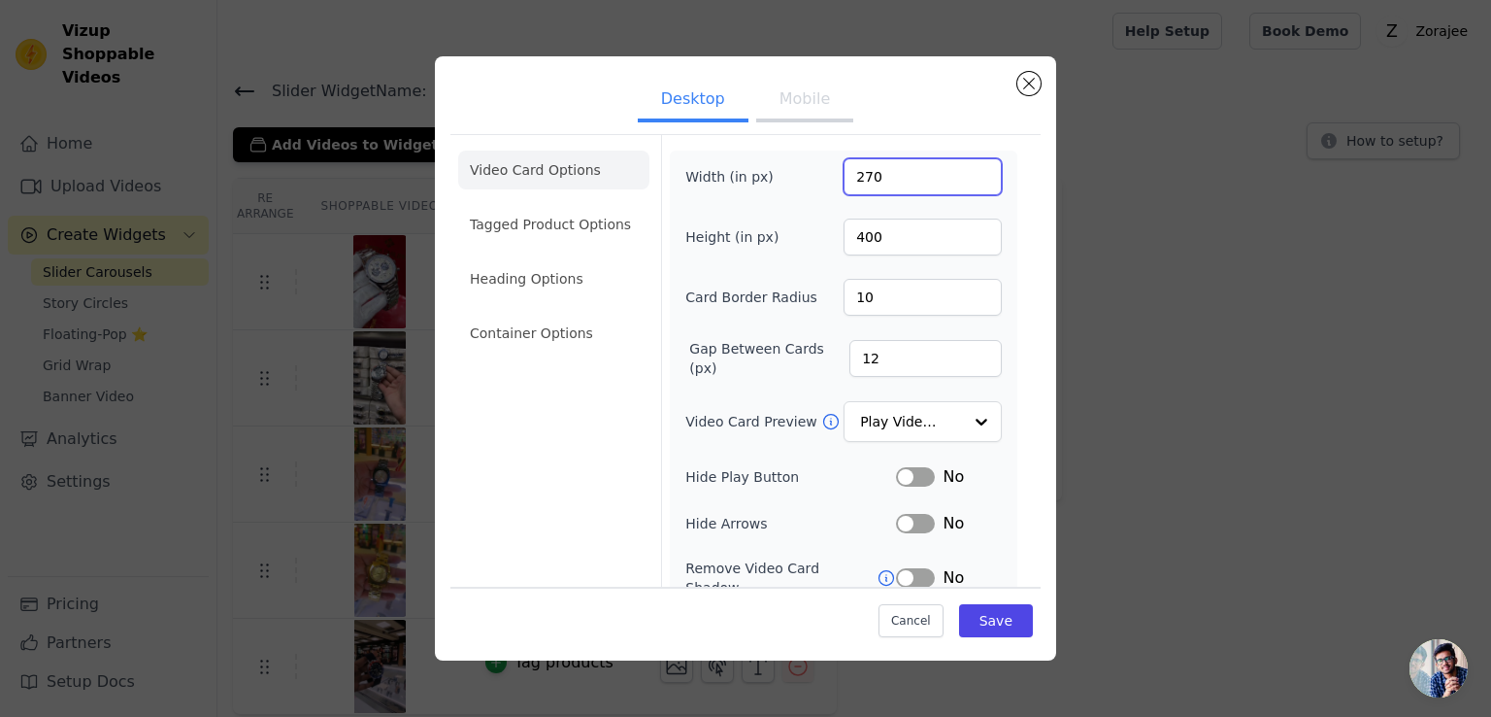
click at [874, 175] on input "270" at bounding box center [923, 176] width 158 height 37
type input "280"
click at [989, 625] on button "Save" at bounding box center [996, 620] width 74 height 33
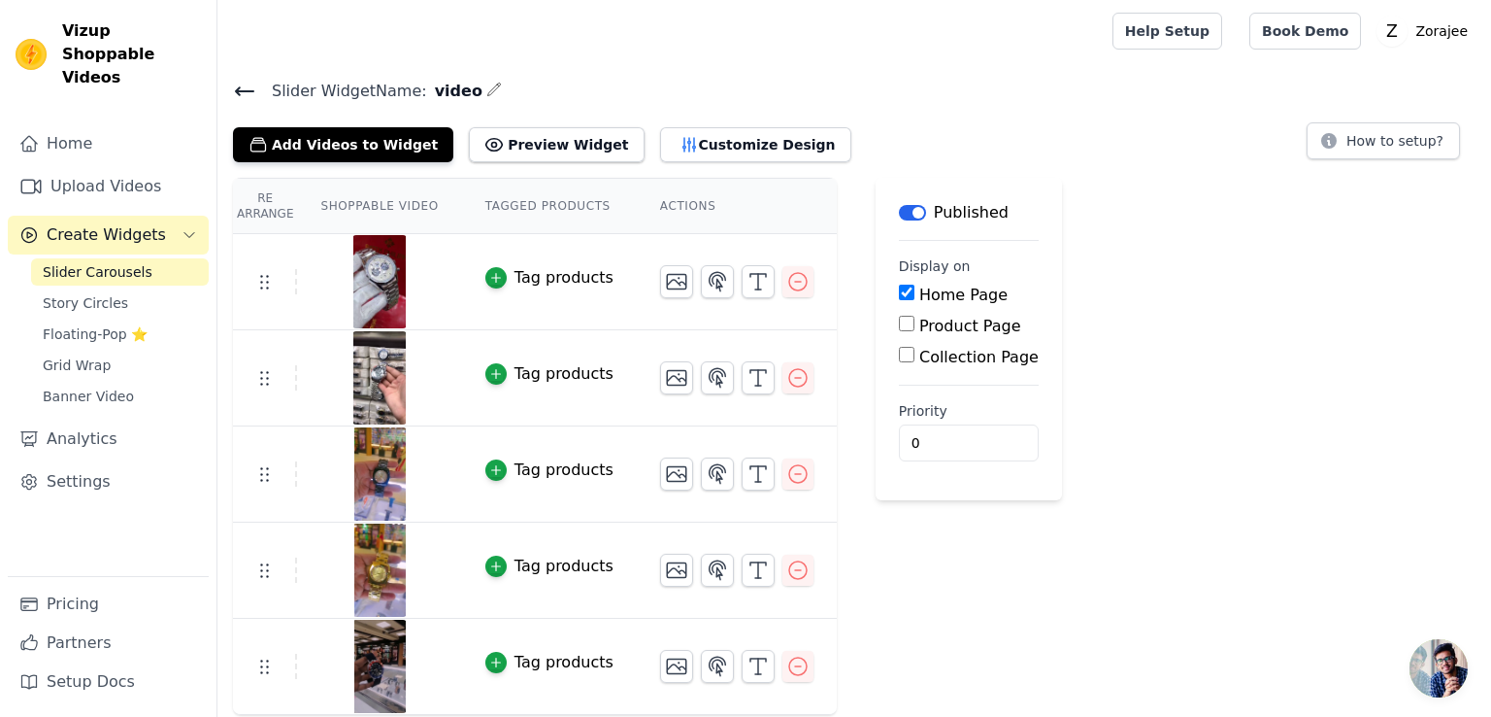
click at [1051, 592] on div "Re Arrange Shoppable Video Tagged Products Actions Tag products Tag products Ta…" at bounding box center [854, 446] width 1274 height 537
click at [660, 145] on button "Customize Design" at bounding box center [755, 144] width 191 height 35
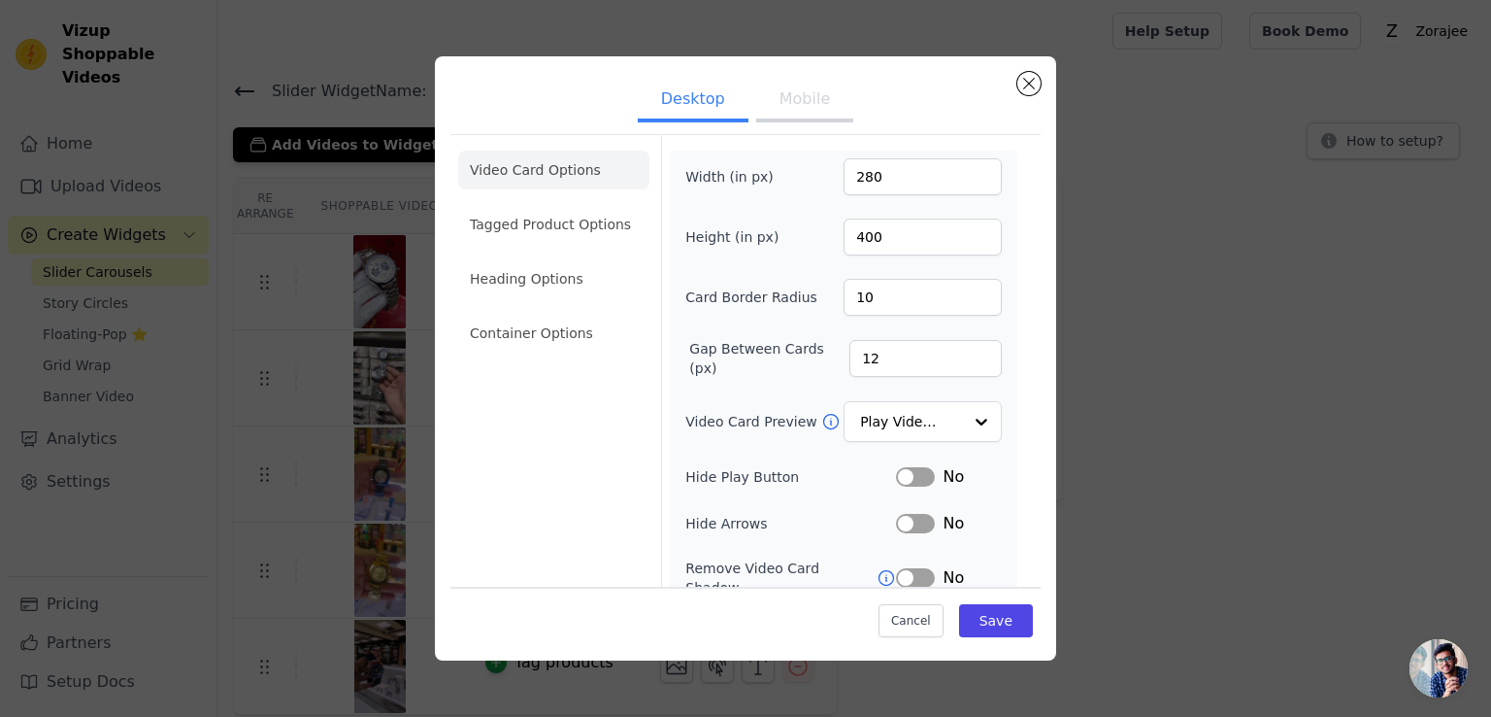
scroll to position [146, 0]
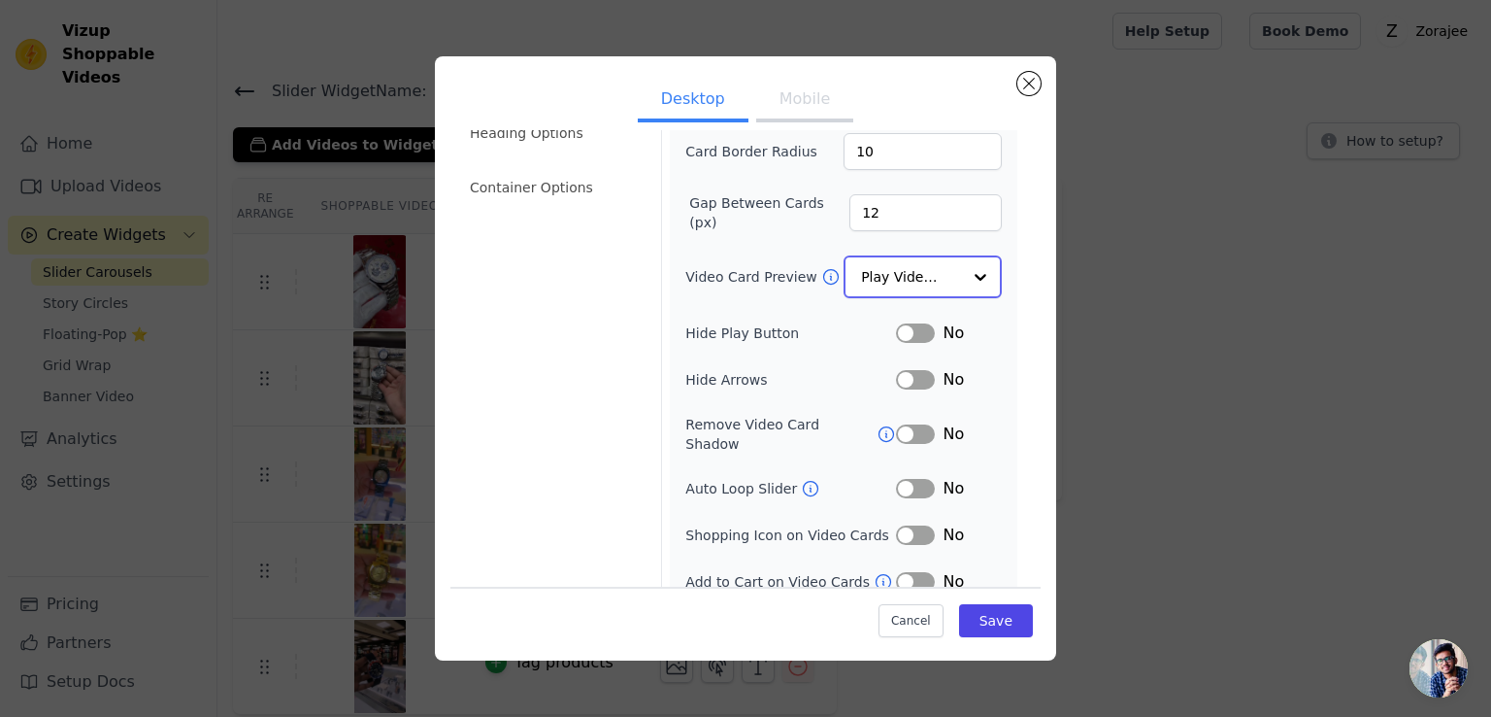
click at [940, 274] on input "Video Card Preview" at bounding box center [911, 276] width 100 height 39
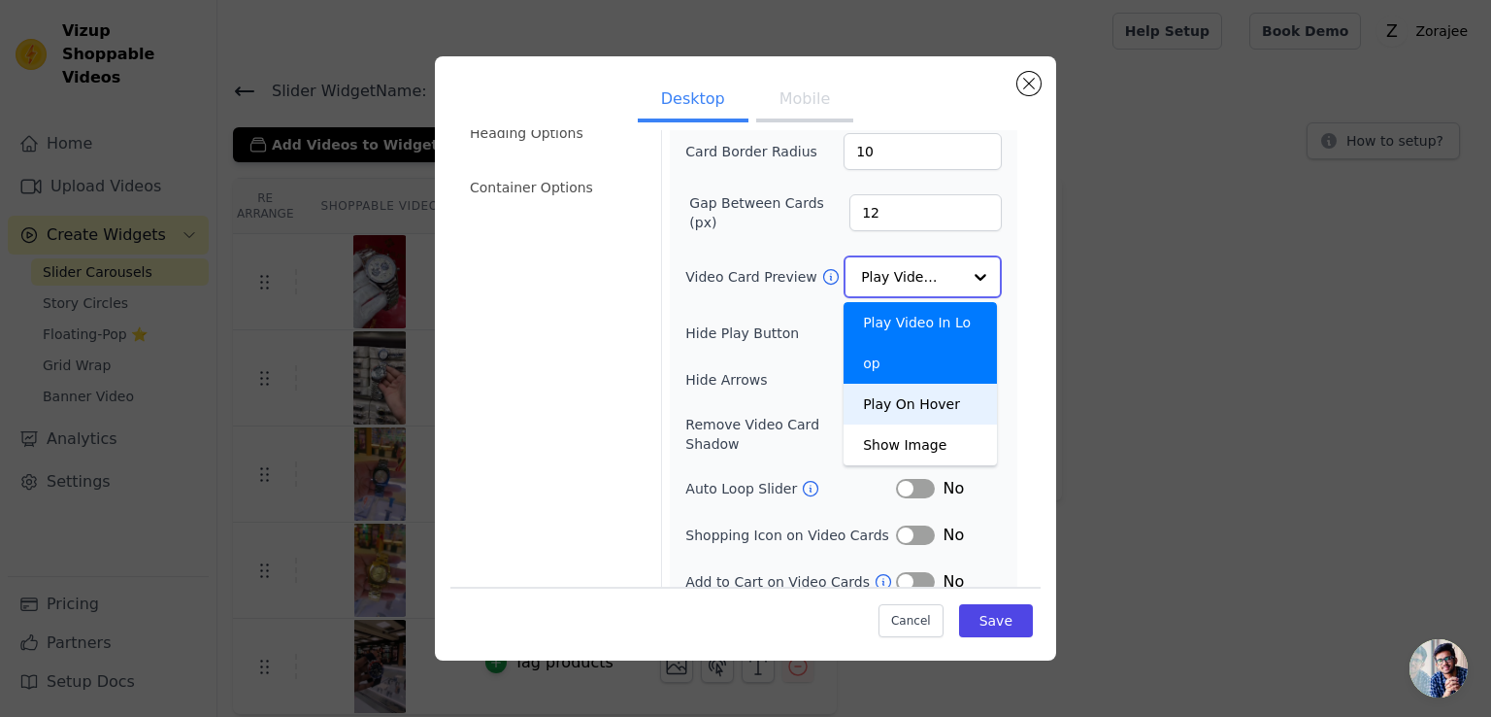
click at [907, 384] on div "Play On Hover" at bounding box center [920, 404] width 153 height 41
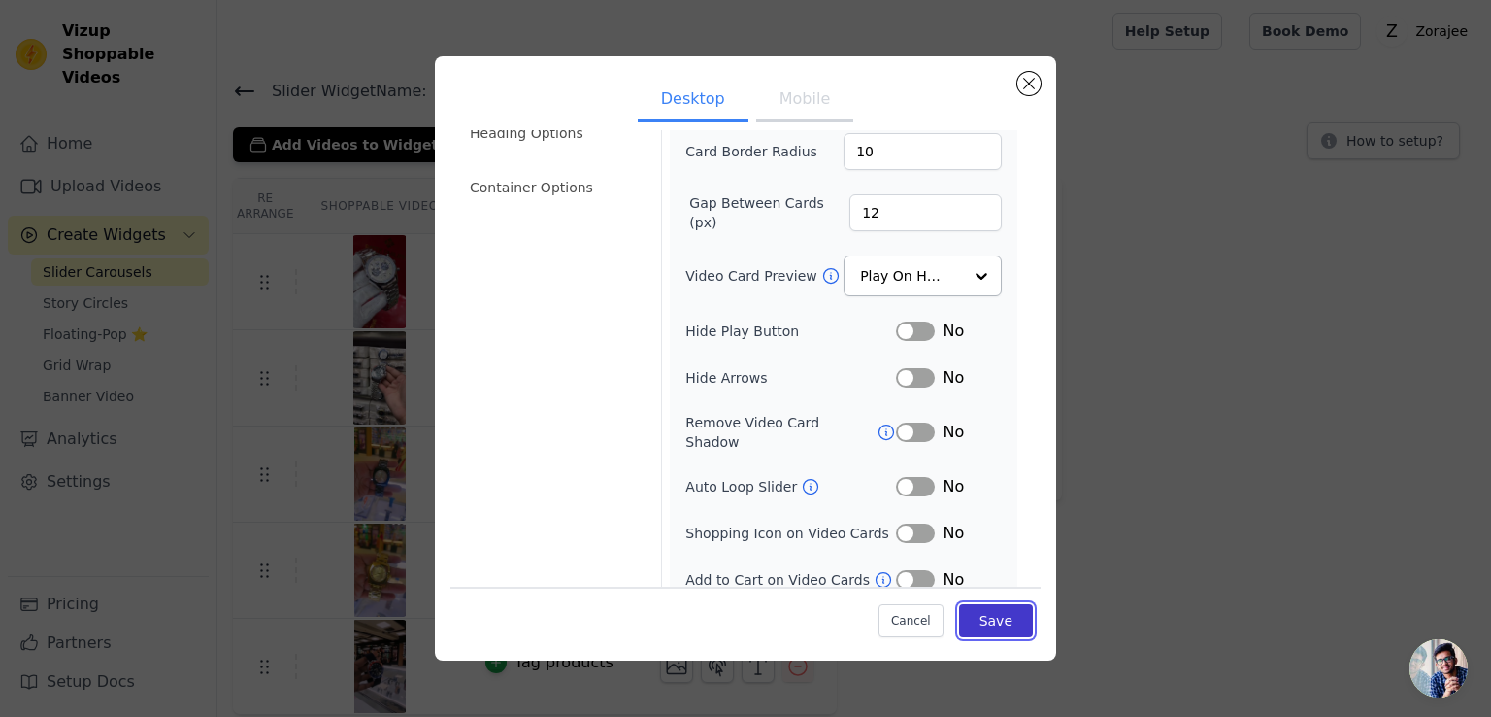
click at [980, 625] on button "Save" at bounding box center [996, 620] width 74 height 33
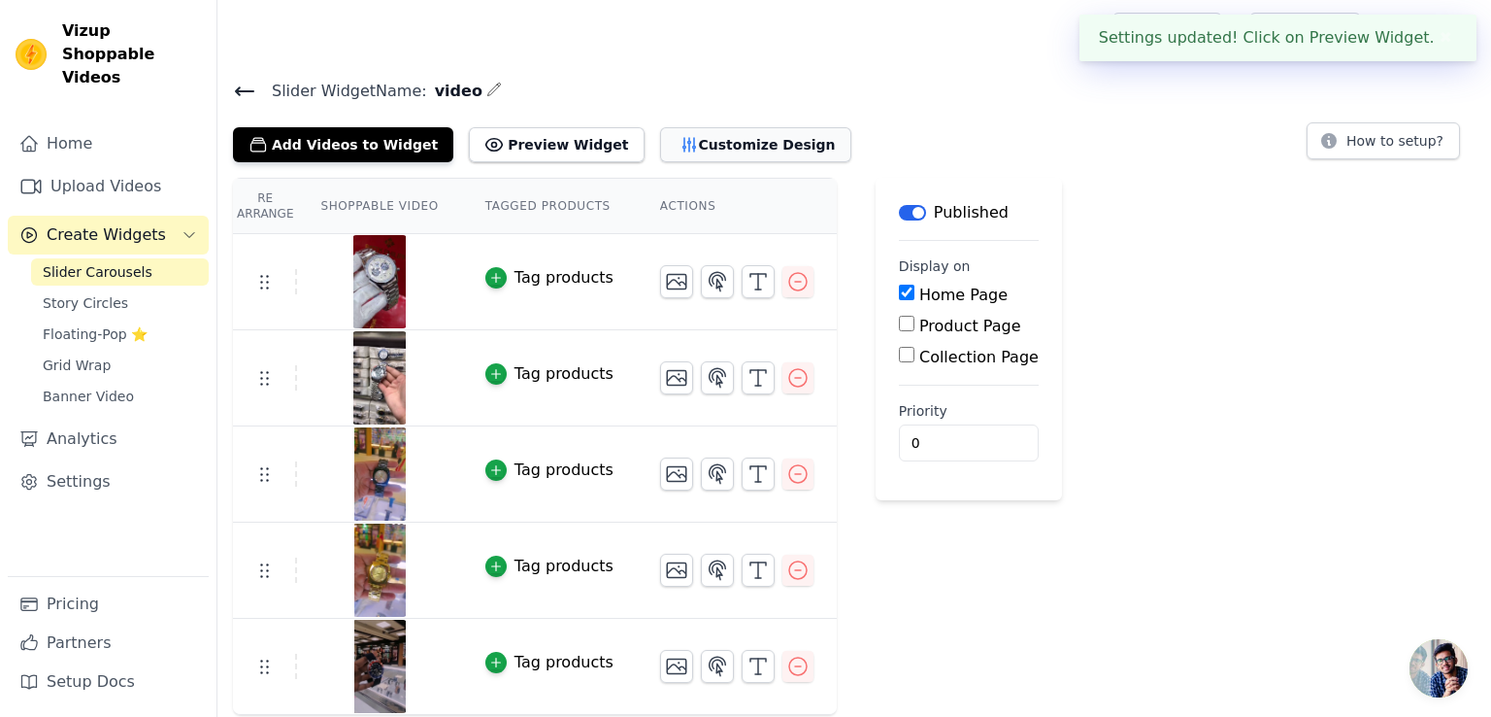
click at [728, 144] on button "Customize Design" at bounding box center [755, 144] width 191 height 35
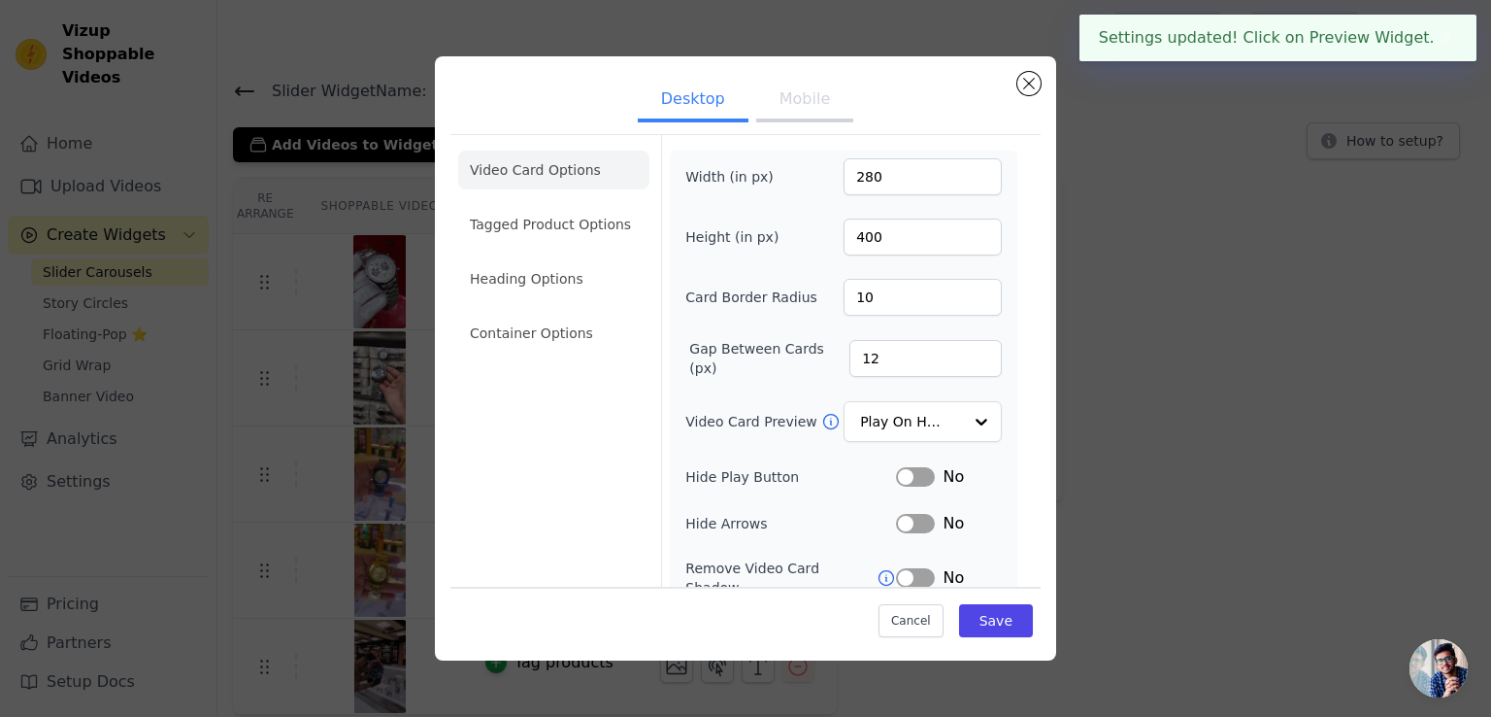
click at [809, 96] on button "Mobile" at bounding box center [804, 101] width 97 height 43
click at [961, 420] on div at bounding box center [980, 422] width 39 height 39
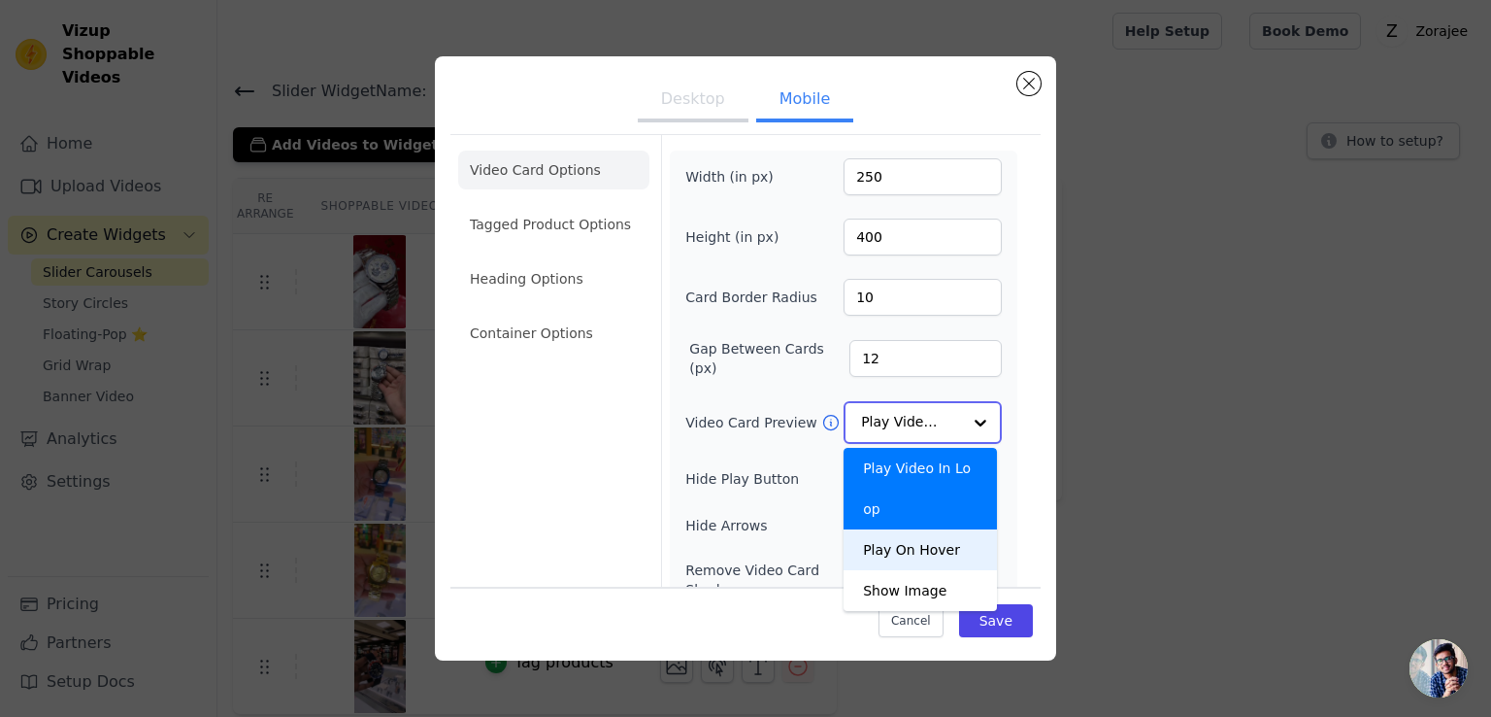
click at [911, 529] on div "Play On Hover" at bounding box center [920, 549] width 153 height 41
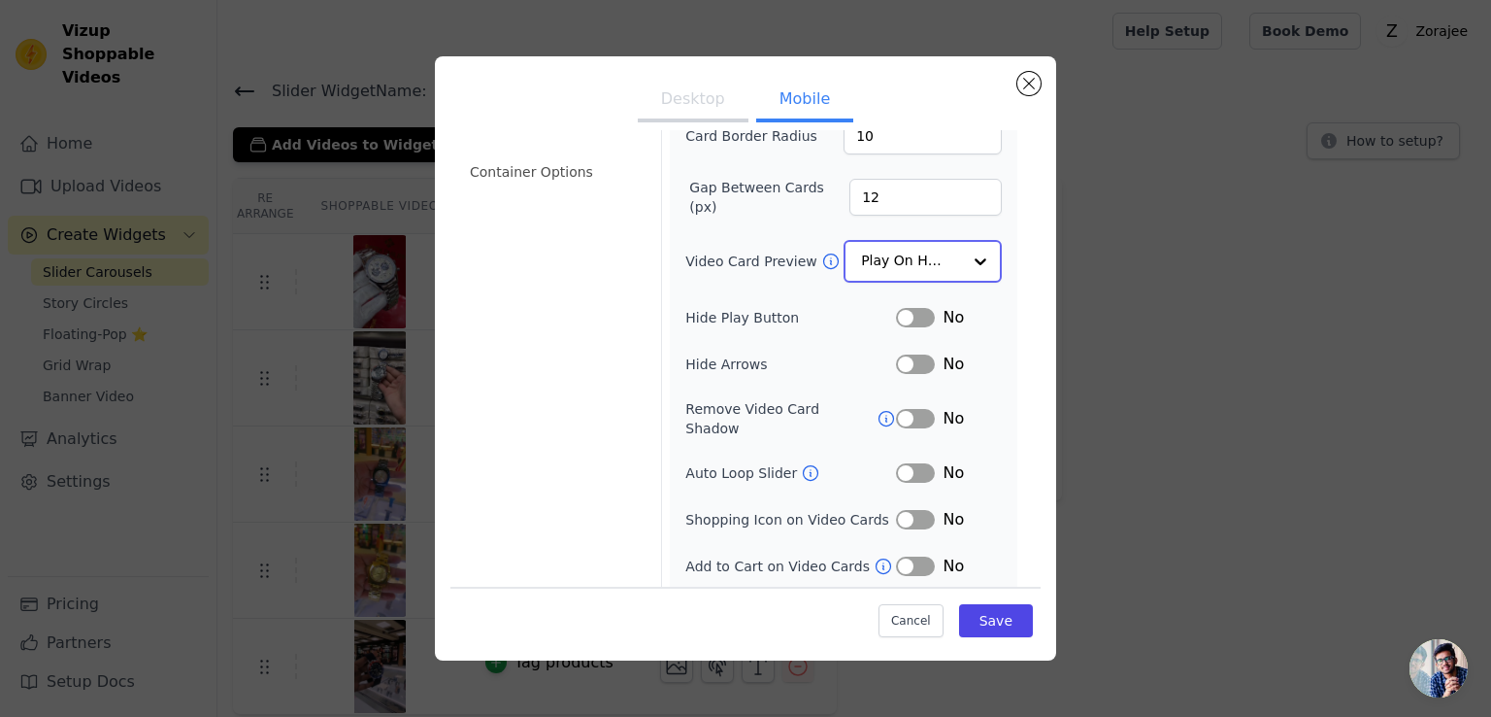
scroll to position [193, 0]
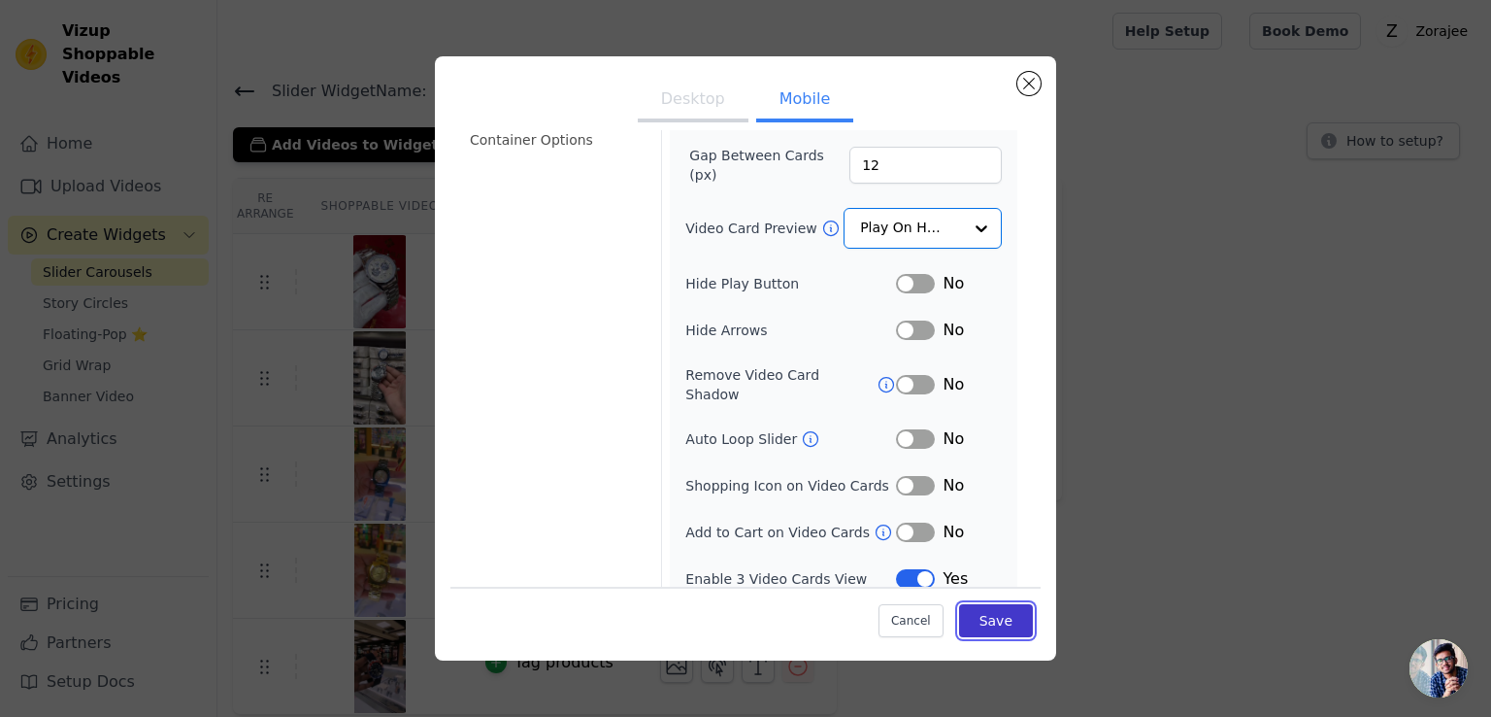
click at [983, 615] on button "Save" at bounding box center [996, 620] width 74 height 33
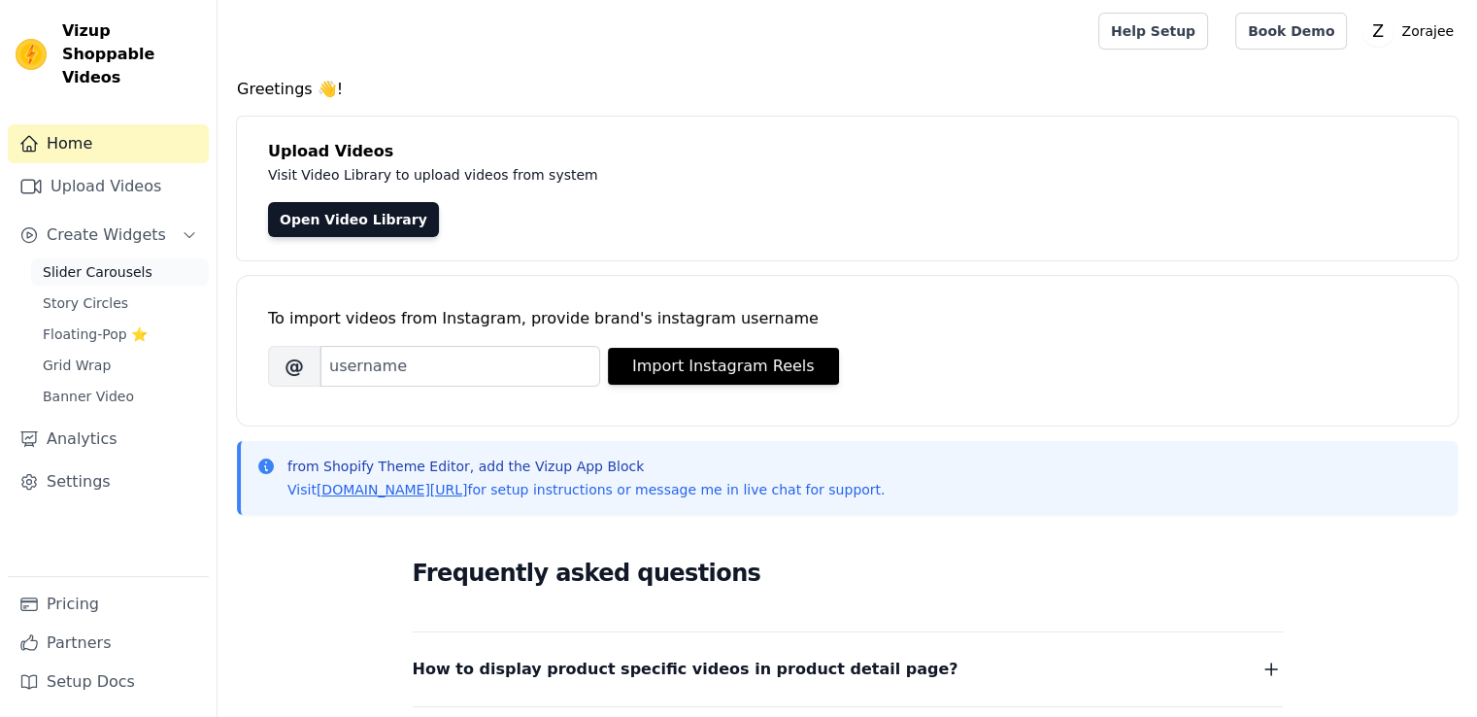
click at [87, 262] on span "Slider Carousels" at bounding box center [98, 271] width 110 height 19
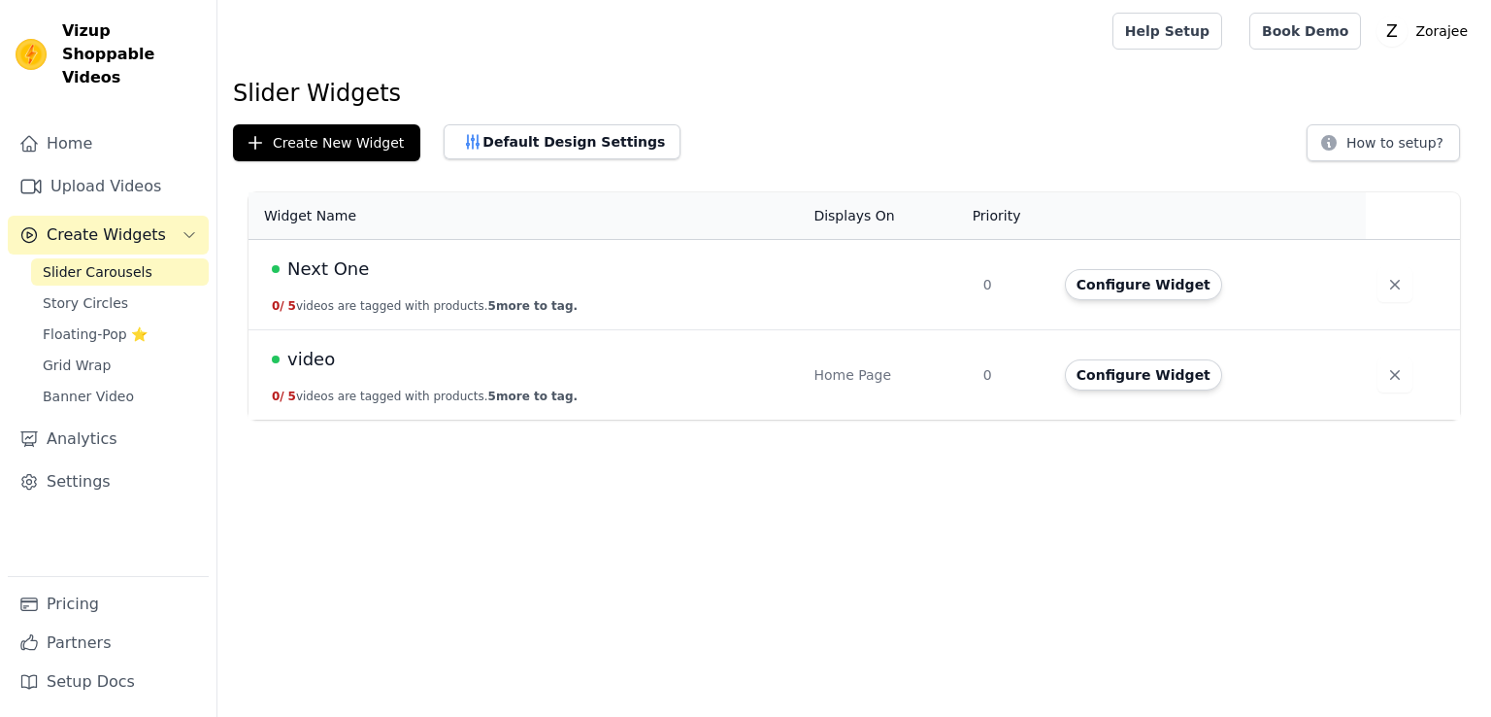
click at [310, 354] on span "video" at bounding box center [311, 359] width 48 height 27
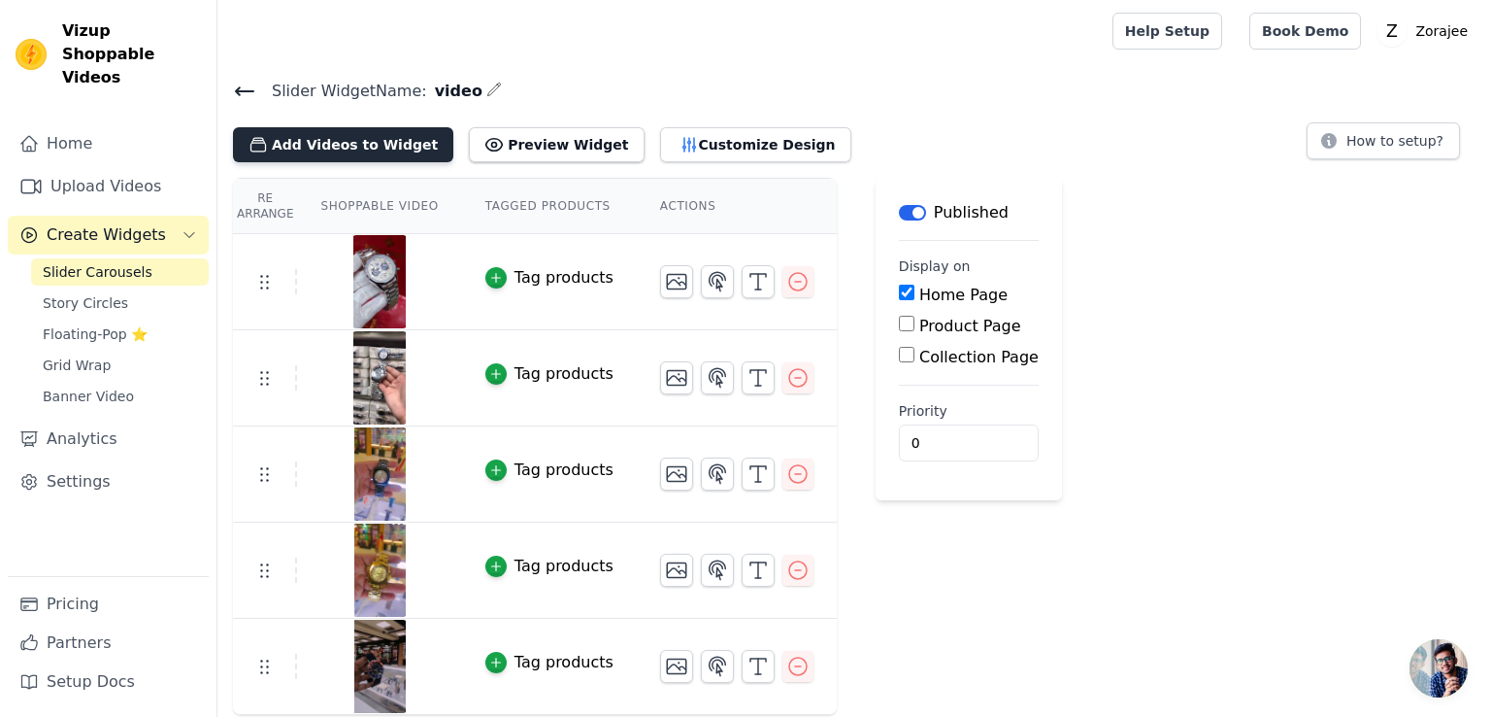
click at [326, 137] on button "Add Videos to Widget" at bounding box center [343, 144] width 220 height 35
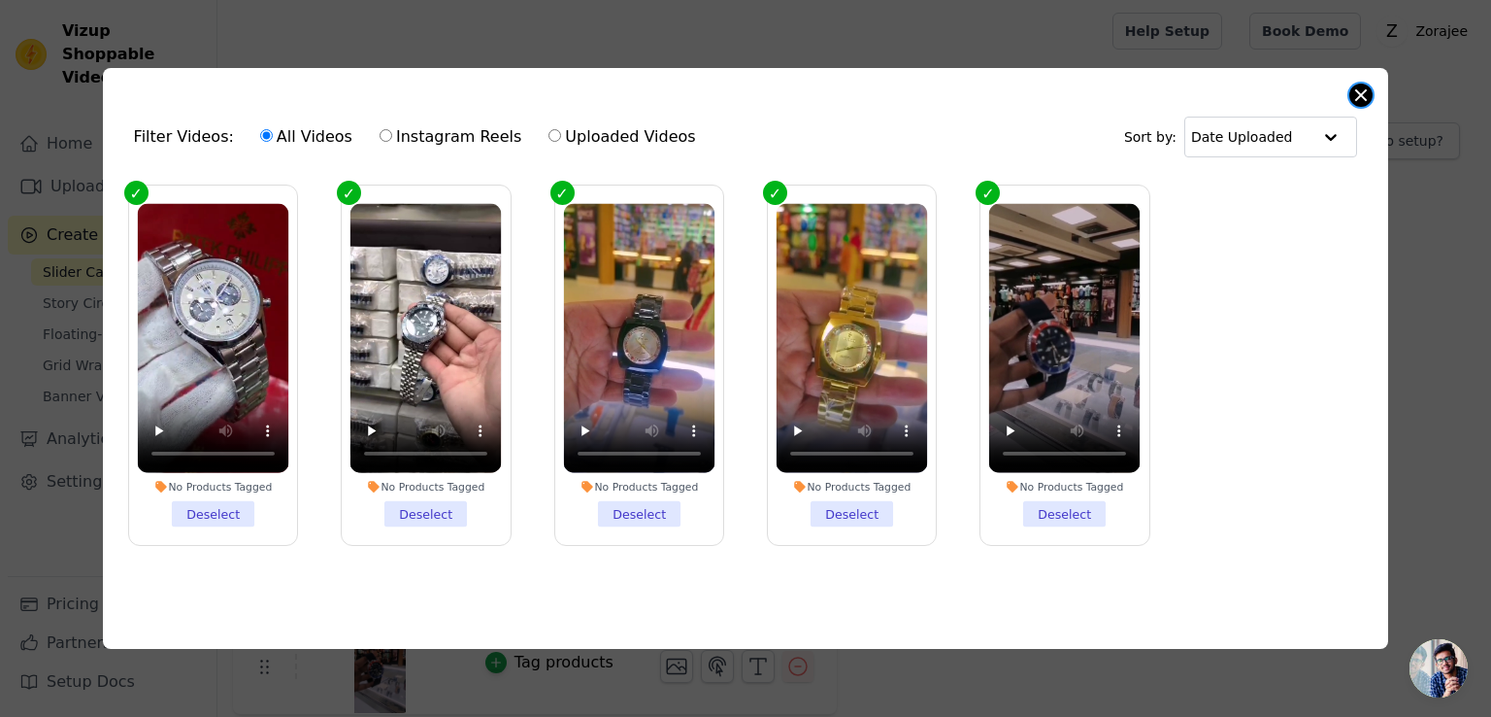
click at [1363, 91] on button "Close modal" at bounding box center [1361, 94] width 23 height 23
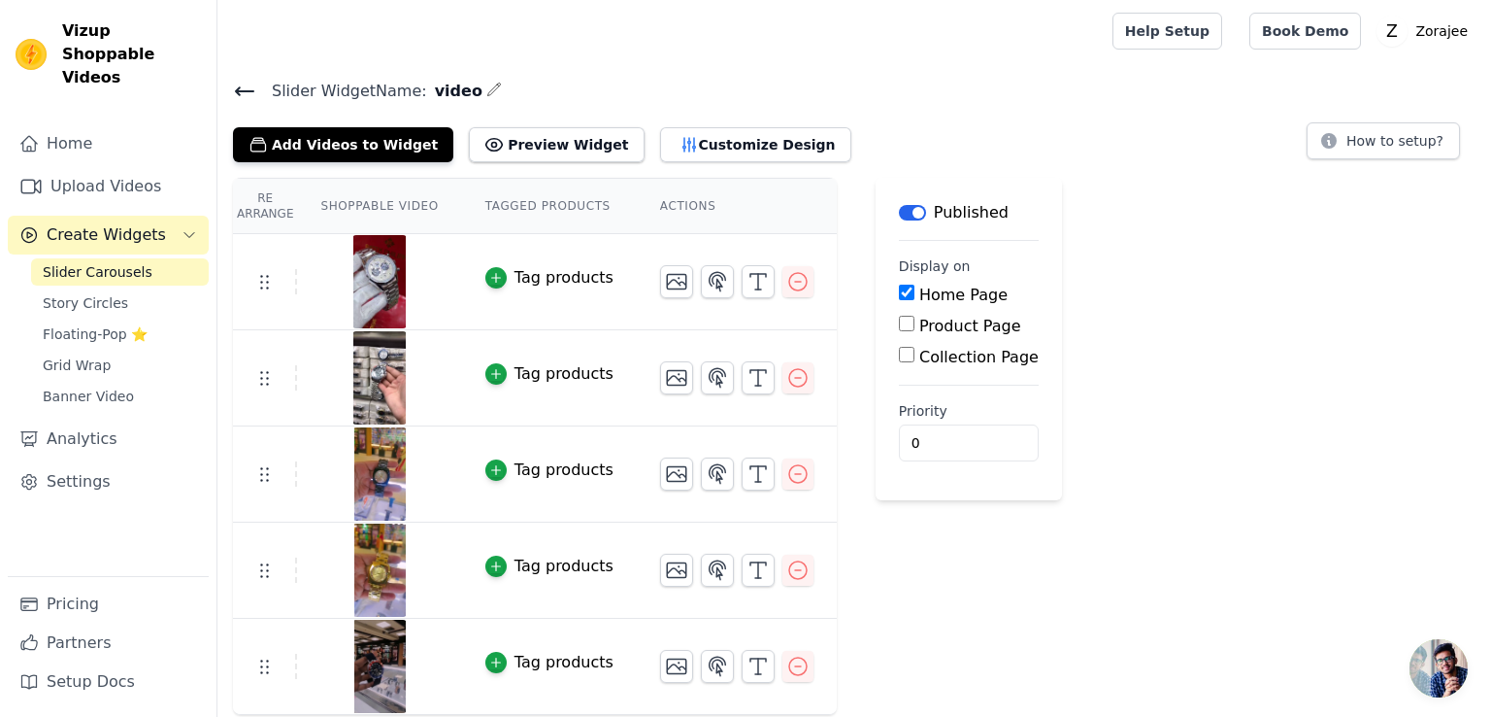
click at [242, 91] on icon at bounding box center [244, 91] width 23 height 23
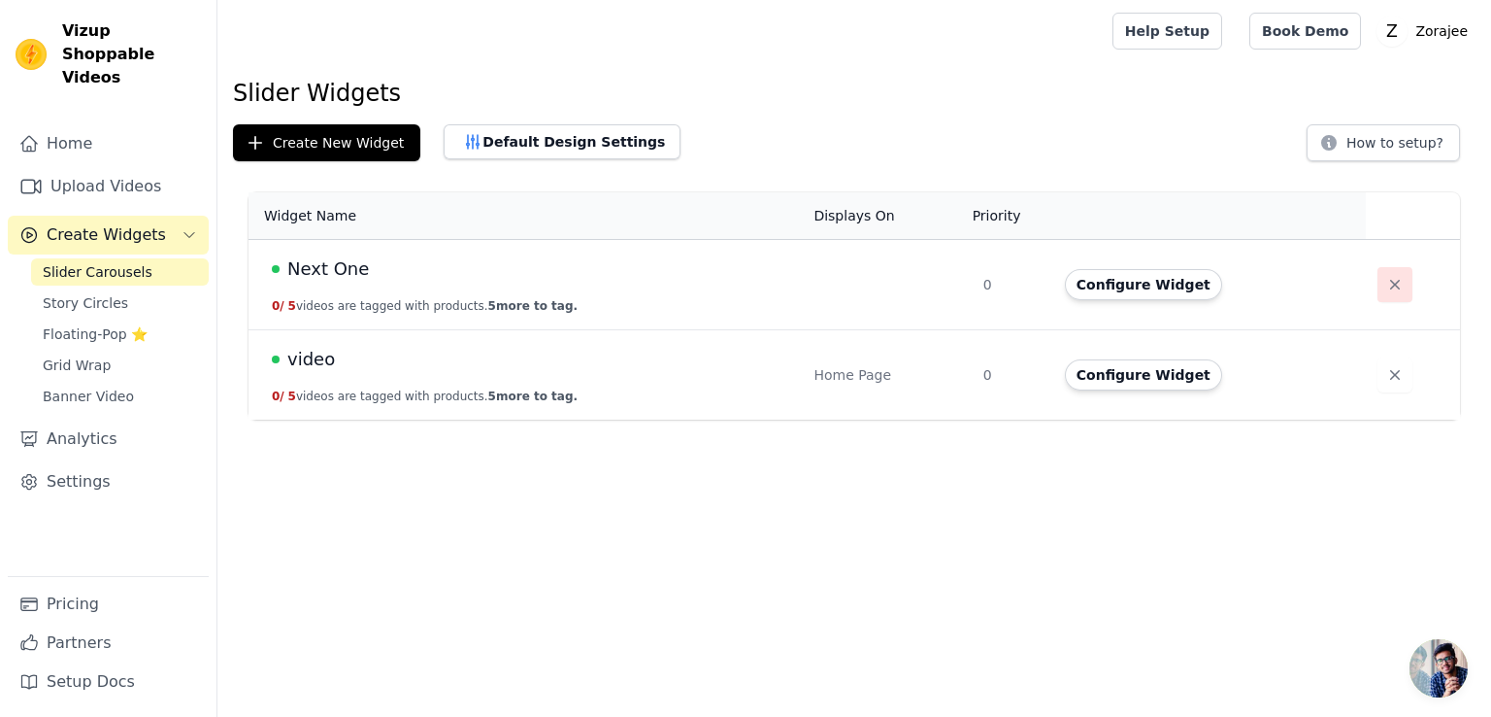
click at [1385, 281] on icon "button" at bounding box center [1394, 284] width 19 height 19
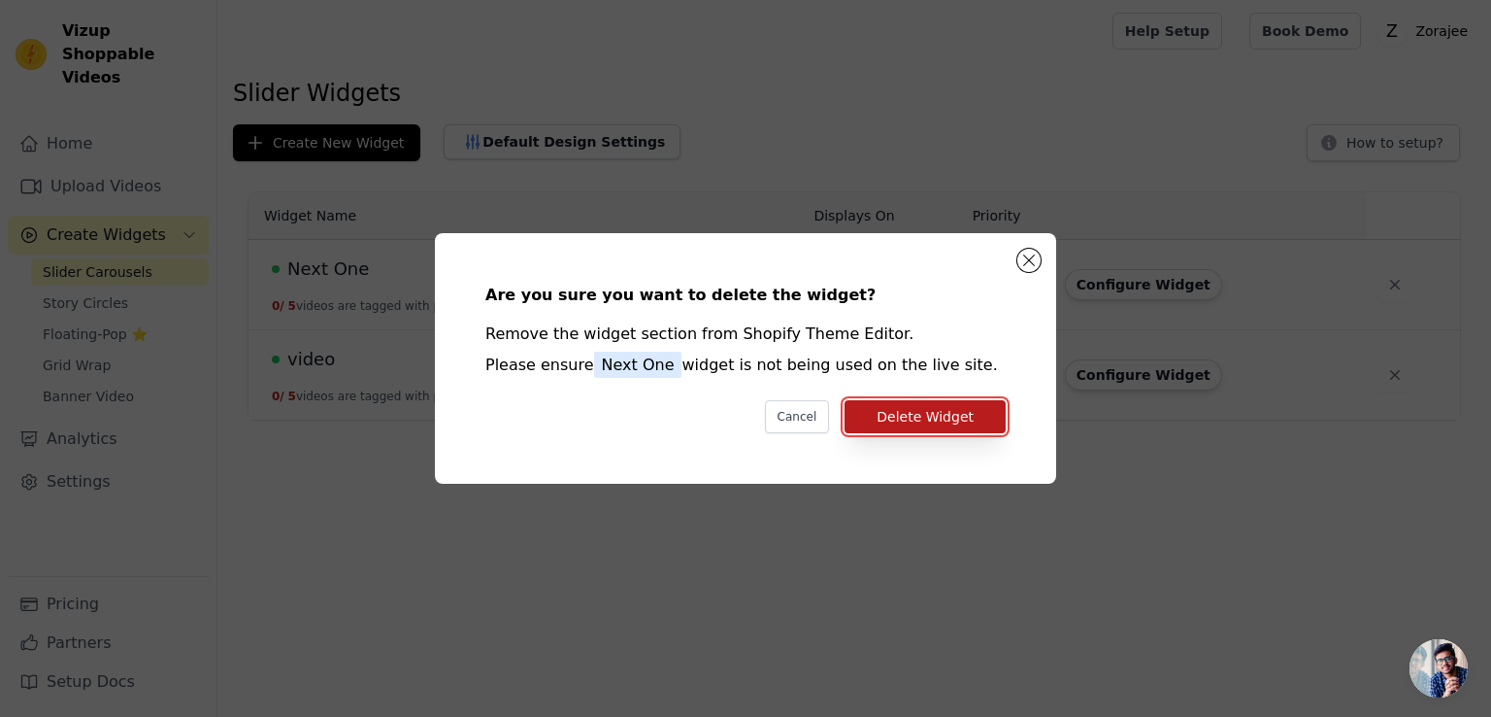
click at [946, 417] on button "Delete Widget" at bounding box center [925, 416] width 161 height 33
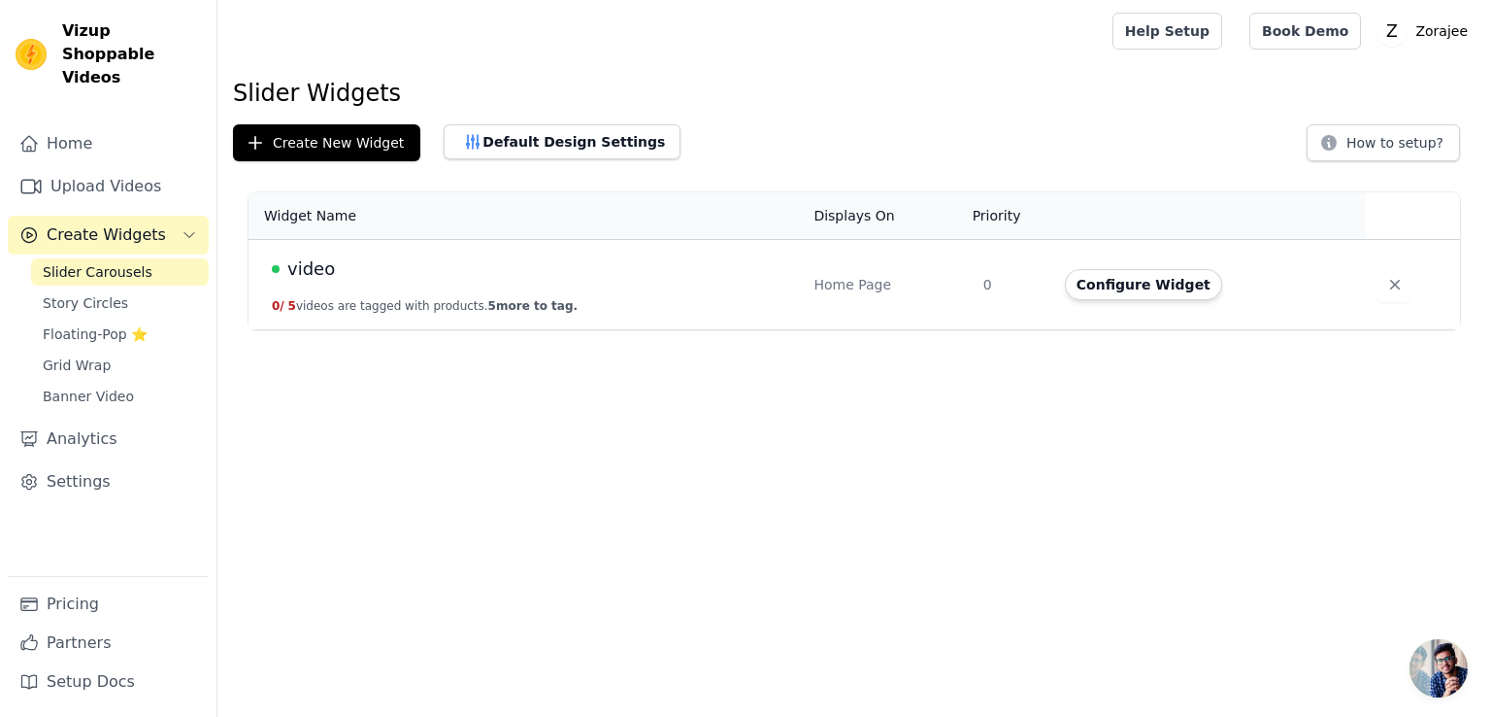
click at [317, 266] on span "video" at bounding box center [311, 268] width 48 height 27
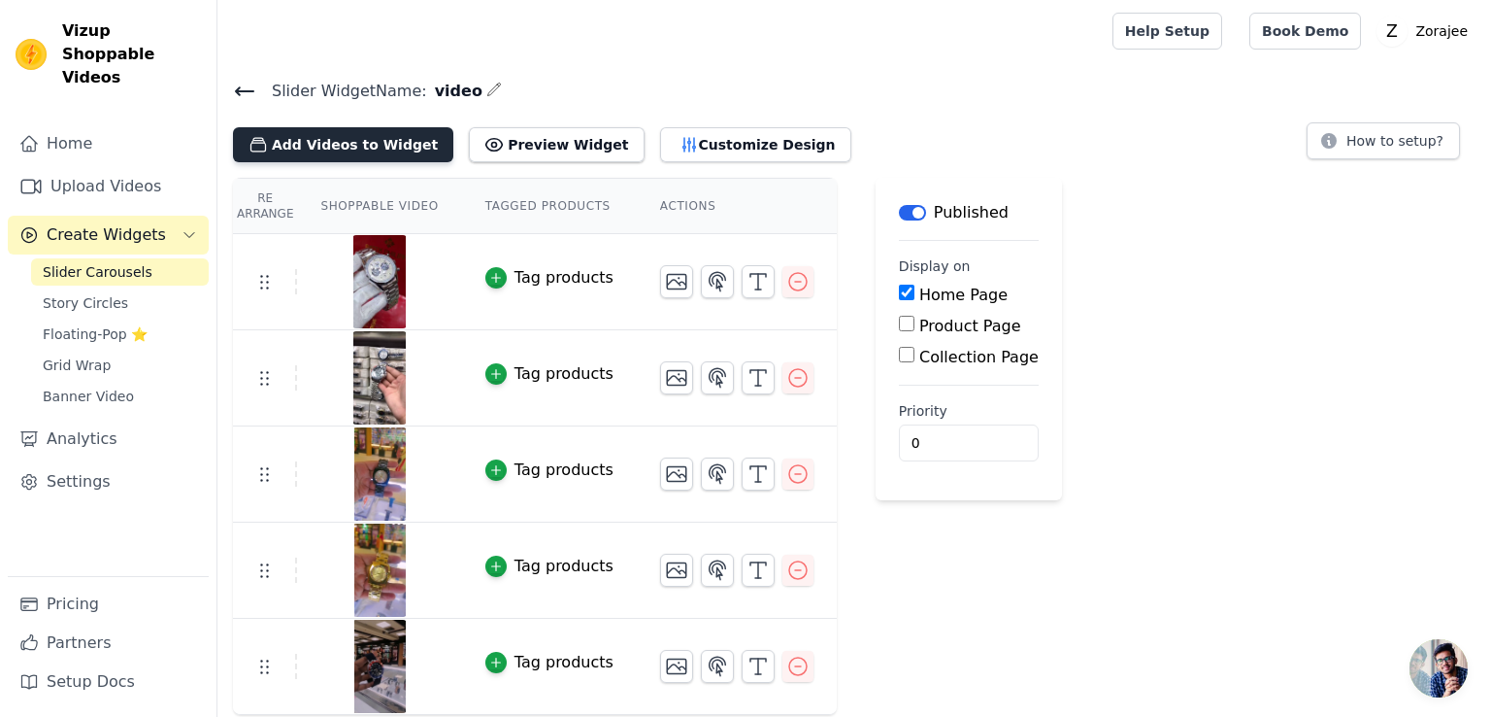
click at [344, 150] on button "Add Videos to Widget" at bounding box center [343, 144] width 220 height 35
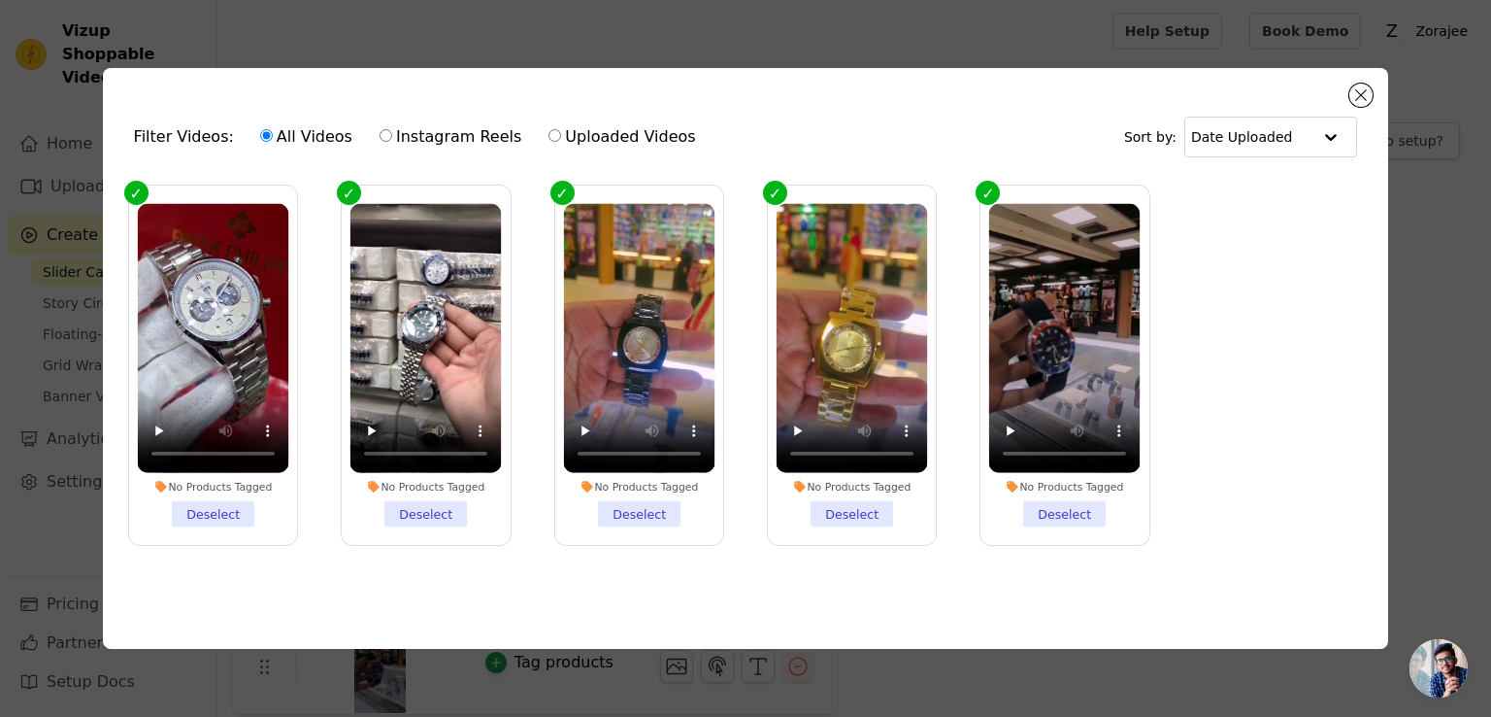
click at [549, 129] on input "Uploaded Videos" at bounding box center [555, 135] width 13 height 13
radio input "true"
click at [260, 129] on input "All Videos" at bounding box center [266, 135] width 13 height 13
radio input "true"
click at [1315, 137] on div at bounding box center [1331, 136] width 39 height 39
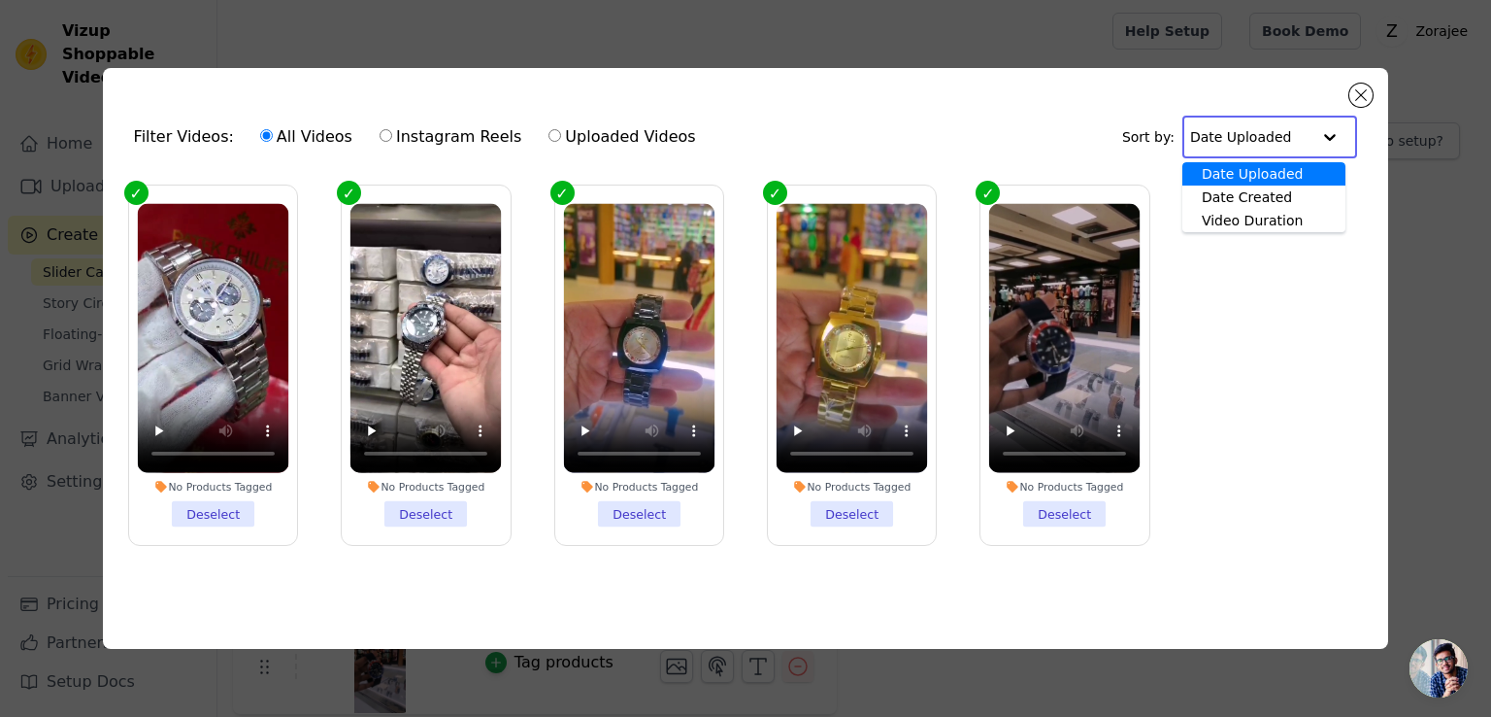
click at [1316, 133] on div at bounding box center [1330, 136] width 39 height 39
click at [1365, 83] on button "Close modal" at bounding box center [1361, 94] width 23 height 23
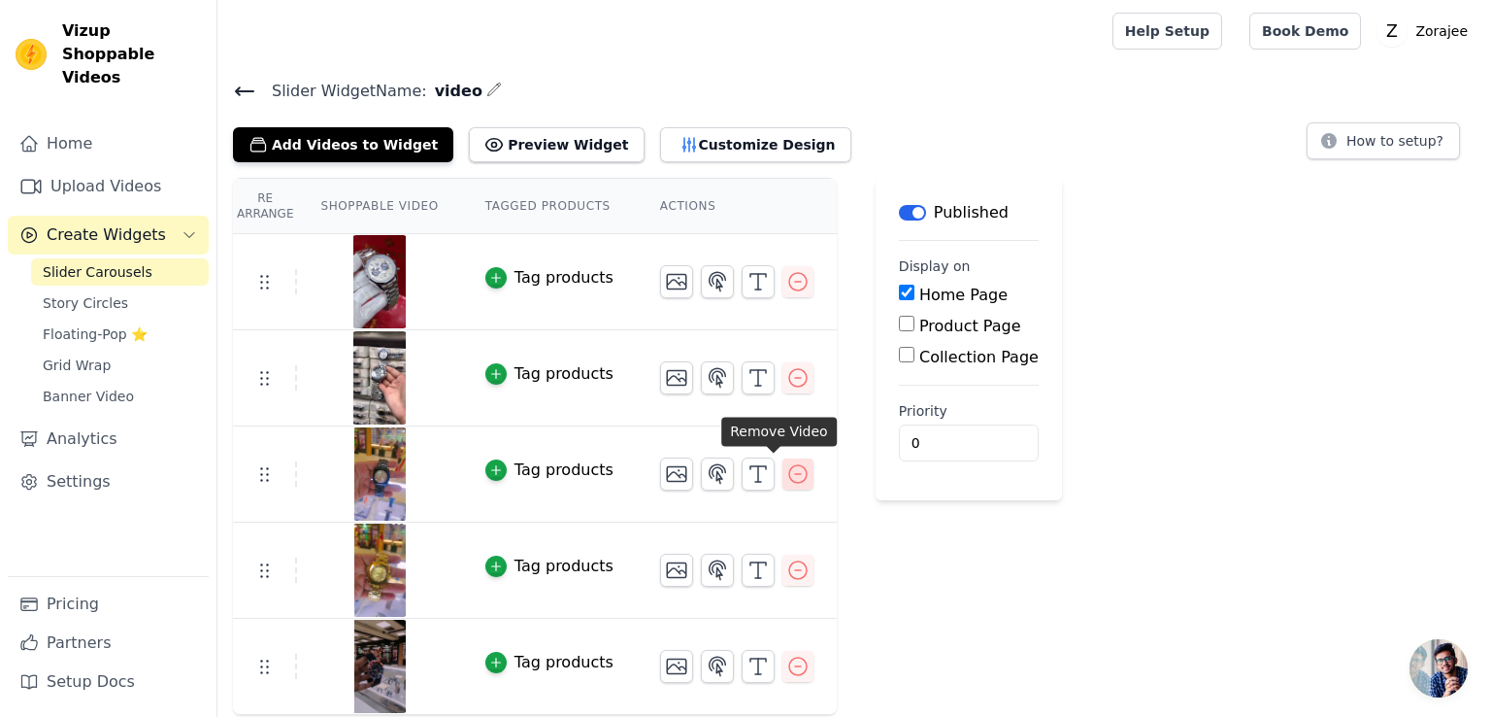
click at [789, 472] on icon "button" at bounding box center [797, 473] width 17 height 17
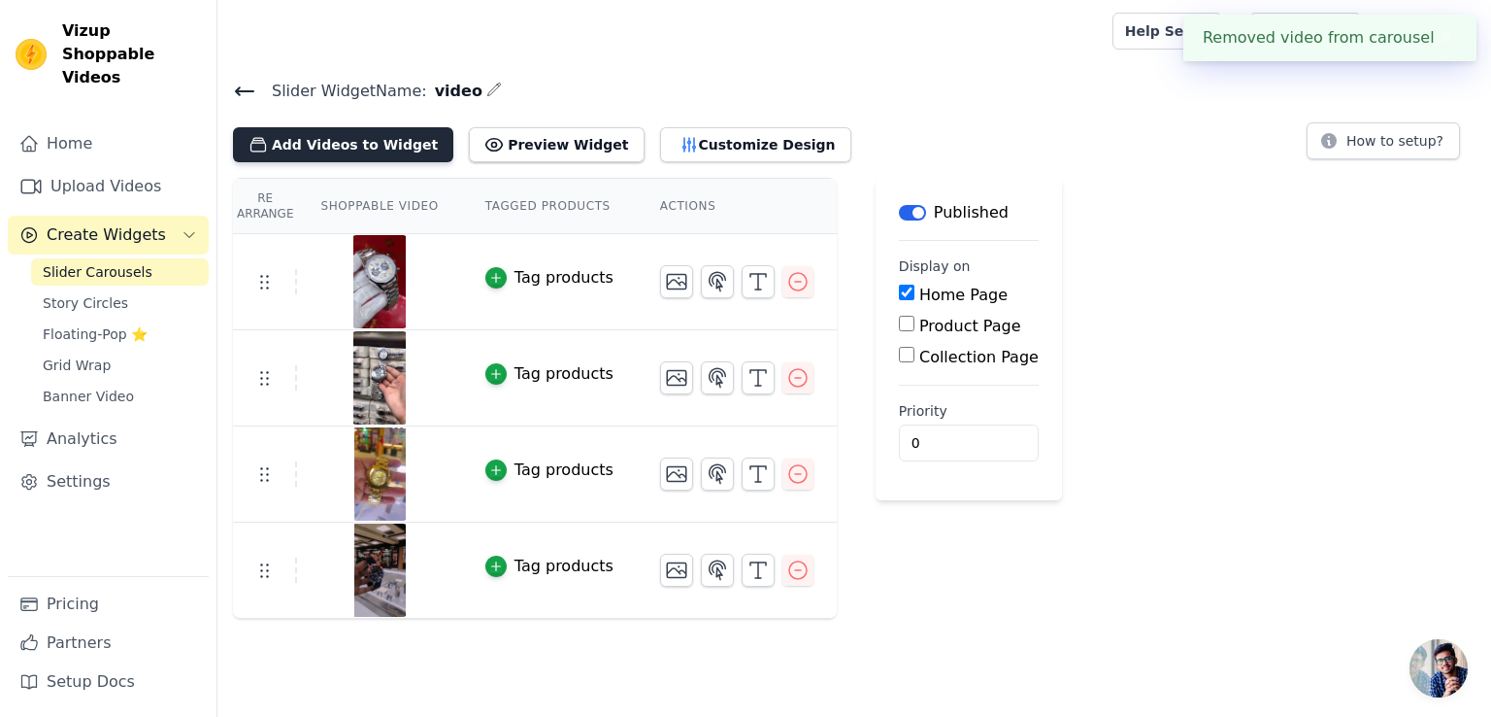
click at [327, 145] on button "Add Videos to Widget" at bounding box center [343, 144] width 220 height 35
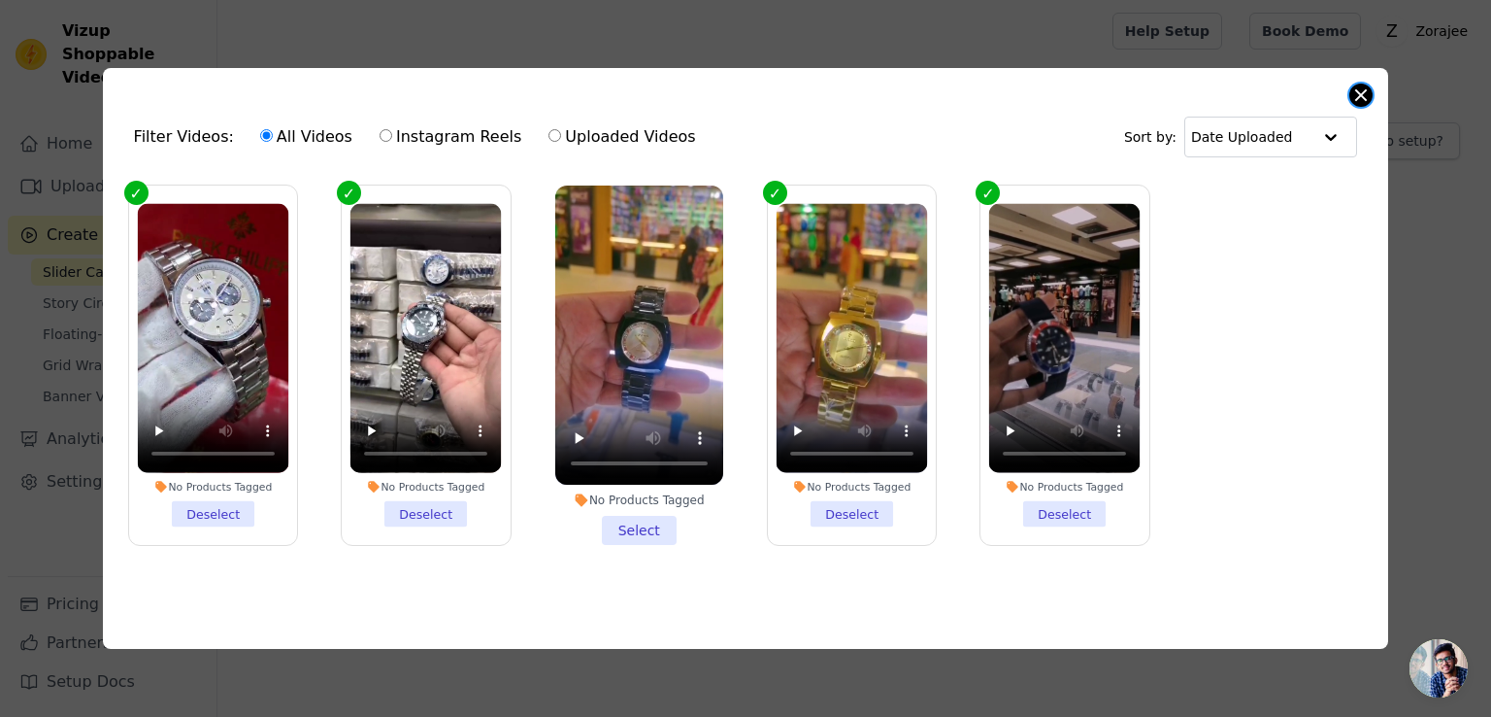
click at [1359, 83] on button "Close modal" at bounding box center [1361, 94] width 23 height 23
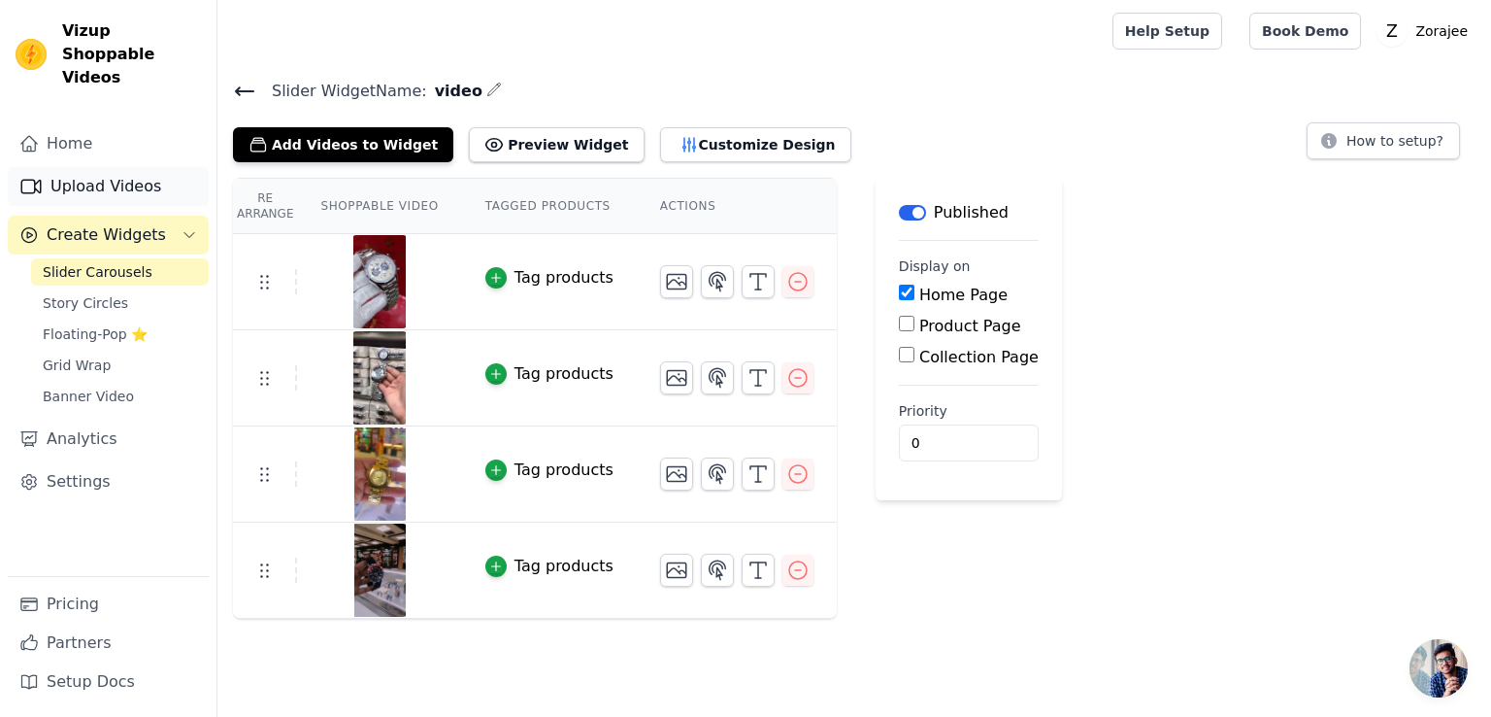
click at [87, 167] on link "Upload Videos" at bounding box center [108, 186] width 201 height 39
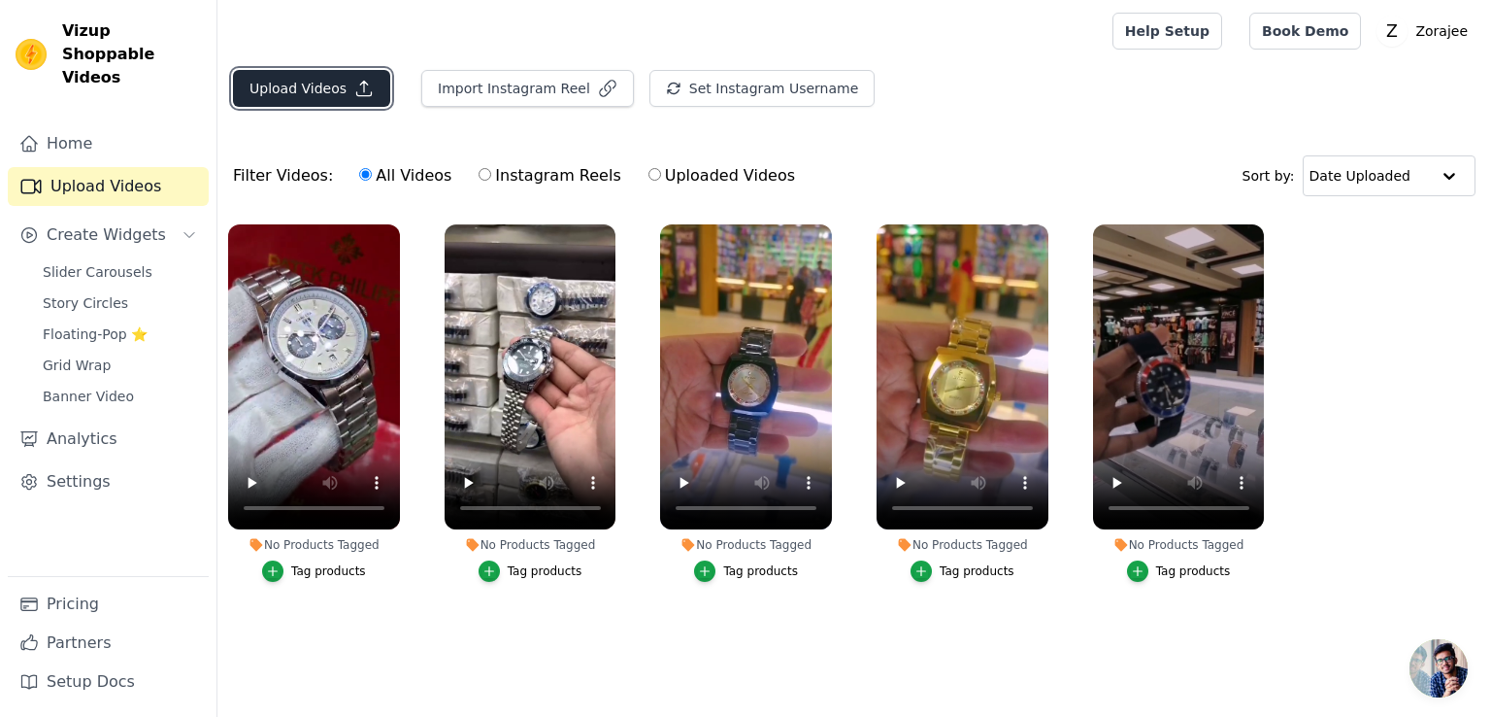
click at [286, 85] on button "Upload Videos" at bounding box center [311, 88] width 157 height 37
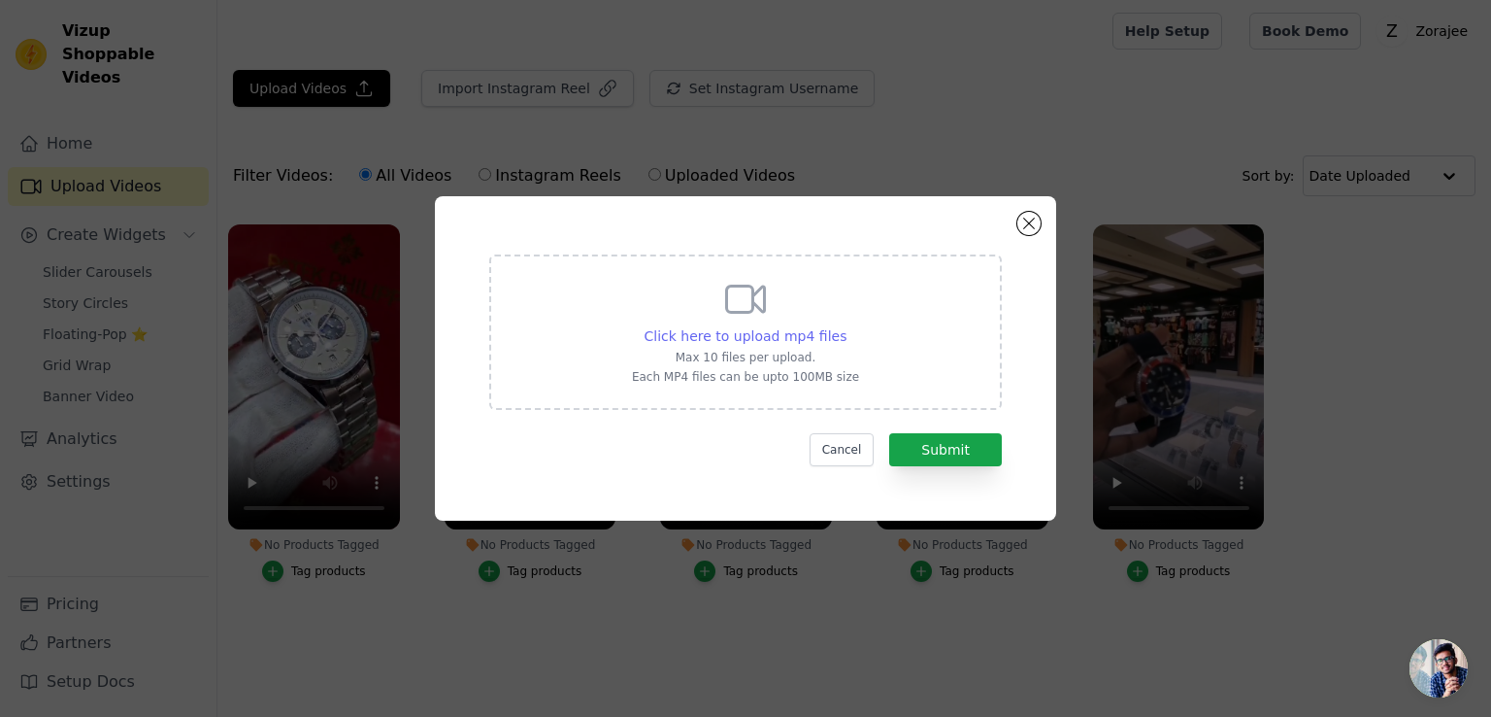
click at [766, 333] on span "Click here to upload mp4 files" at bounding box center [746, 336] width 203 height 16
click at [846, 326] on input "Click here to upload mp4 files Max 10 files per upload. Each MP4 files can be u…" at bounding box center [846, 325] width 1 height 1
type input "C:\fakepath\Tissot 1853 Chronograph dial watch #tissot1853 (1).mp4"
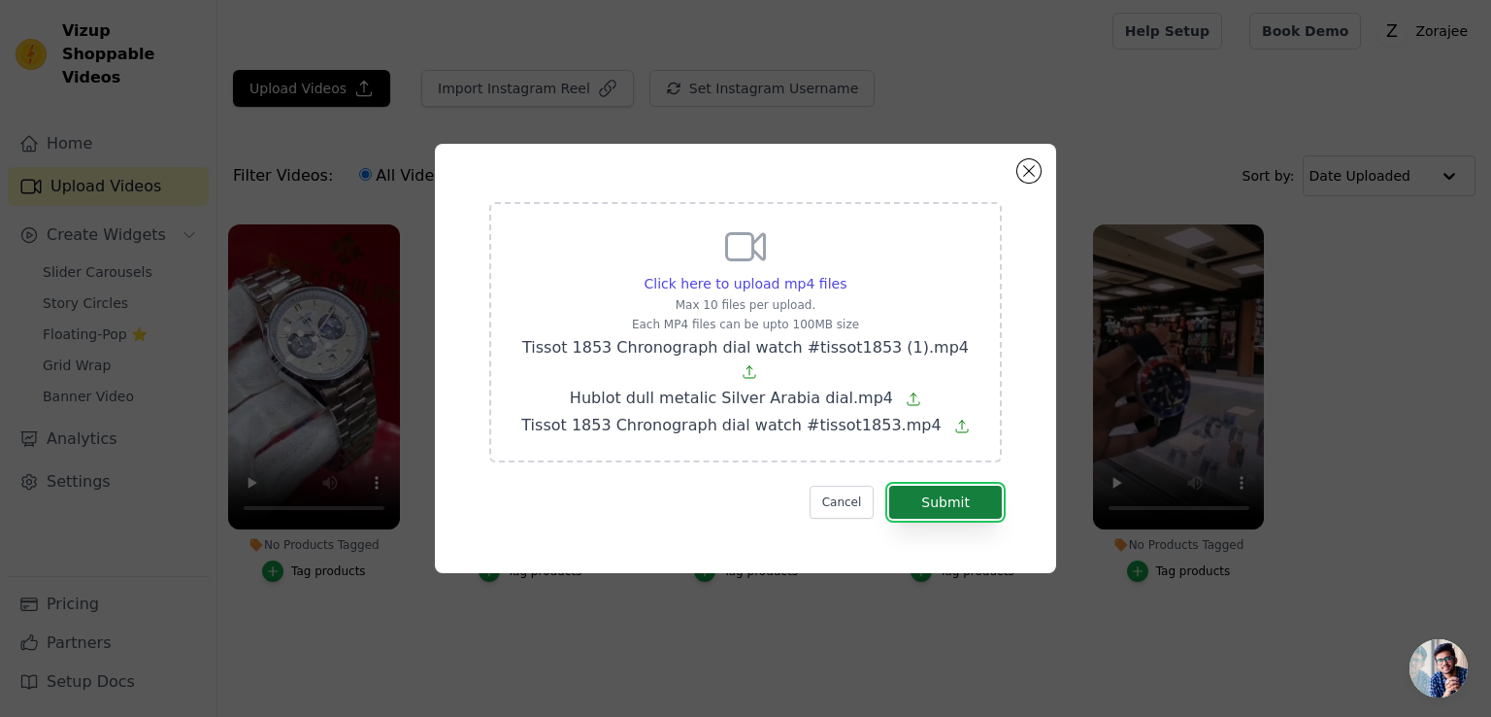
click at [951, 494] on button "Submit" at bounding box center [945, 501] width 113 height 33
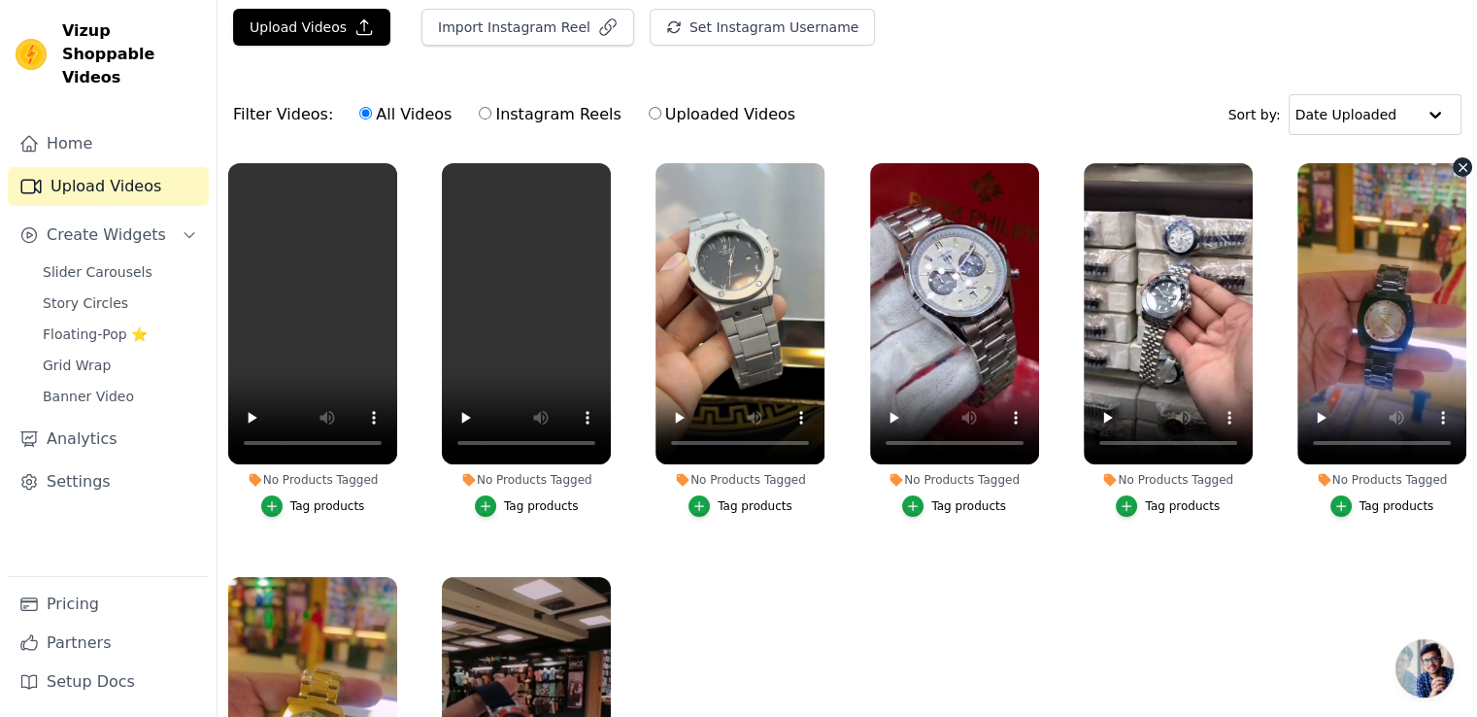
scroll to position [62, 0]
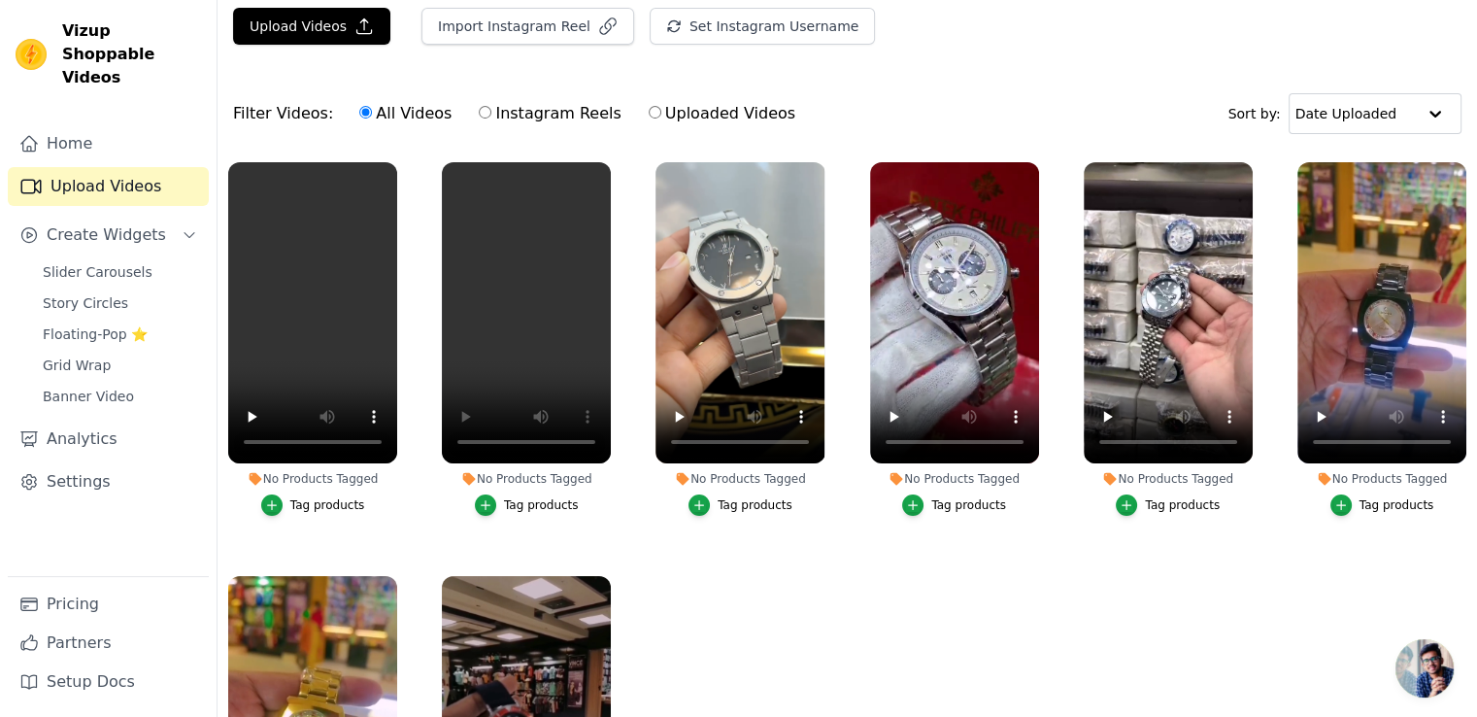
click at [788, 619] on ul "No Products Tagged Tag products No Products Tagged Tag products No Products Tag…" at bounding box center [846, 478] width 1259 height 654
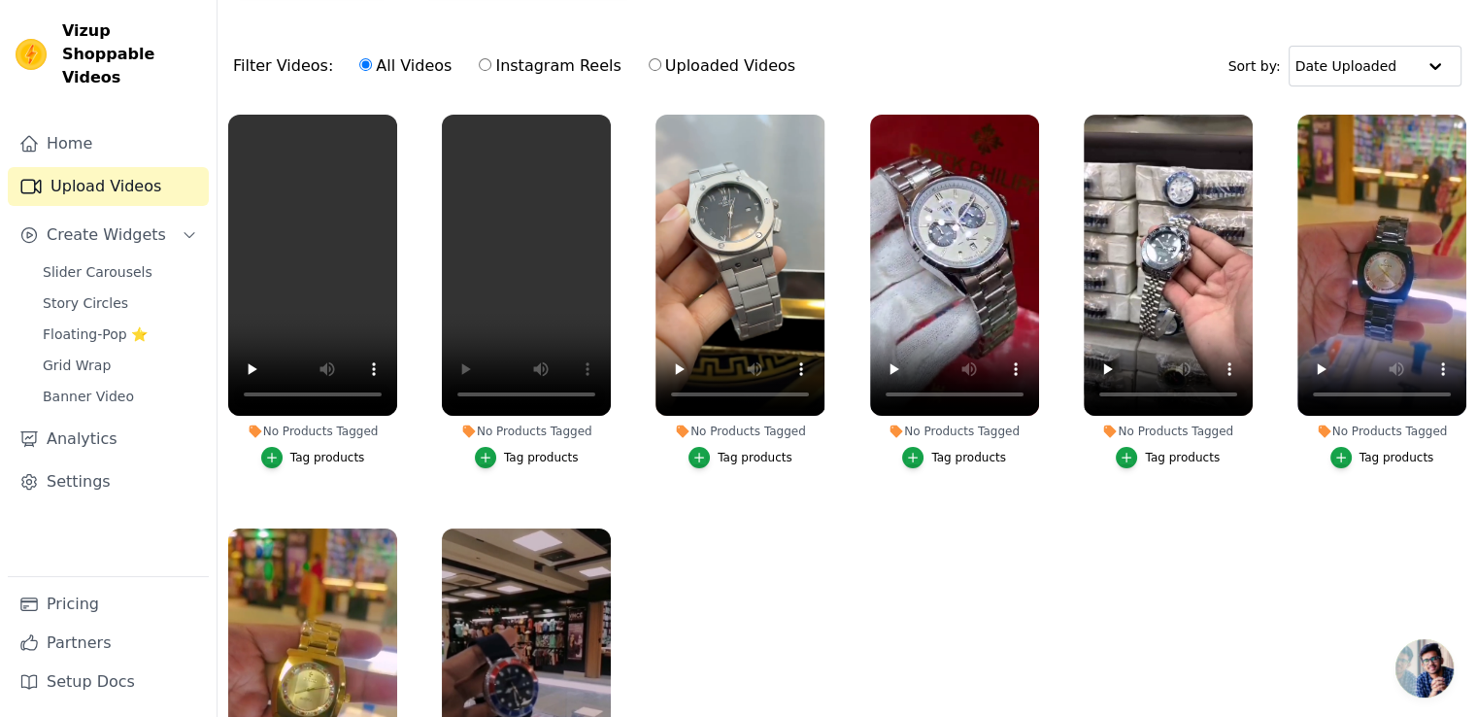
scroll to position [197, 0]
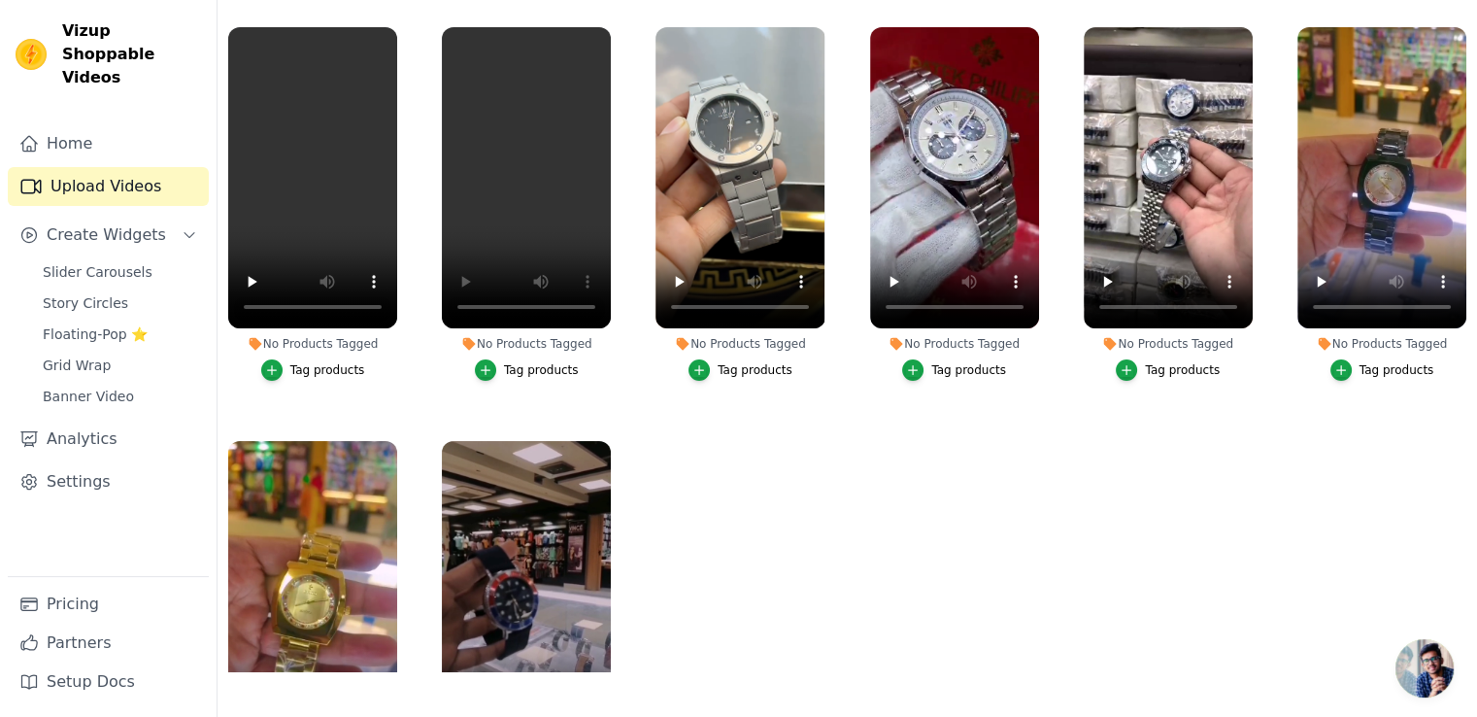
drag, startPoint x: 854, startPoint y: 487, endPoint x: 568, endPoint y: 393, distance: 301.5
click at [855, 487] on ul "No Products Tagged Tag products No Products Tagged Tag products No Products Tag…" at bounding box center [846, 344] width 1259 height 654
click at [390, 31] on icon "button" at bounding box center [393, 31] width 8 height 8
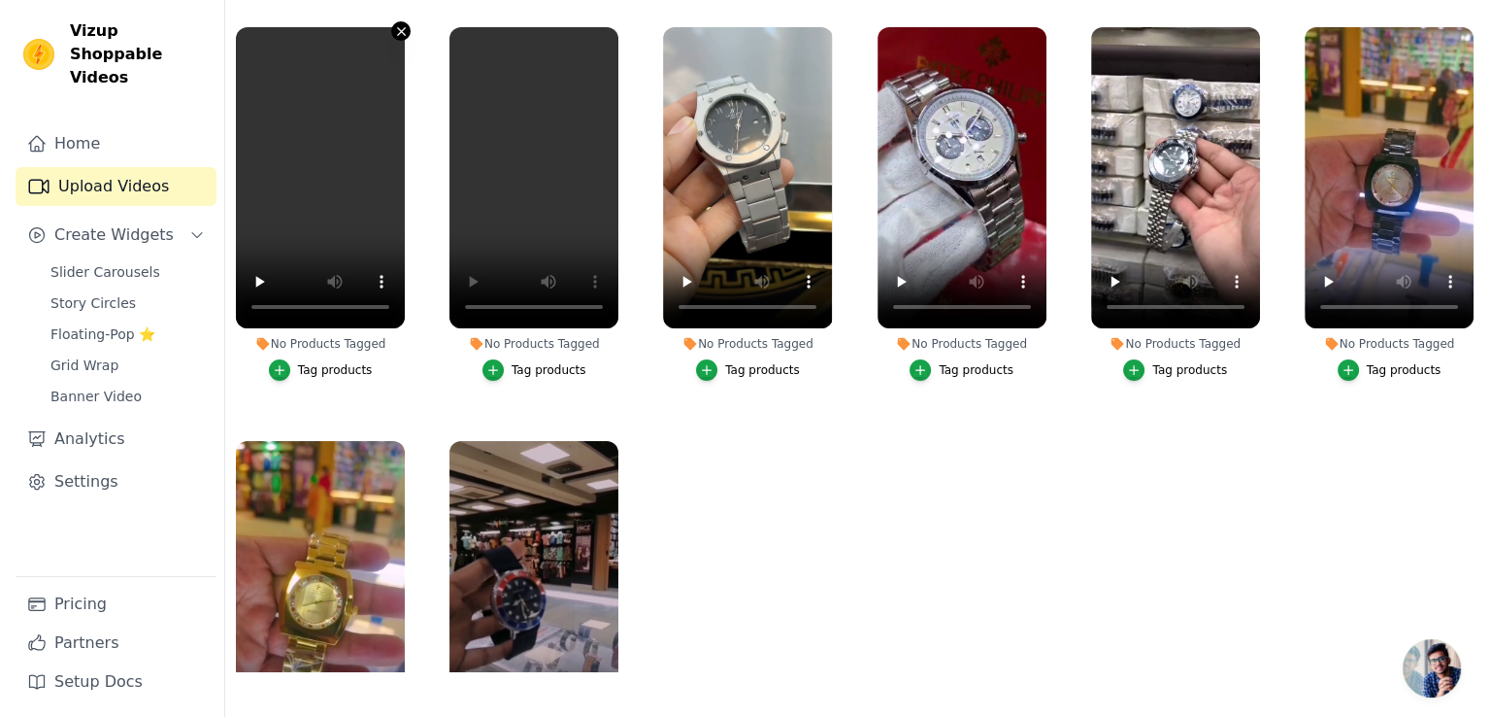
scroll to position [0, 0]
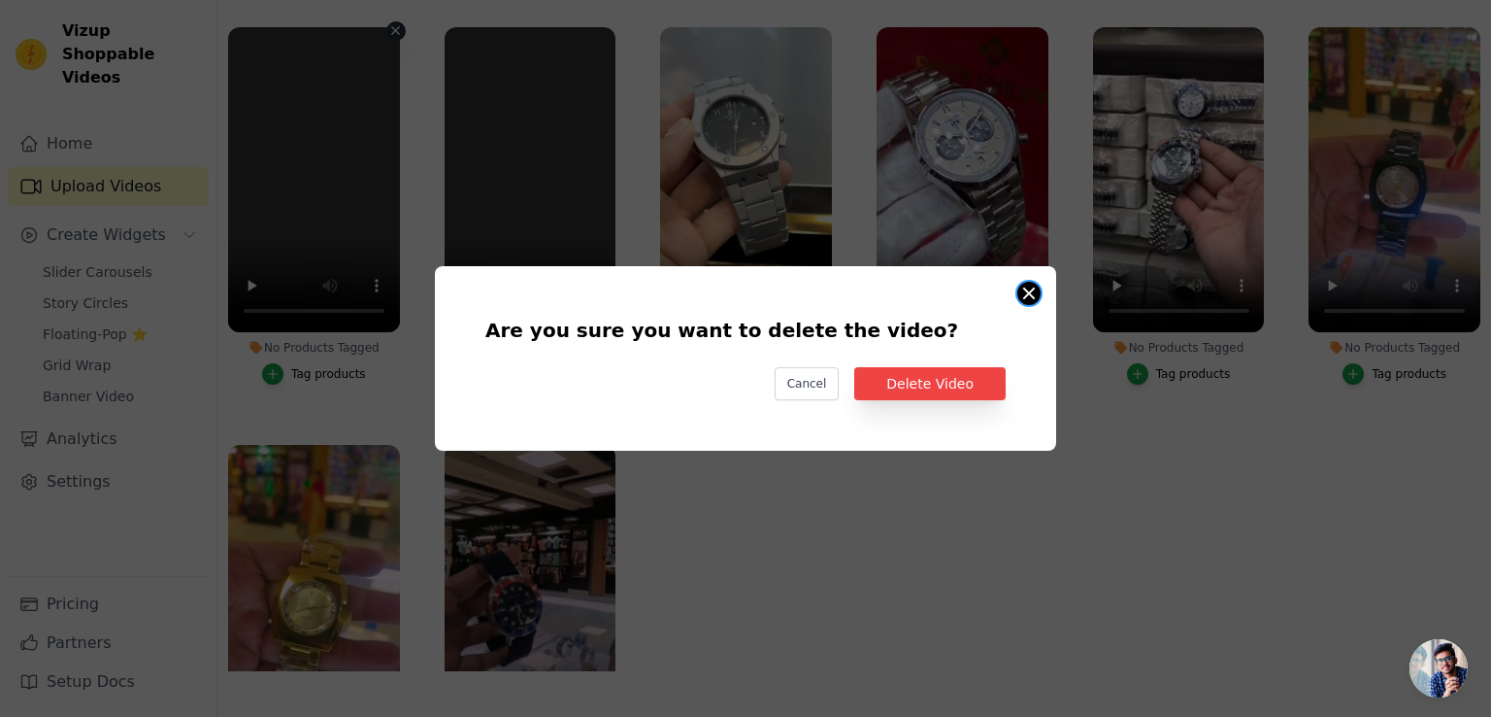
click at [1031, 296] on button "Are you sure you want to delete the video? Cancel Delete Video No Products Tagg…" at bounding box center [1029, 293] width 23 height 23
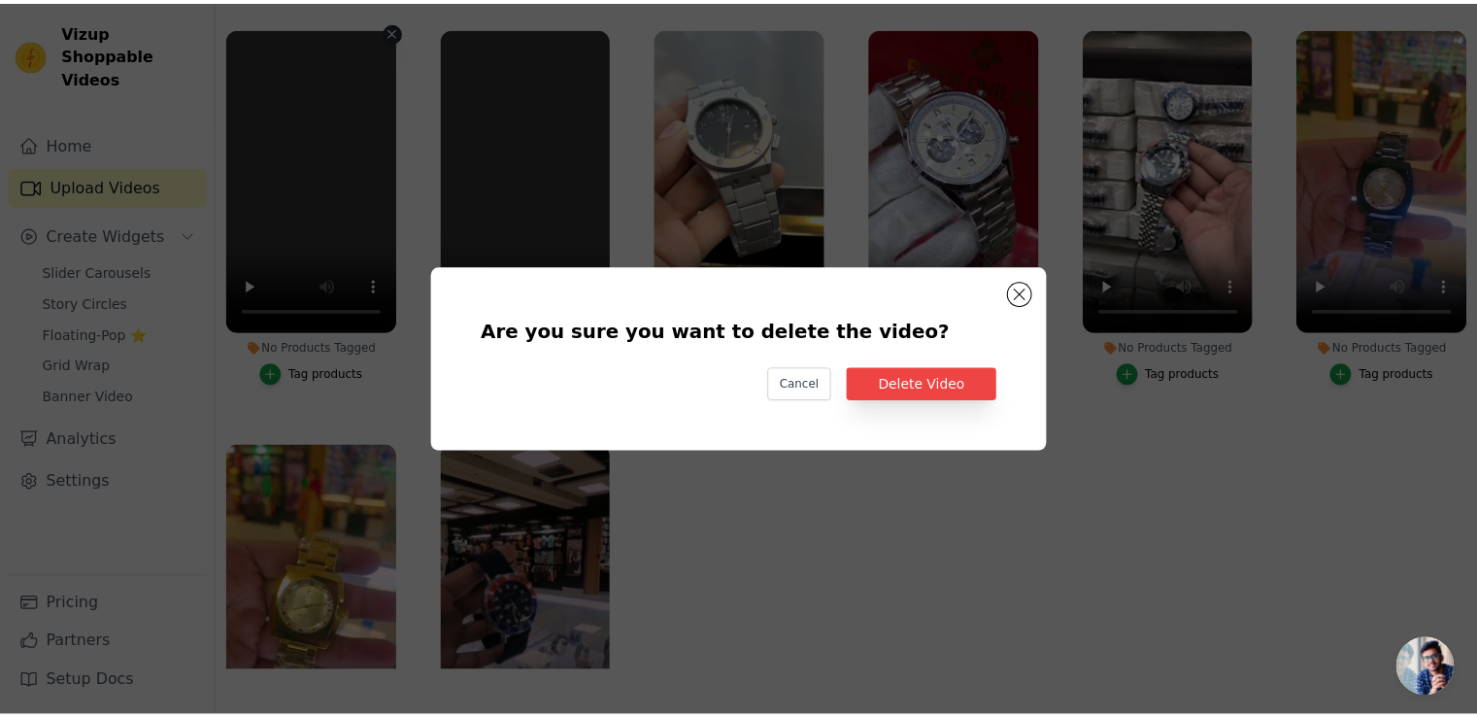
scroll to position [197, 0]
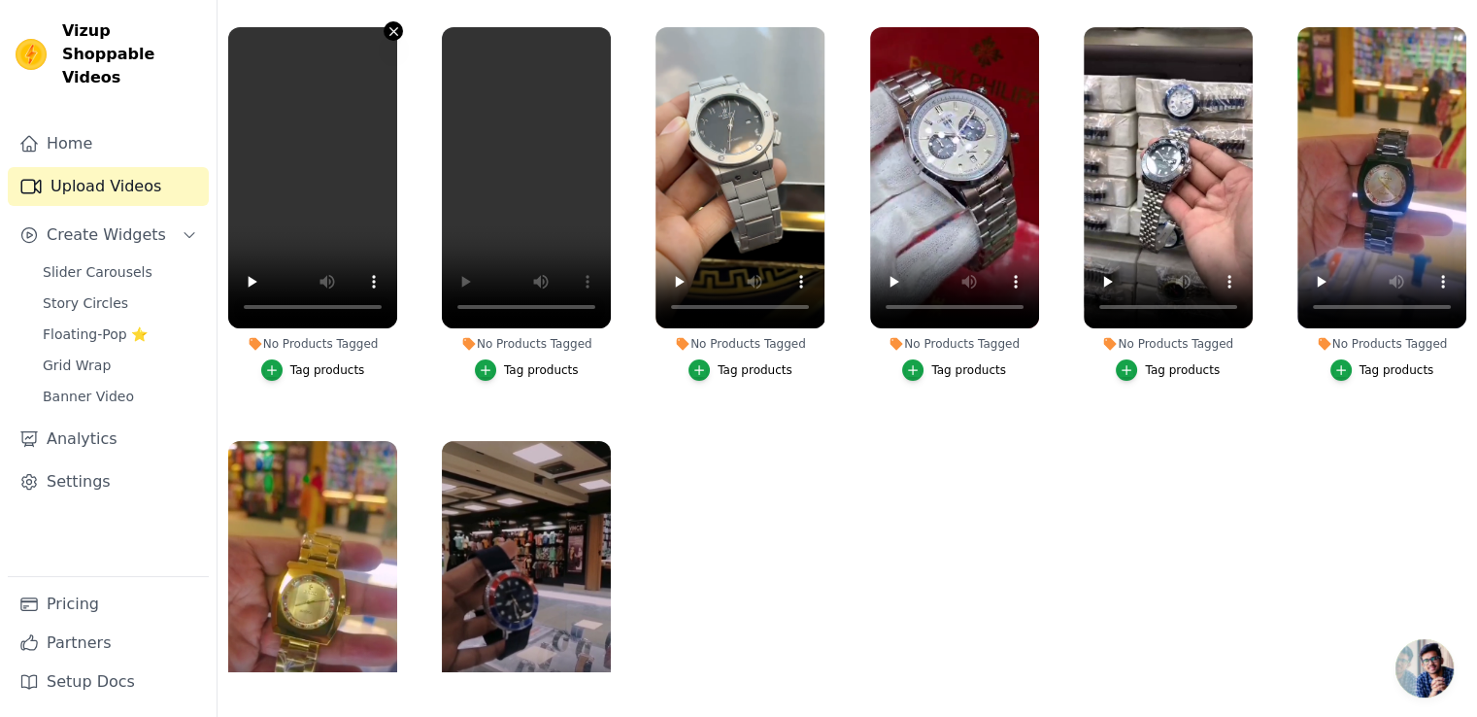
click at [389, 28] on icon "button" at bounding box center [393, 31] width 8 height 8
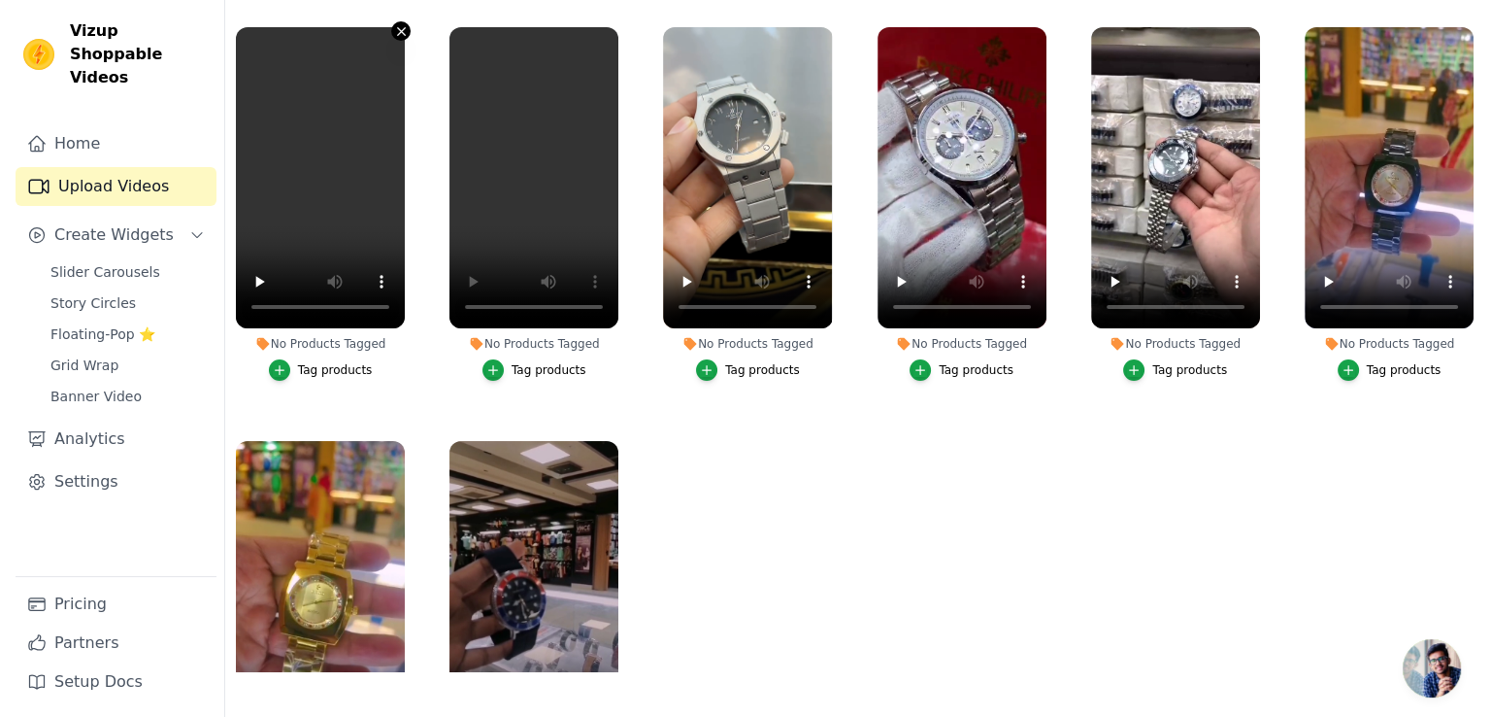
scroll to position [0, 0]
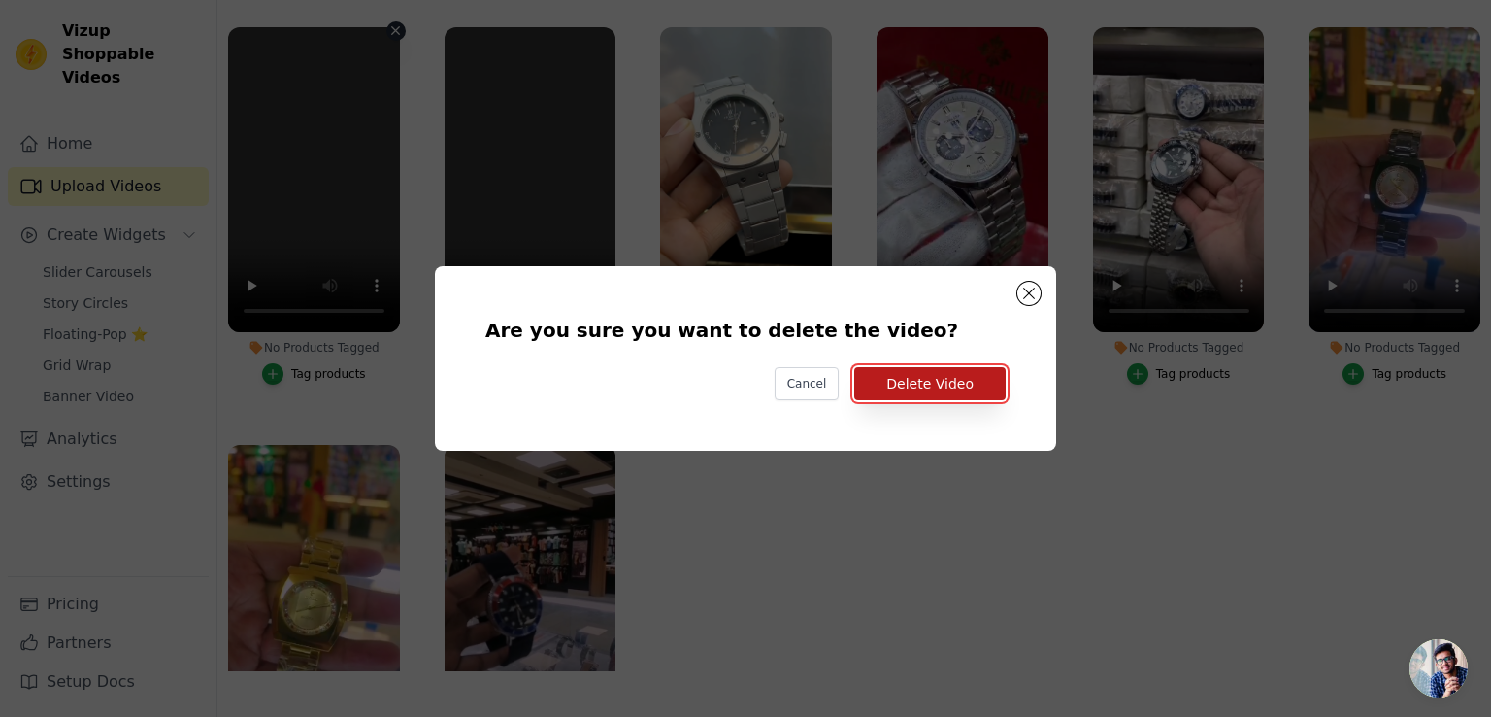
click at [898, 384] on button "Delete Video" at bounding box center [929, 383] width 151 height 33
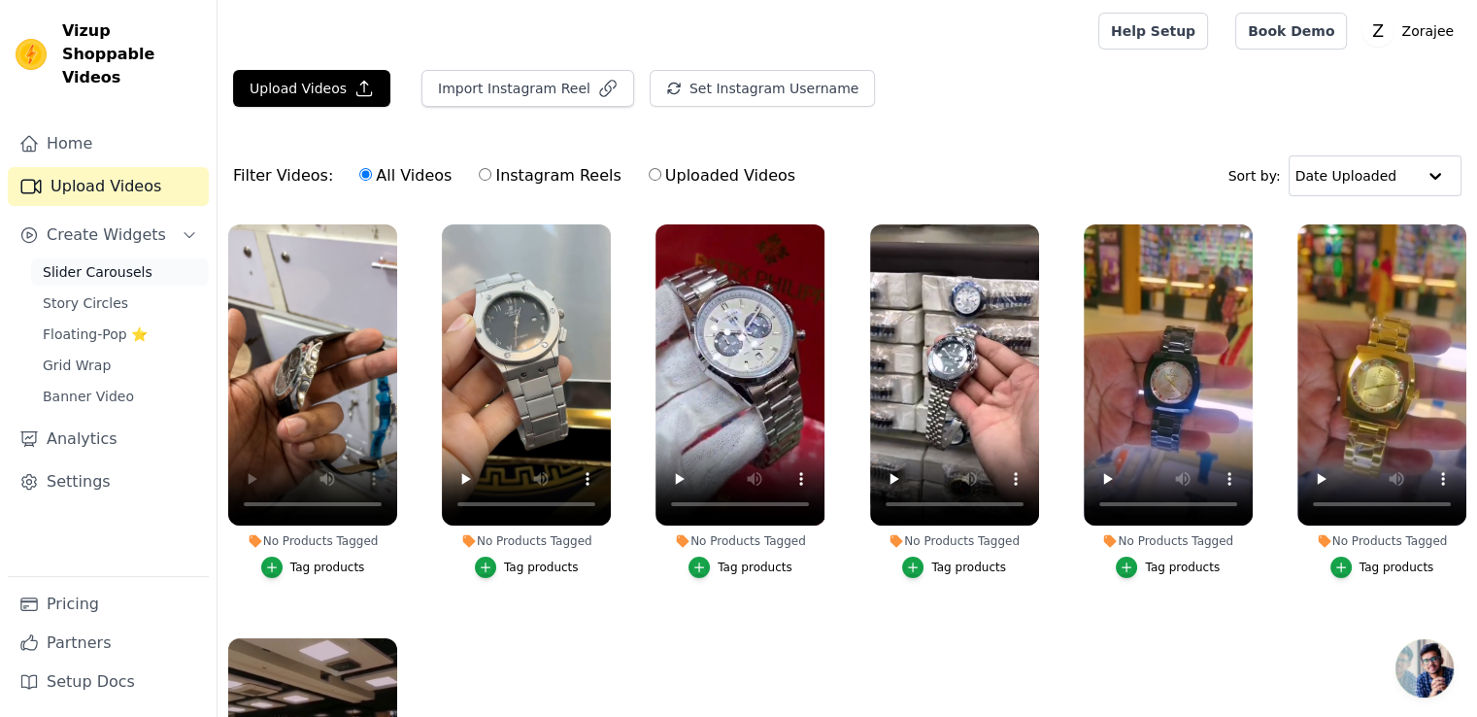
click at [99, 262] on span "Slider Carousels" at bounding box center [98, 271] width 110 height 19
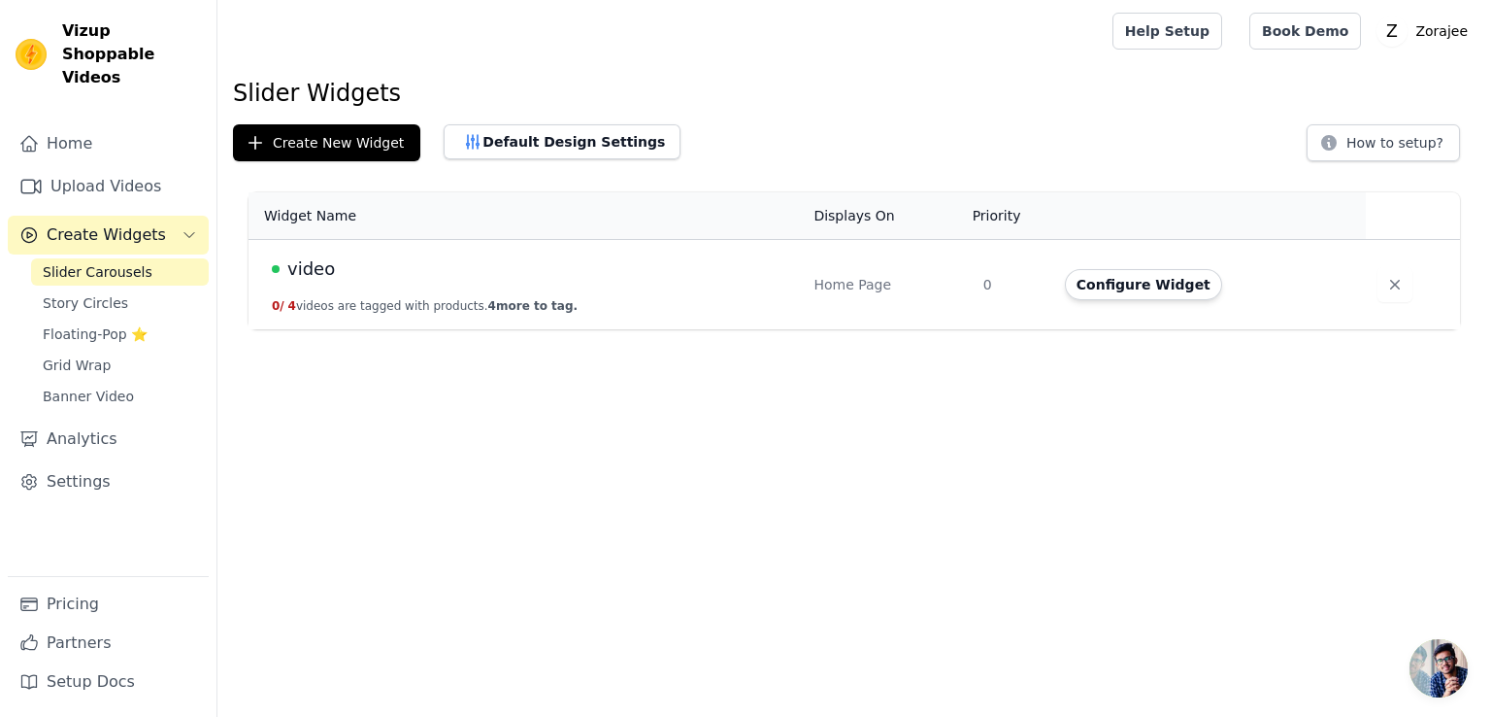
click at [312, 272] on span "video" at bounding box center [311, 268] width 48 height 27
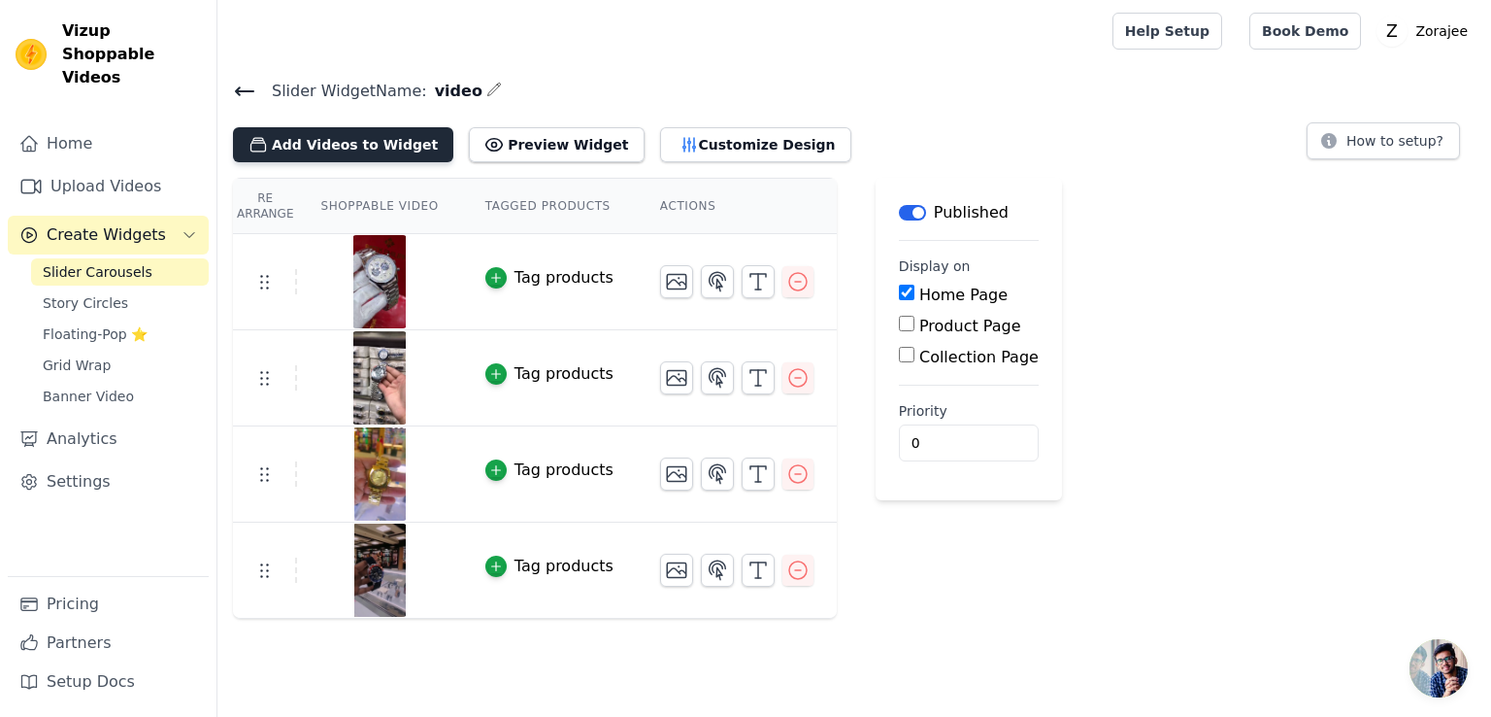
click at [309, 132] on button "Add Videos to Widget" at bounding box center [343, 144] width 220 height 35
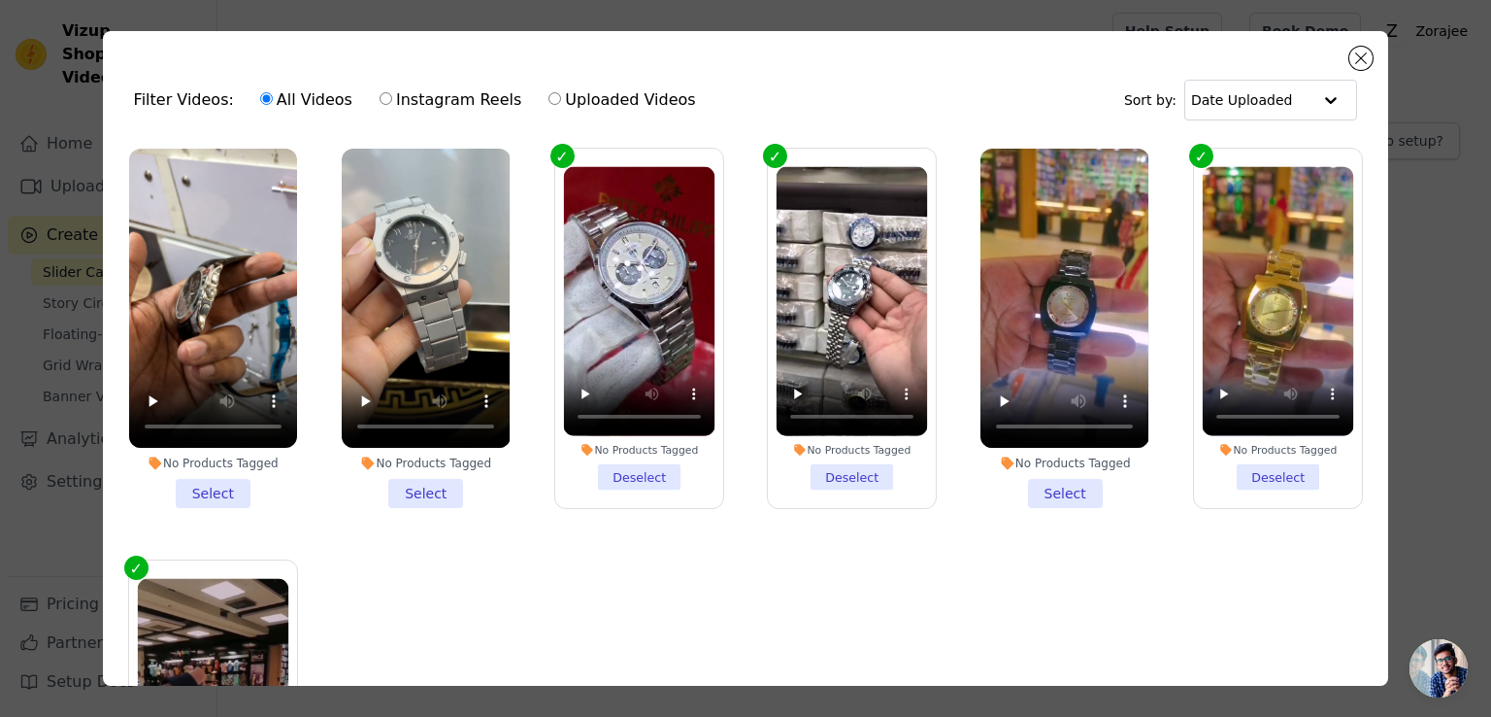
click at [202, 486] on li "No Products Tagged Select" at bounding box center [213, 328] width 168 height 359
click at [0, 0] on input "No Products Tagged Select" at bounding box center [0, 0] width 0 height 0
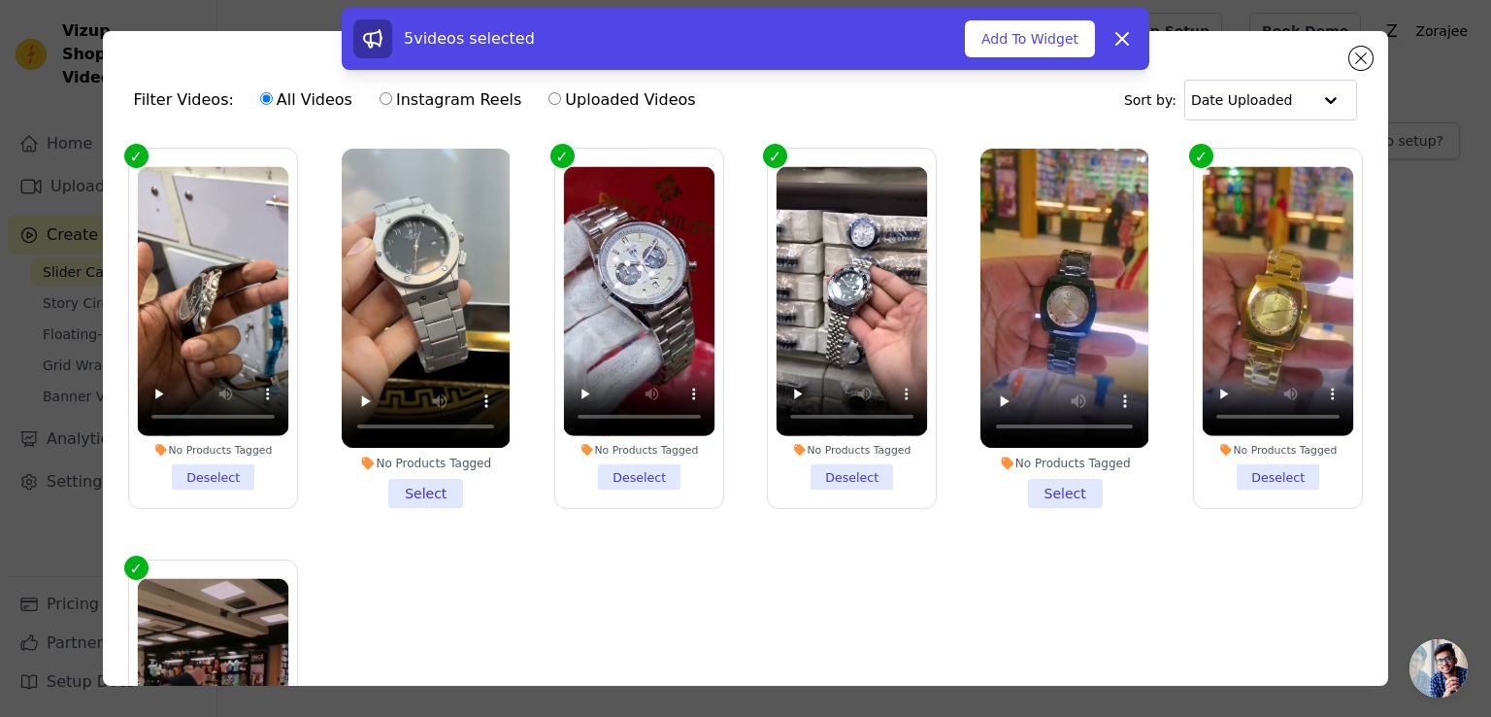
click at [415, 490] on li "No Products Tagged Select" at bounding box center [426, 328] width 168 height 359
click at [0, 0] on input "No Products Tagged Select" at bounding box center [0, 0] width 0 height 0
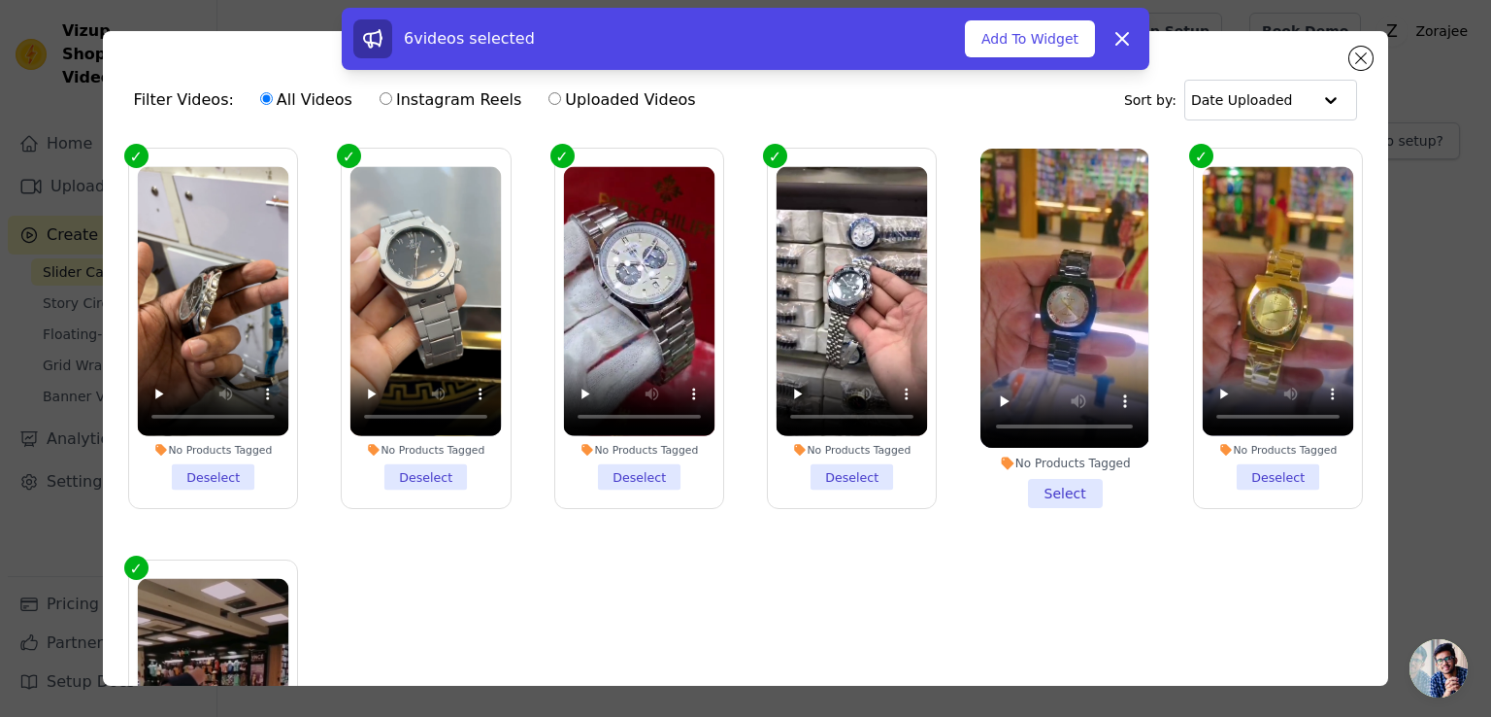
click at [1048, 486] on li "No Products Tagged Select" at bounding box center [1065, 328] width 168 height 359
click at [0, 0] on input "No Products Tagged Select" at bounding box center [0, 0] width 0 height 0
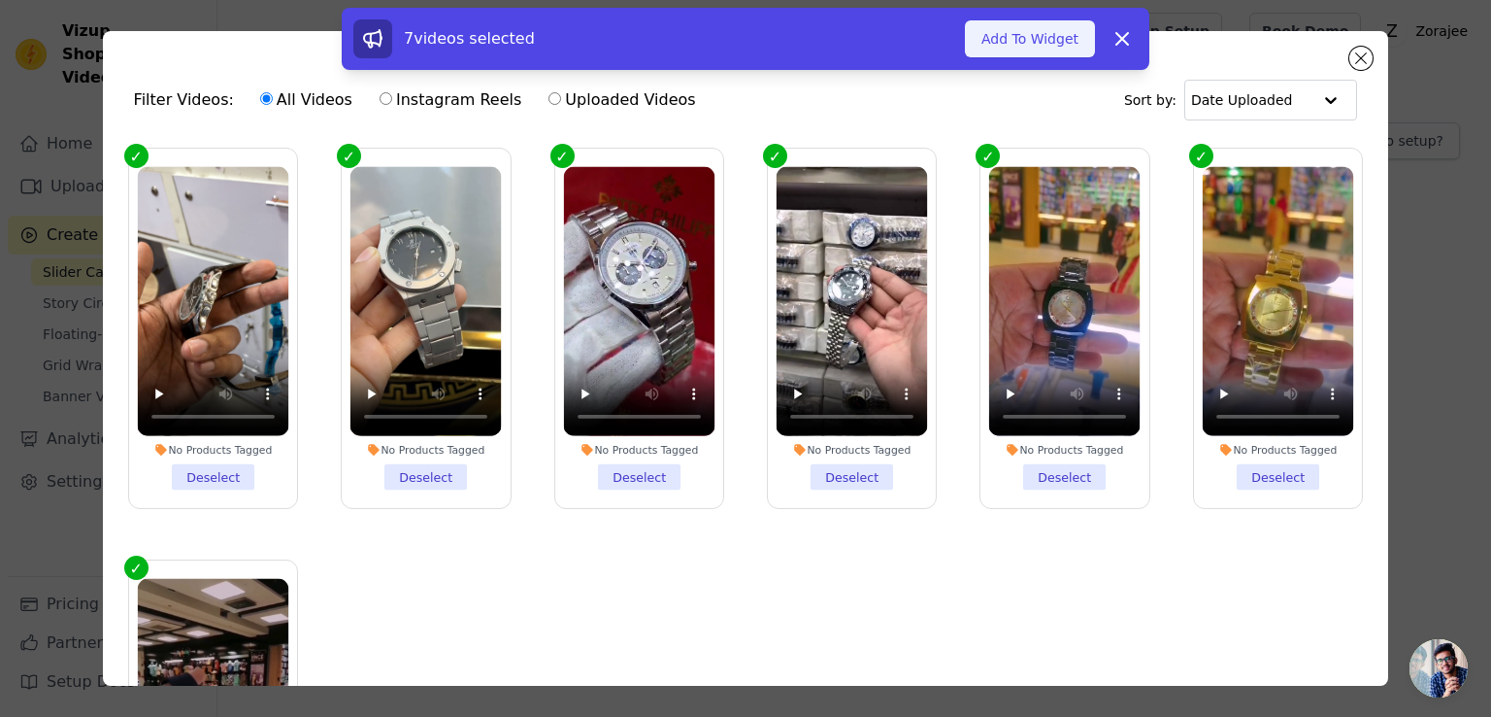
click at [1022, 36] on button "Add To Widget" at bounding box center [1030, 38] width 130 height 37
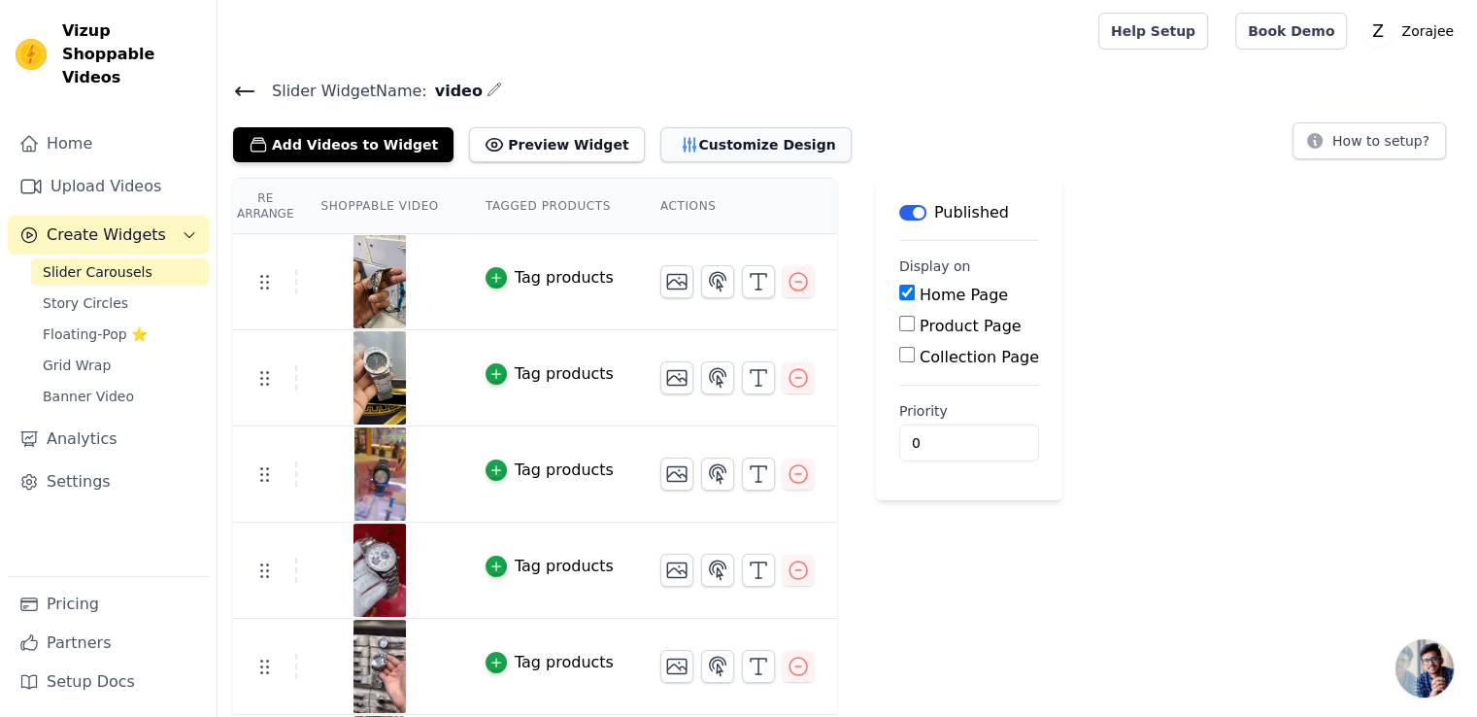
click at [660, 130] on button "Customize Design" at bounding box center [755, 144] width 191 height 35
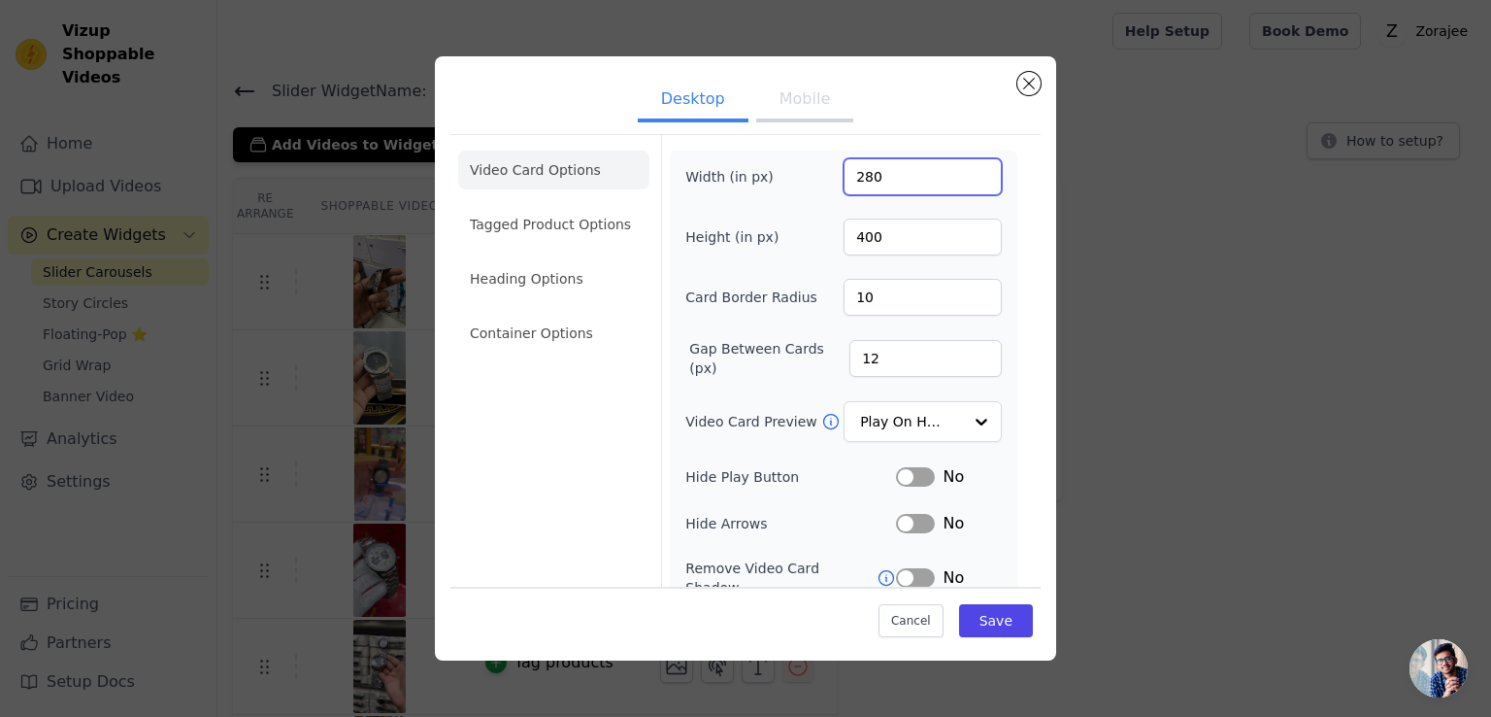
click at [880, 183] on input "280" at bounding box center [923, 176] width 158 height 37
type input "270"
click at [976, 624] on button "Save" at bounding box center [996, 620] width 74 height 33
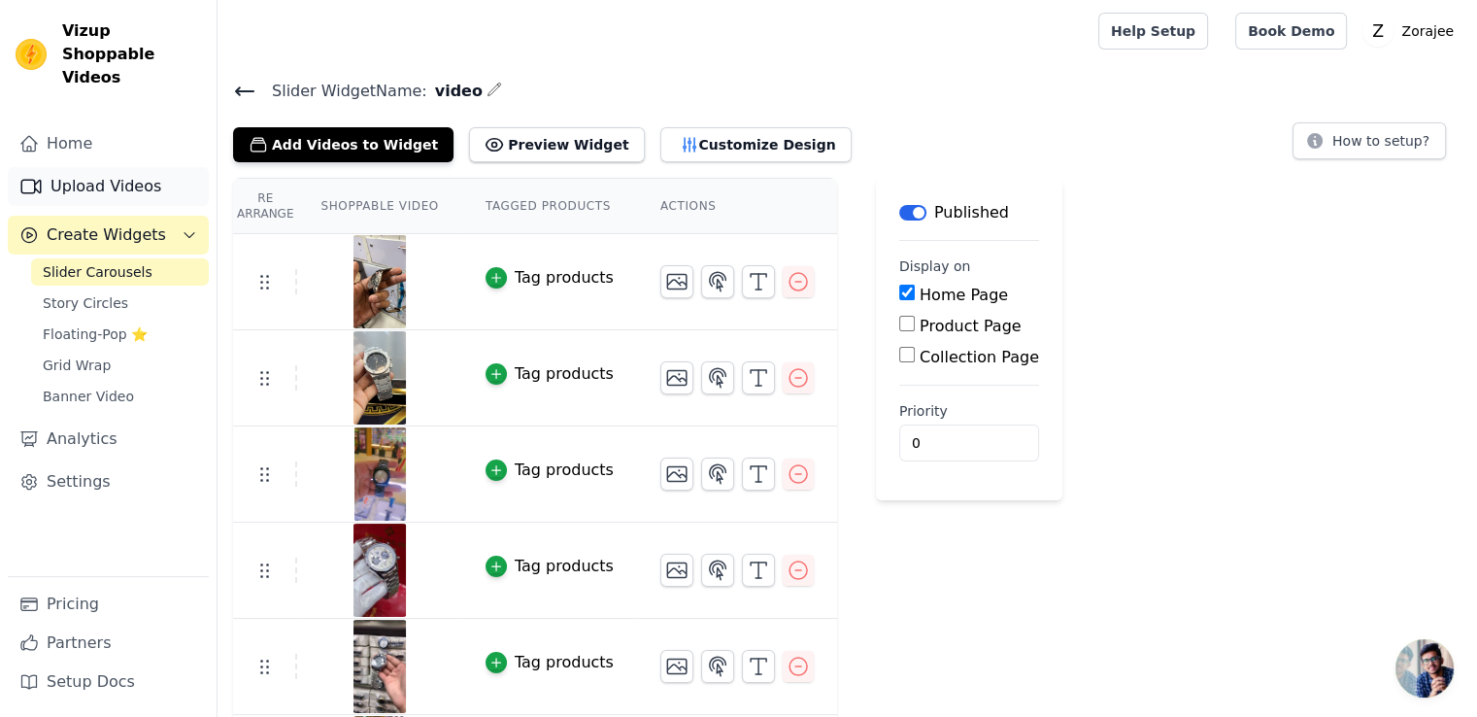
click at [109, 167] on link "Upload Videos" at bounding box center [108, 186] width 201 height 39
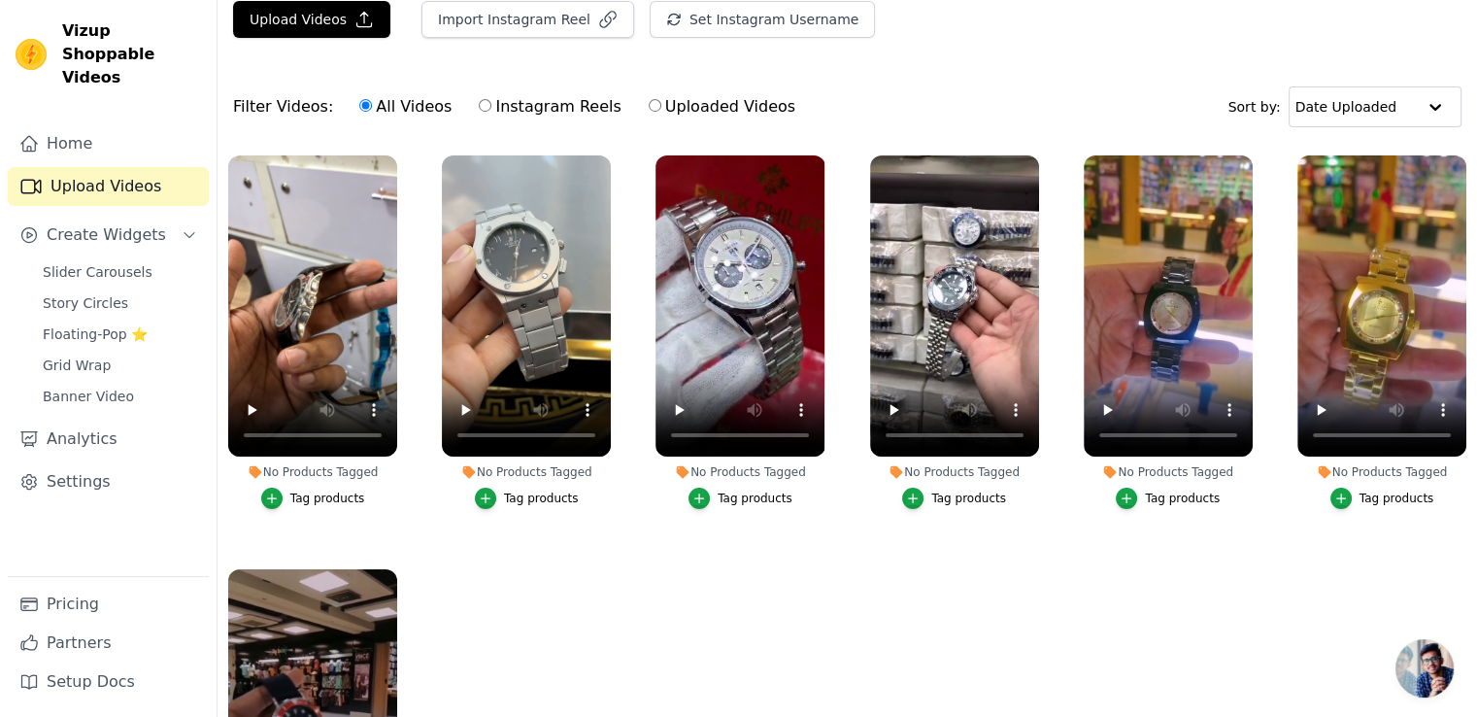
scroll to position [66, 0]
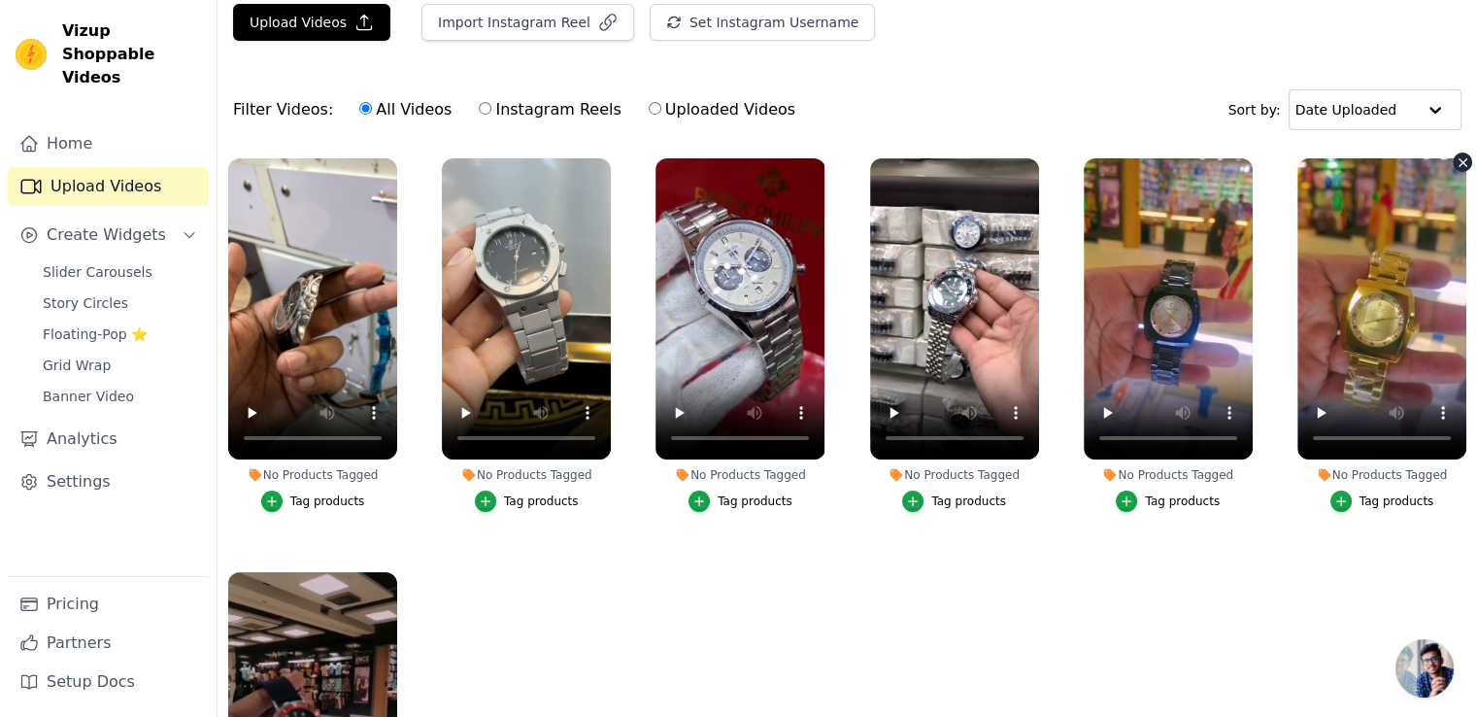
click at [1455, 157] on icon "button" at bounding box center [1462, 162] width 15 height 15
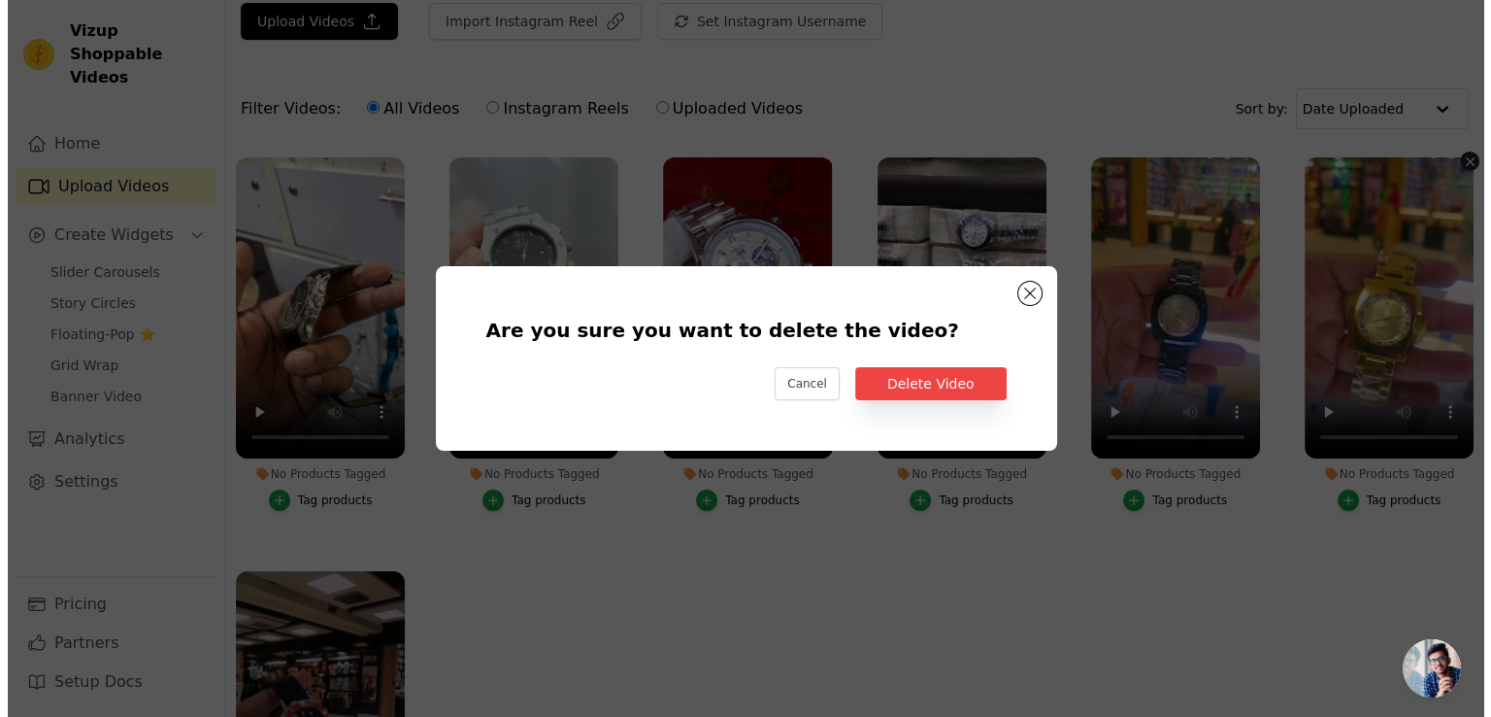
scroll to position [0, 0]
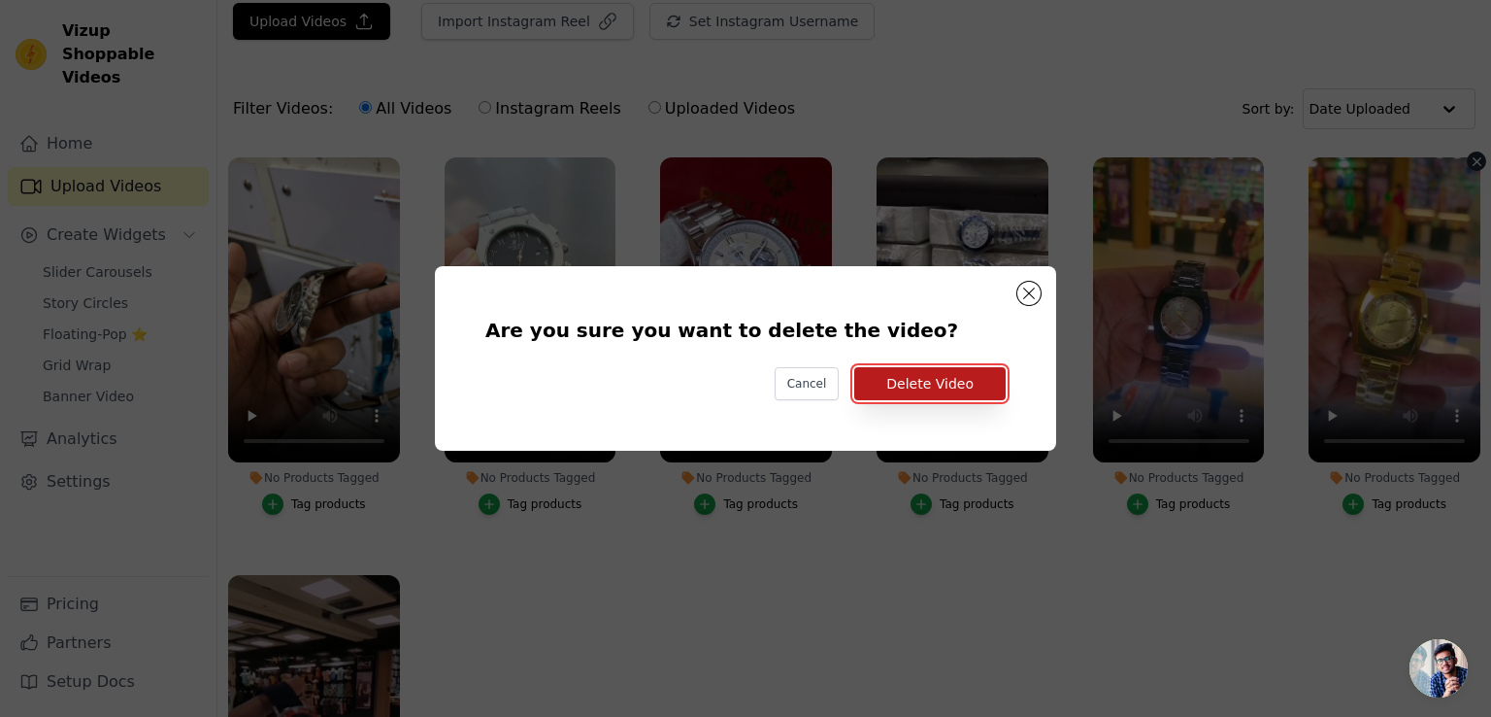
click at [895, 372] on button "Delete Video" at bounding box center [929, 383] width 151 height 33
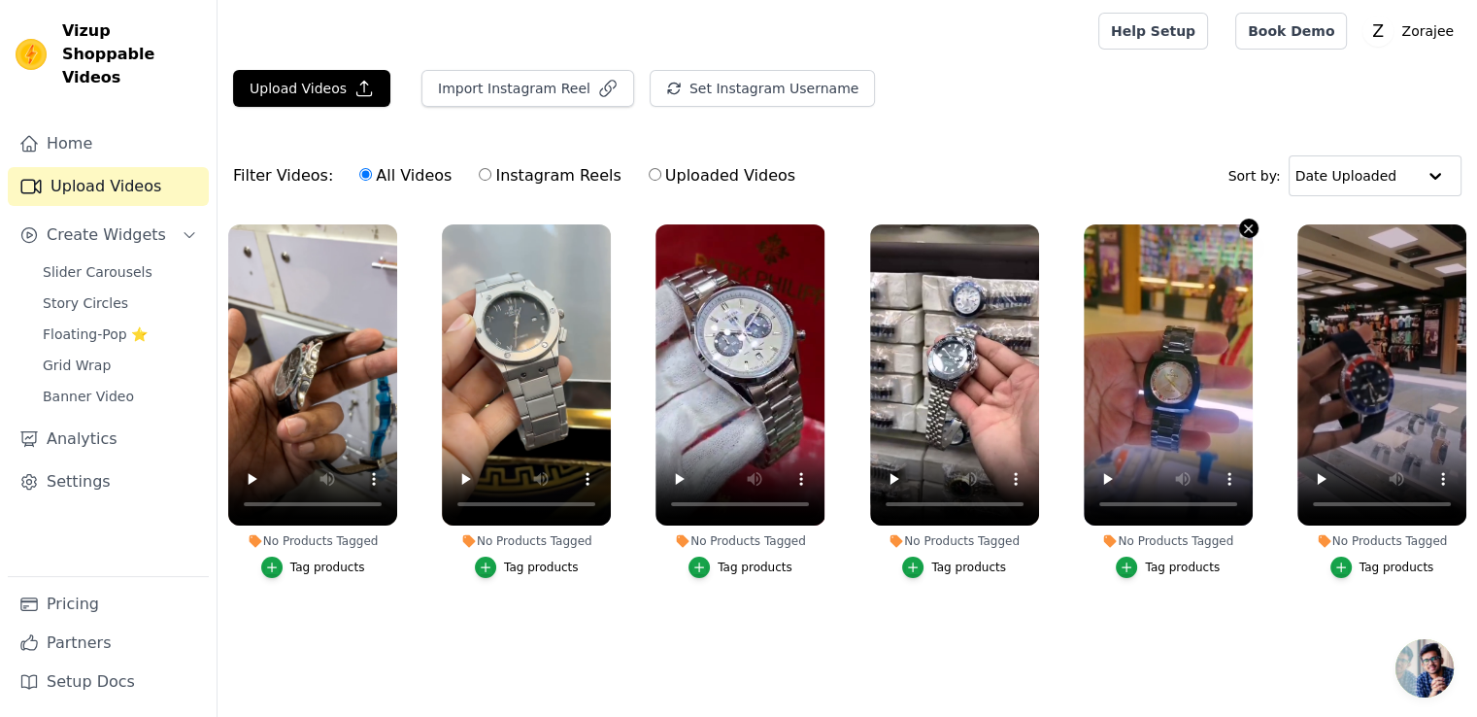
click at [1248, 229] on icon "button" at bounding box center [1248, 228] width 15 height 15
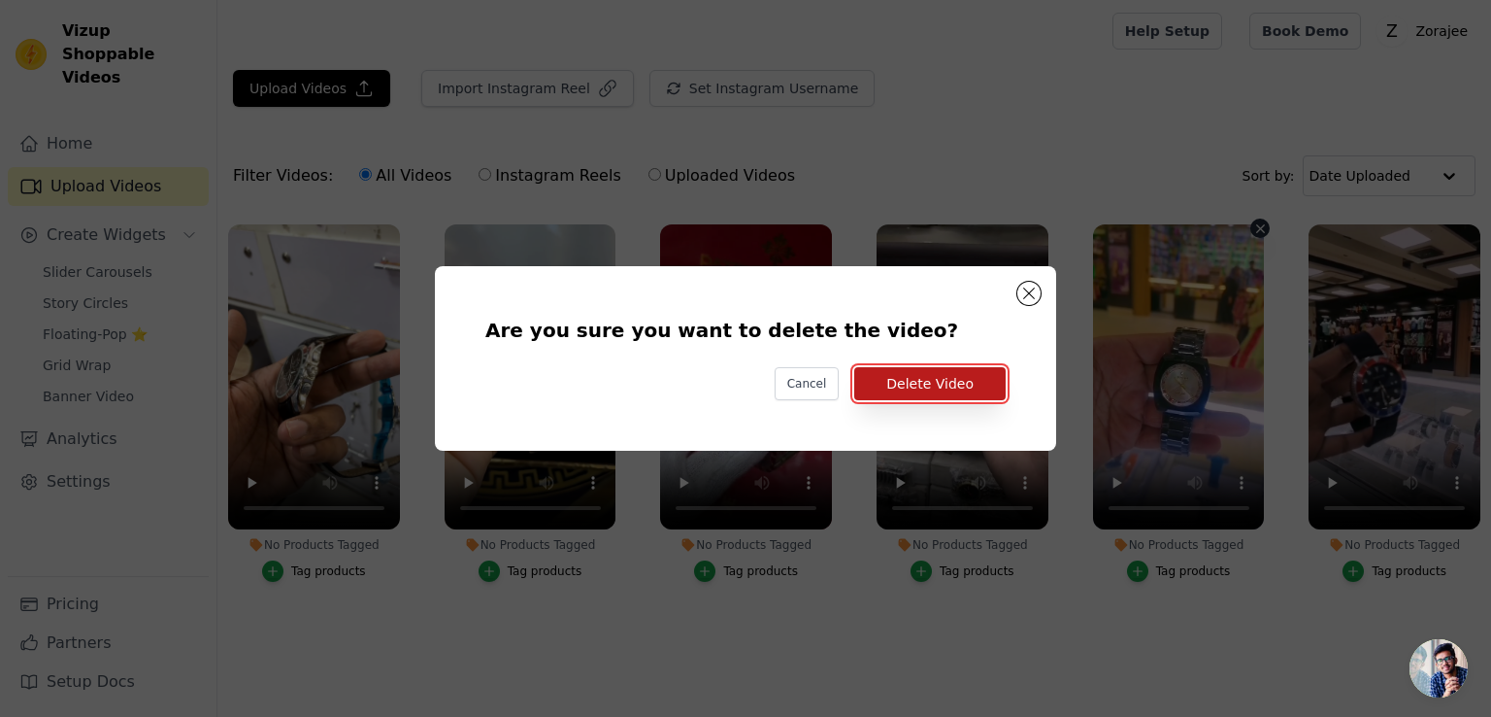
click at [897, 374] on button "Delete Video" at bounding box center [929, 383] width 151 height 33
